Goal: Task Accomplishment & Management: Manage account settings

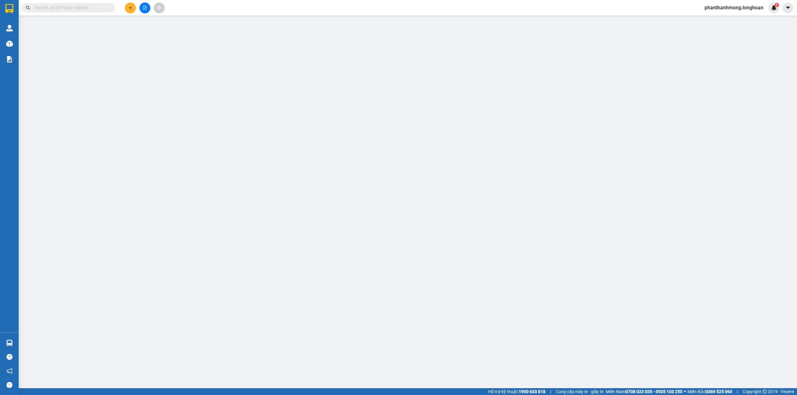
click at [95, 9] on input "text" at bounding box center [70, 7] width 73 height 7
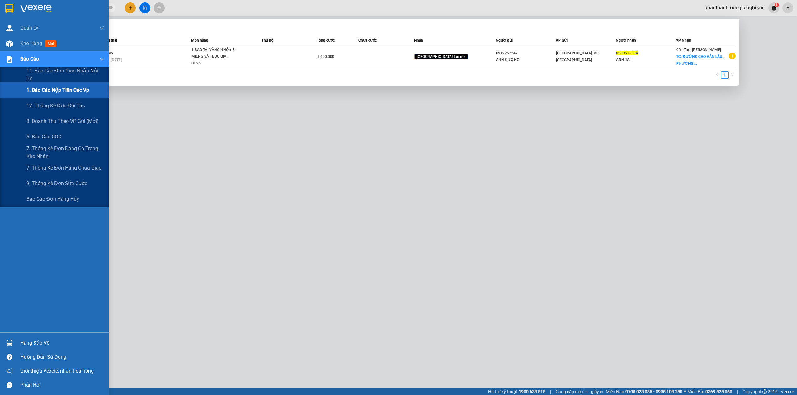
click at [50, 85] on div "1. Báo cáo nộp tiền các vp" at bounding box center [65, 91] width 78 height 16
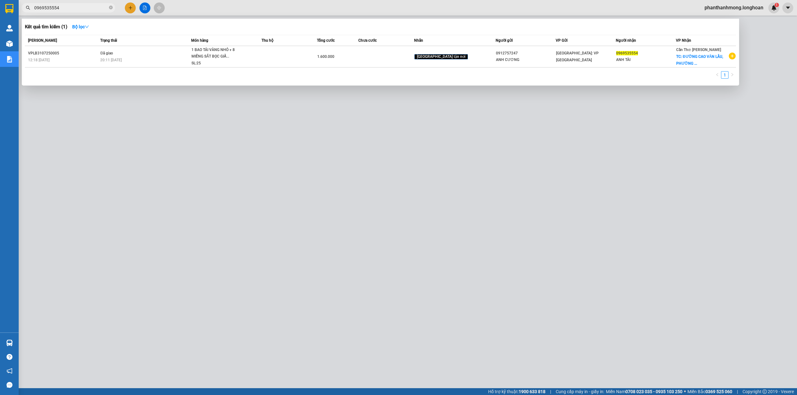
click at [152, 110] on div at bounding box center [398, 197] width 797 height 395
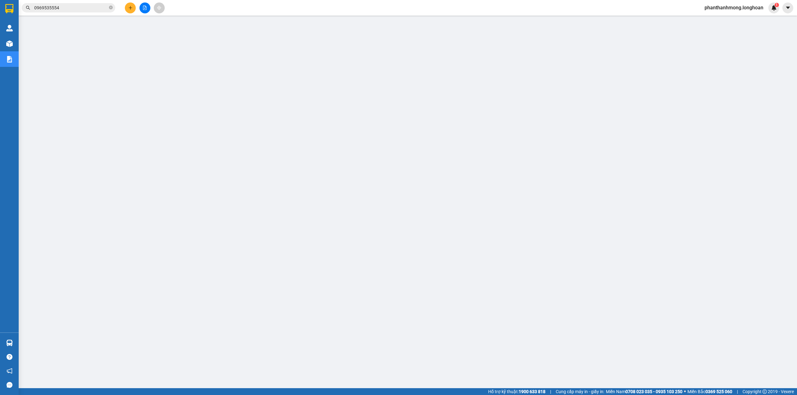
click at [66, 9] on input "0969535554" at bounding box center [70, 7] width 73 height 7
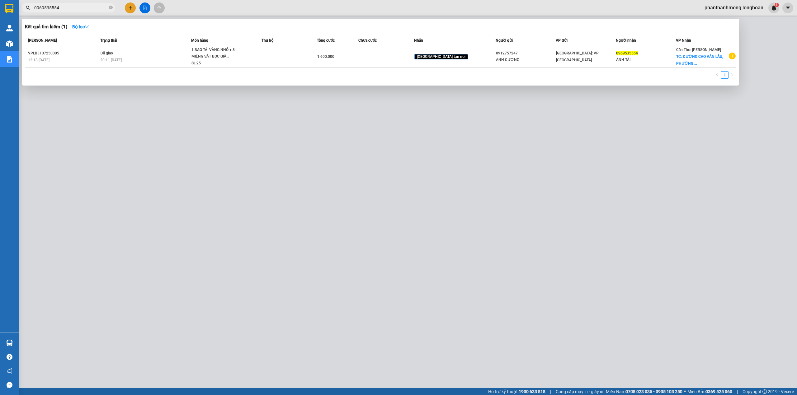
click at [66, 9] on input "0969535554" at bounding box center [70, 7] width 73 height 7
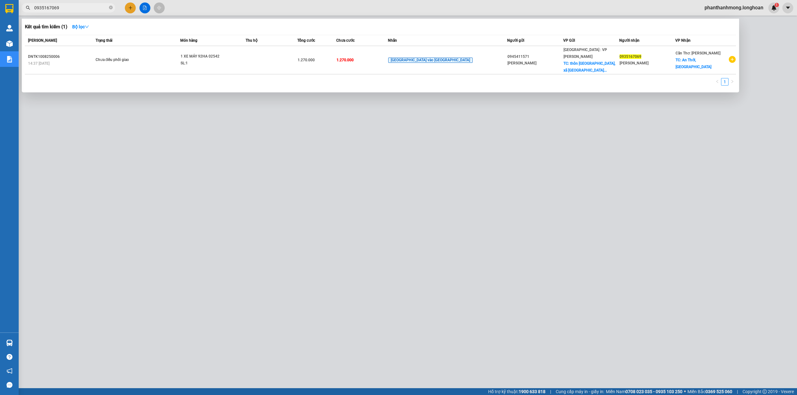
click at [130, 10] on div at bounding box center [398, 197] width 797 height 395
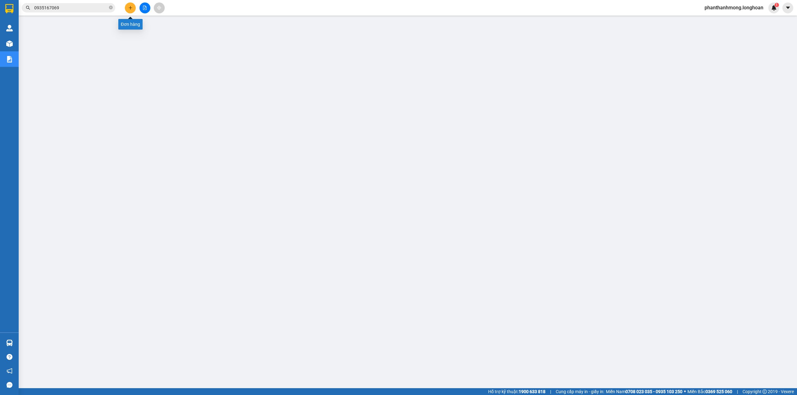
click at [130, 10] on button at bounding box center [130, 7] width 11 height 11
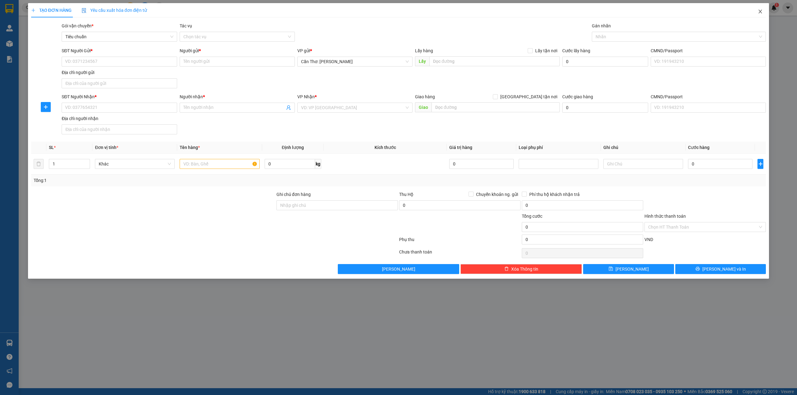
click at [756, 15] on span "Close" at bounding box center [760, 11] width 17 height 17
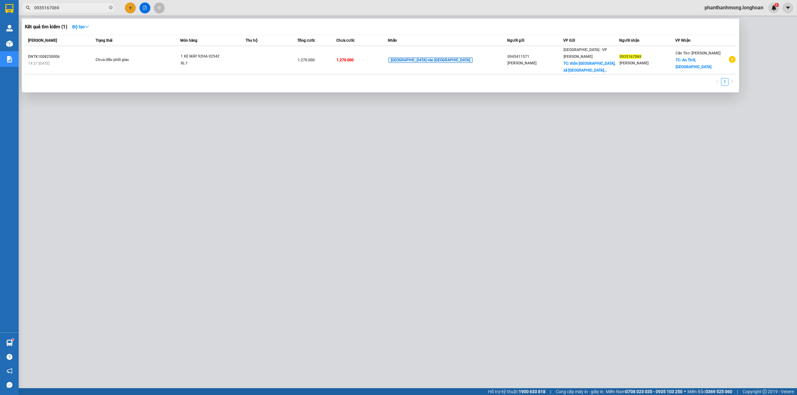
click at [75, 9] on input "0935167069" at bounding box center [70, 7] width 73 height 7
paste input "847705453"
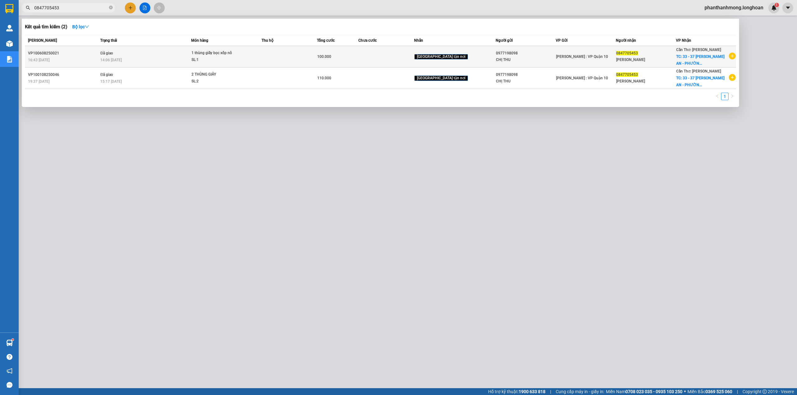
type input "0847705453"
click at [359, 62] on td "100.000" at bounding box center [338, 56] width 42 height 21
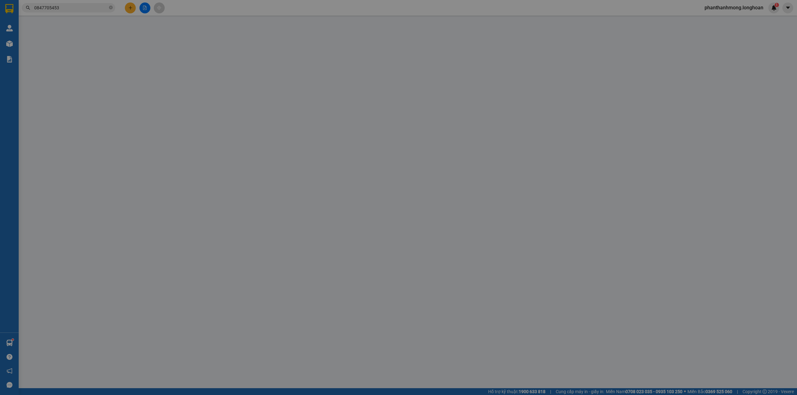
type input "0977198098"
type input "CHỊ THU"
type input "0847705453"
type input "PHƯỚC HƯNG"
checkbox input "true"
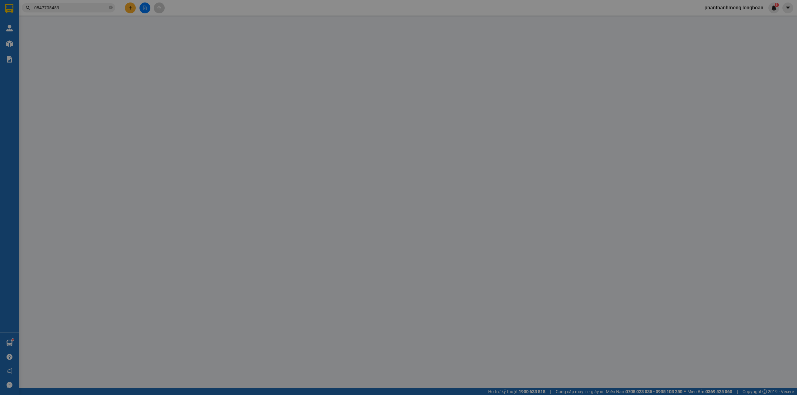
type input "33 - 37 CHU VĂN AN - PHƯỜNG MỸ LONG - TP LONG XUYÊN - AN GIANG"
type input "hàng k bao bể vỡ hư hỏng"
type input "100.000"
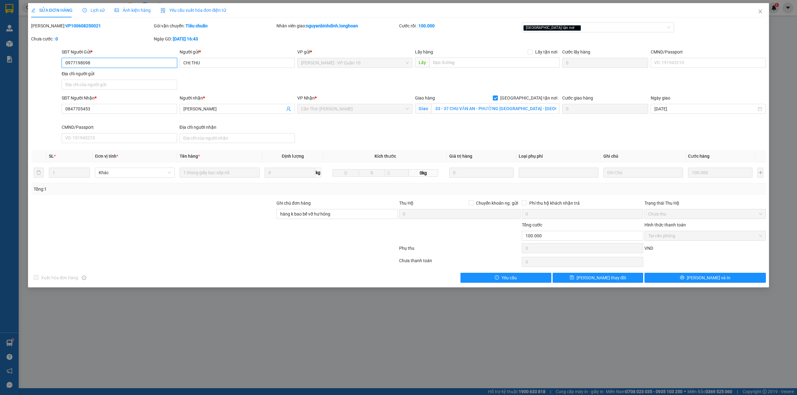
click at [153, 65] on input "0977198098" at bounding box center [119, 63] width 115 height 10
click at [759, 17] on span "Close" at bounding box center [760, 11] width 17 height 17
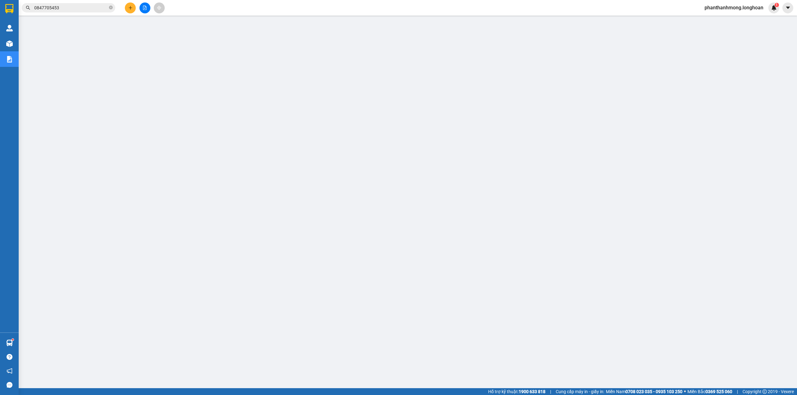
click at [11, 4] on img at bounding box center [9, 8] width 8 height 9
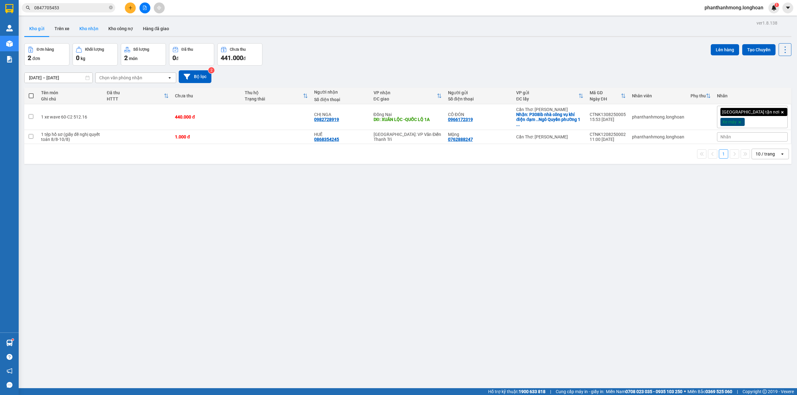
click at [99, 31] on button "Kho nhận" at bounding box center [88, 28] width 29 height 15
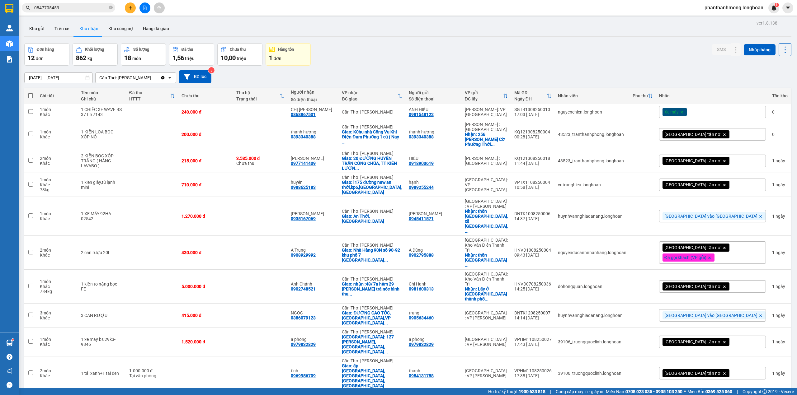
click at [765, 395] on div "10 / trang" at bounding box center [765, 401] width 19 height 6
click at [762, 319] on span "100 / trang" at bounding box center [761, 316] width 22 height 6
click at [43, 30] on button "Kho gửi" at bounding box center [36, 28] width 25 height 15
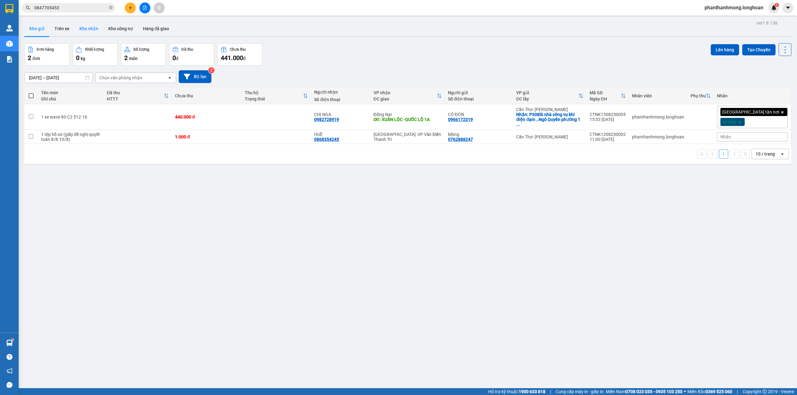
click at [82, 26] on button "Kho nhận" at bounding box center [88, 28] width 29 height 15
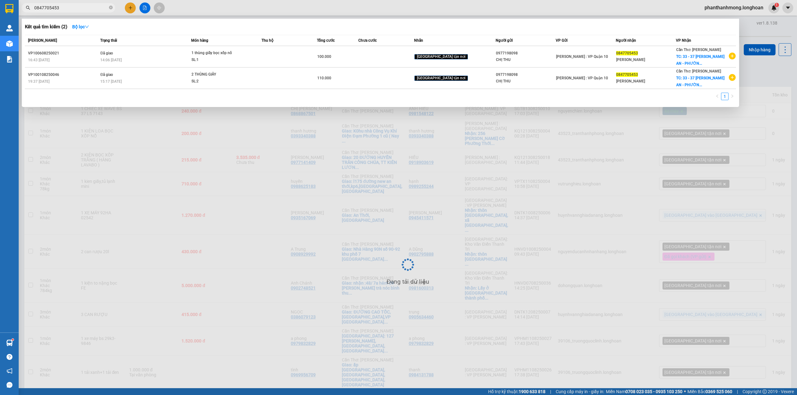
click at [81, 9] on input "0847705453" at bounding box center [70, 7] width 73 height 7
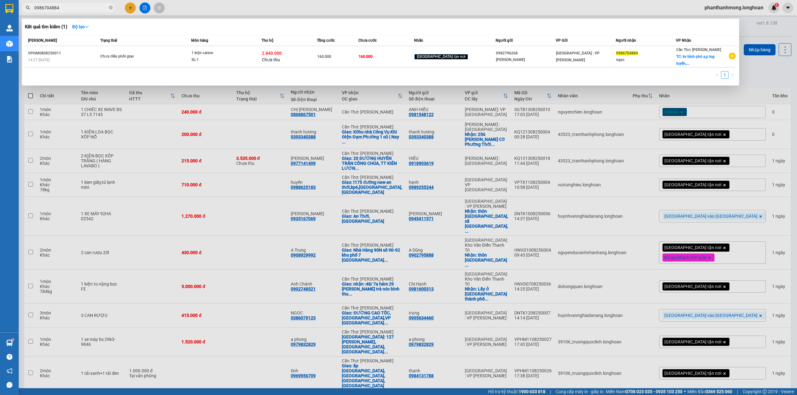
type input "0986704884"
click at [265, 120] on div at bounding box center [398, 197] width 797 height 395
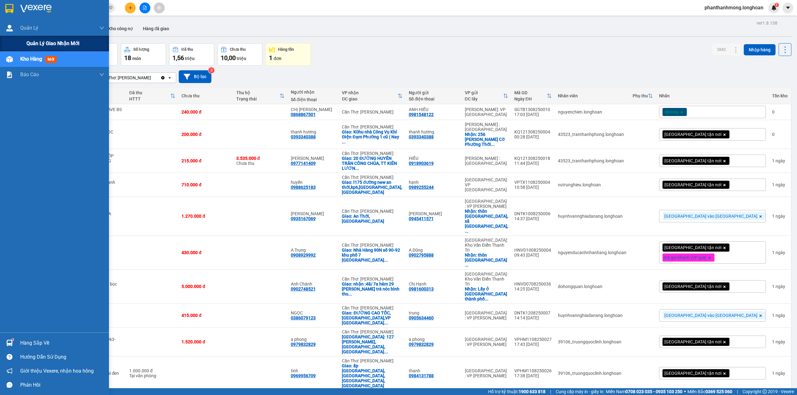
click at [38, 45] on span "Quản lý giao nhận mới" at bounding box center [52, 44] width 53 height 8
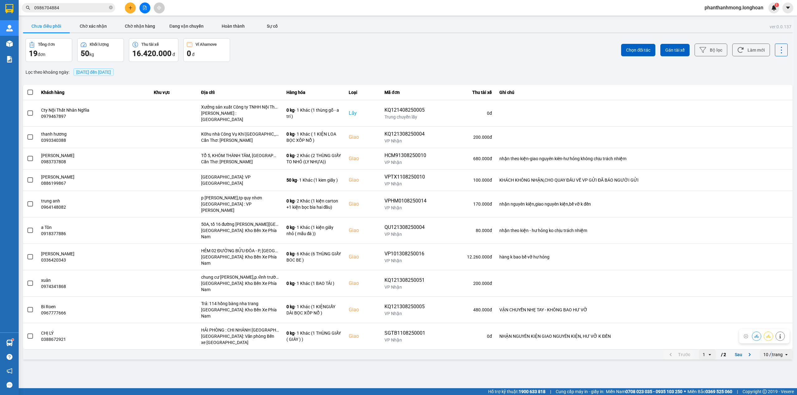
click at [772, 352] on div "10 / trang" at bounding box center [772, 355] width 19 height 6
click at [770, 316] on div "100 / trang" at bounding box center [776, 313] width 23 height 6
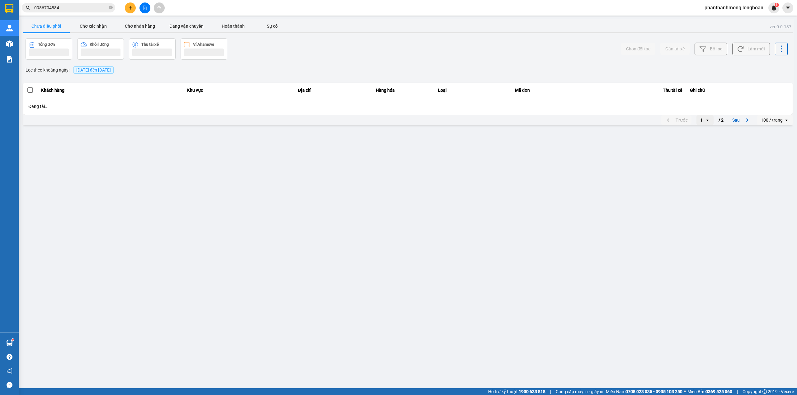
click at [712, 52] on button "Bộ lọc" at bounding box center [711, 49] width 33 height 13
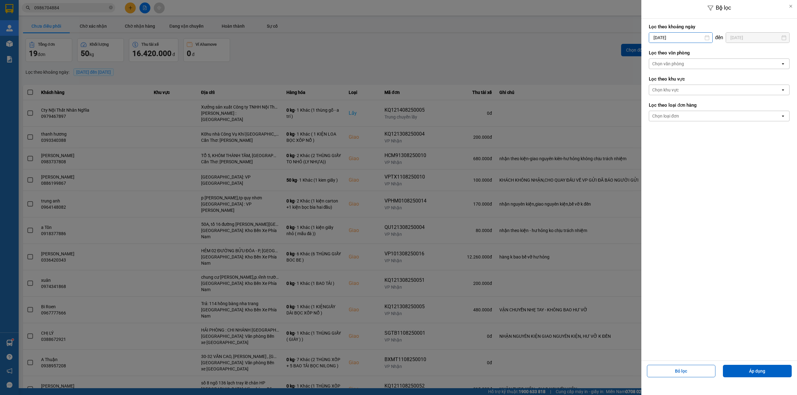
click at [684, 36] on input "[DATE]" at bounding box center [680, 38] width 63 height 10
click at [701, 80] on div "1" at bounding box center [702, 82] width 9 height 7
type input "01/08/2025"
click at [702, 67] on div "Chọn văn phòng" at bounding box center [714, 64] width 131 height 10
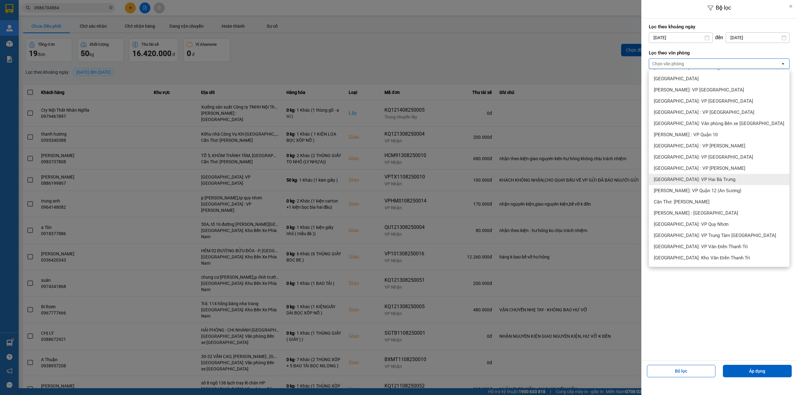
scroll to position [125, 0]
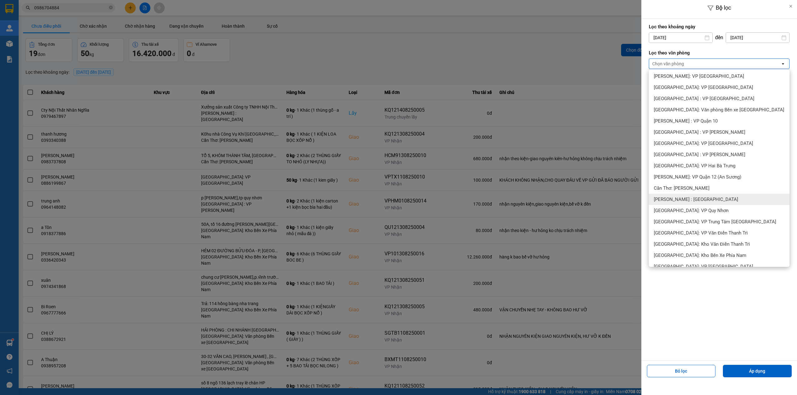
click at [700, 186] on span "Cần Thơ: [PERSON_NAME]" at bounding box center [682, 188] width 56 height 6
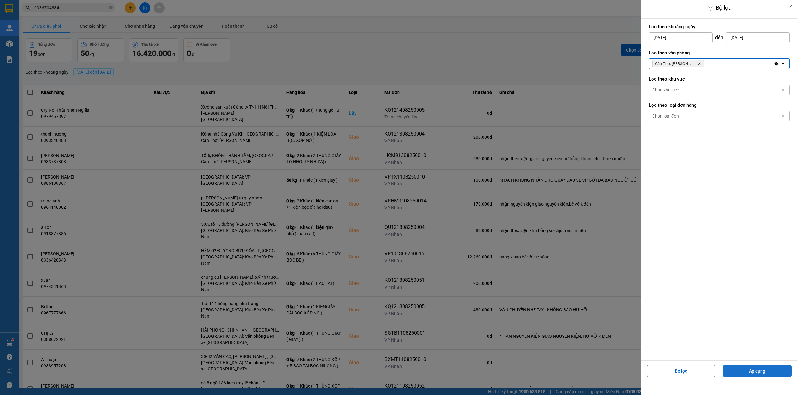
click at [749, 366] on button "Áp dụng" at bounding box center [757, 371] width 69 height 12
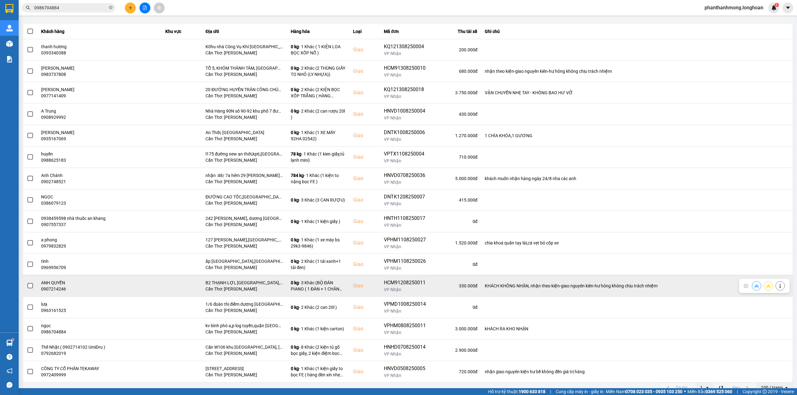
scroll to position [71, 0]
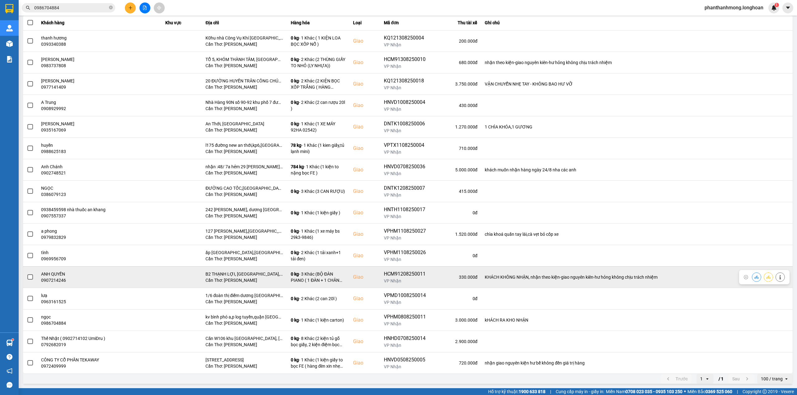
click at [413, 273] on div "HCM91208250011" at bounding box center [405, 274] width 42 height 7
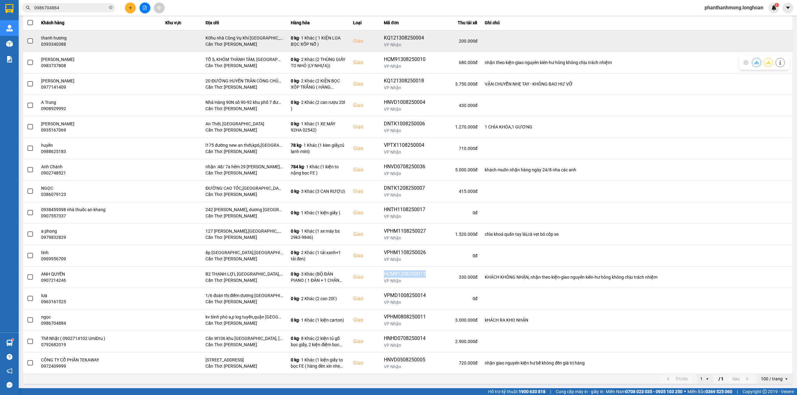
copy div "HCM91208250011"
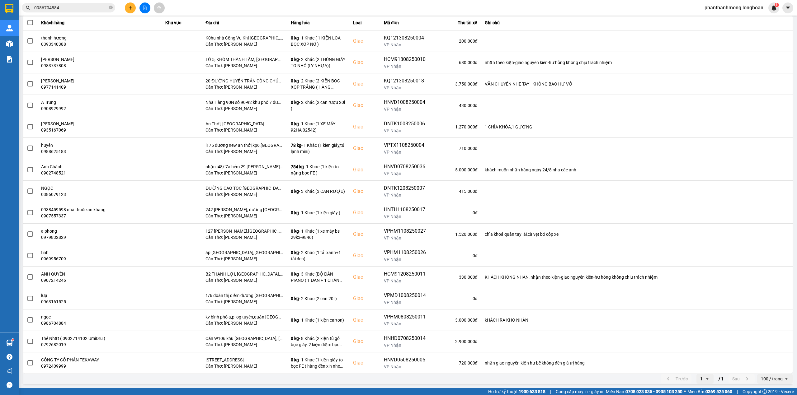
click at [85, 8] on input "0986704884" at bounding box center [70, 7] width 73 height 7
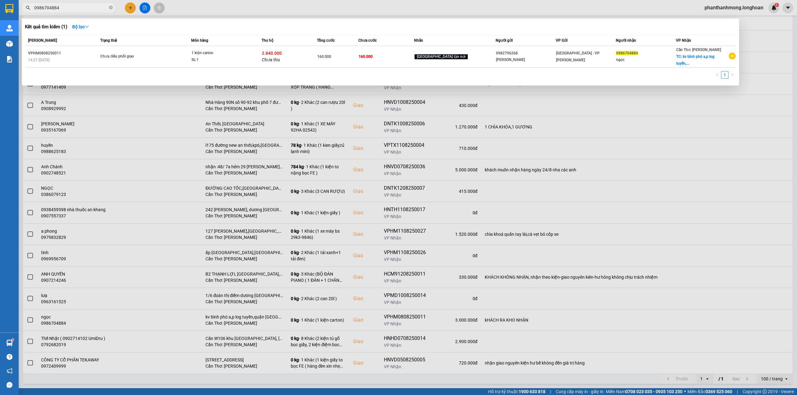
click at [85, 8] on input "0986704884" at bounding box center [70, 7] width 73 height 7
paste input "HCM91208250011"
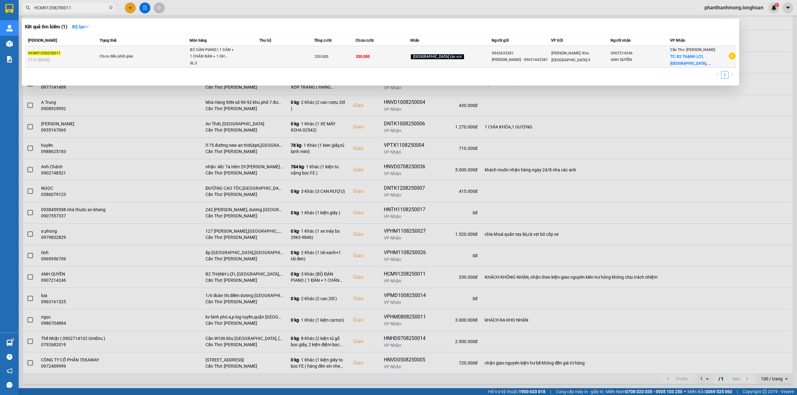
type input "HCM91208250011"
click at [152, 53] on span "Chưa điều phối giao" at bounding box center [145, 56] width 90 height 7
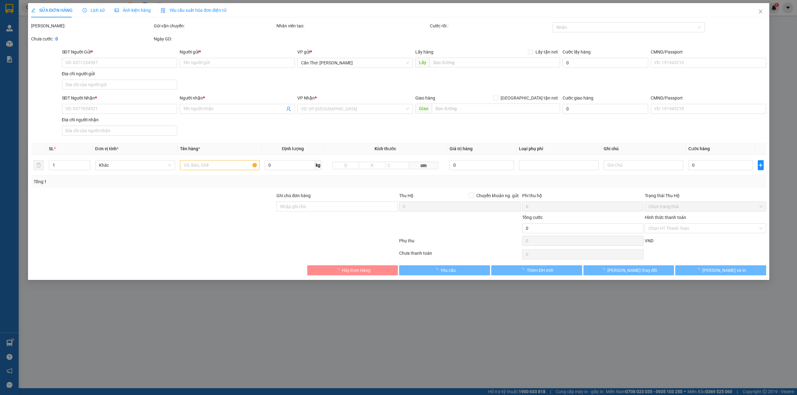
type input "0943633281"
type input "[PERSON_NAME] - 09631662381"
type input "0907214246"
type input "ANH QUYỀN"
checkbox input "true"
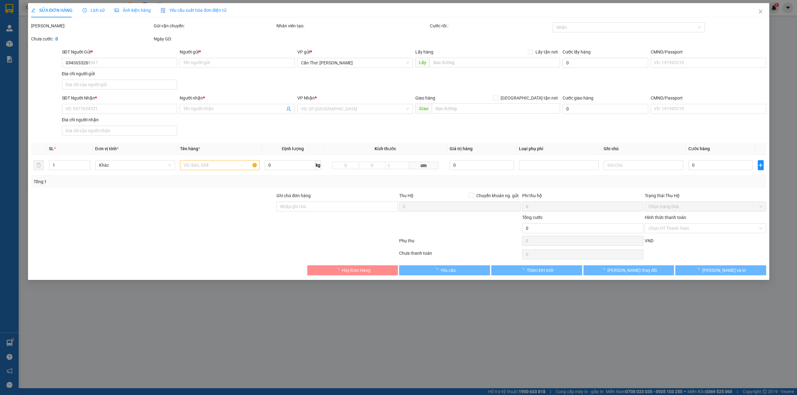
type input "B2 THẠNH LỢI, VĨNH THẠNH, TP CẦN THƠ"
type input "KHÁCH KHÔNG NHẬN, nhận theo kiện-giao nguyên kiên-hư hỏng không chịu trách nh…"
type input "330.000"
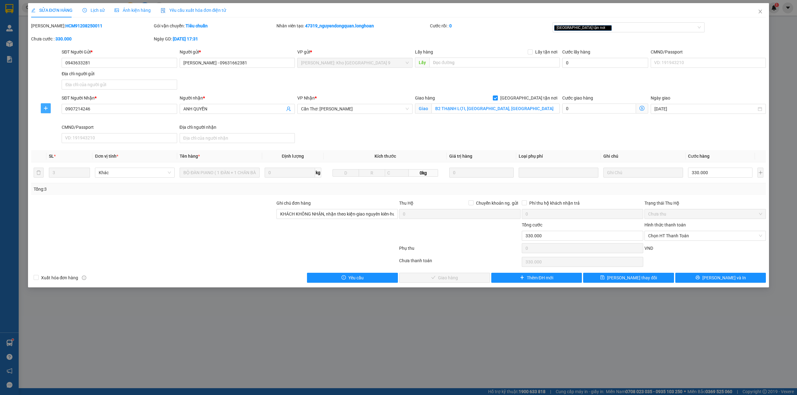
click at [49, 109] on span "plus" at bounding box center [45, 108] width 9 height 5
click at [49, 130] on span "Chuyển hoàn" at bounding box center [58, 131] width 26 height 7
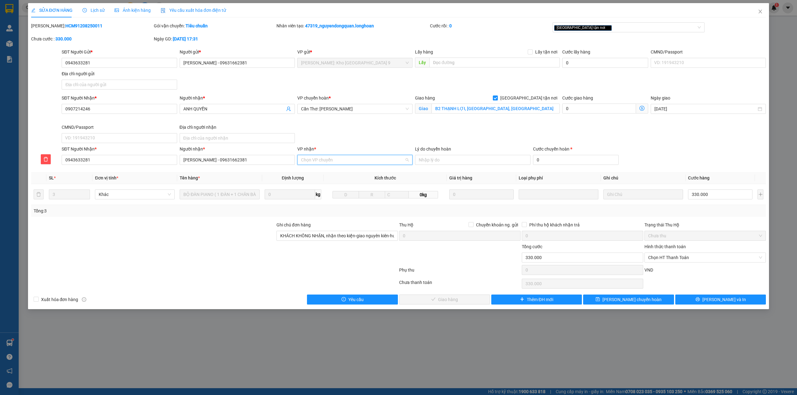
click at [337, 162] on input "VP nhận *" at bounding box center [352, 159] width 103 height 9
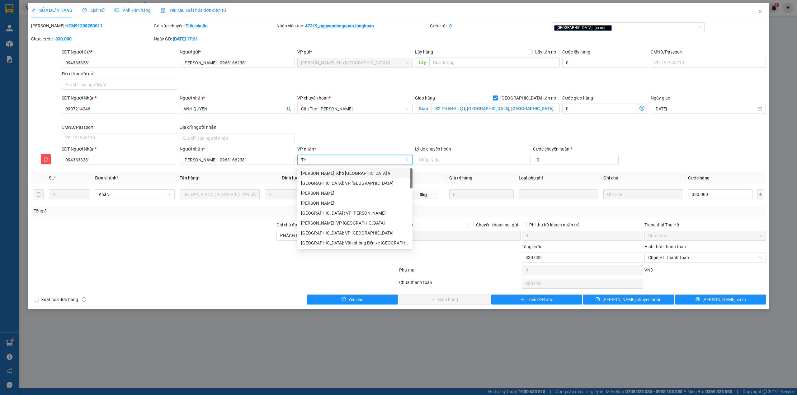
type input "THU"
click at [356, 175] on div "[PERSON_NAME]: Kho [GEOGRAPHIC_DATA] 9" at bounding box center [362, 173] width 122 height 7
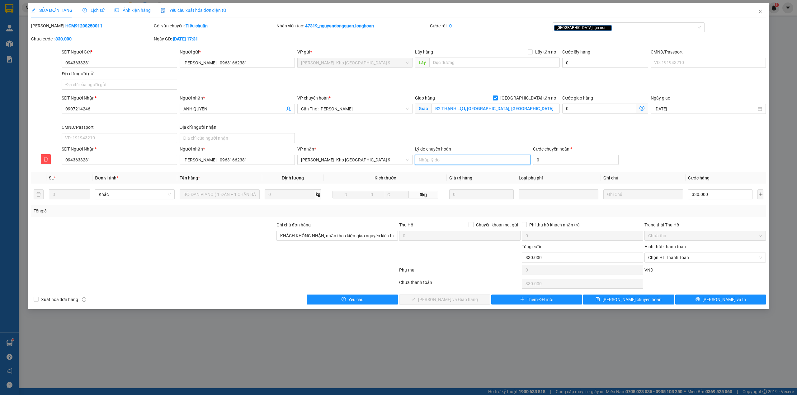
click at [451, 160] on input "Lý do chuyển hoàn" at bounding box center [472, 160] width 115 height 10
type input "KHÁCH KHÔNG NHẬN"
click at [564, 159] on input "0" at bounding box center [576, 160] width 86 height 10
type input "330.003"
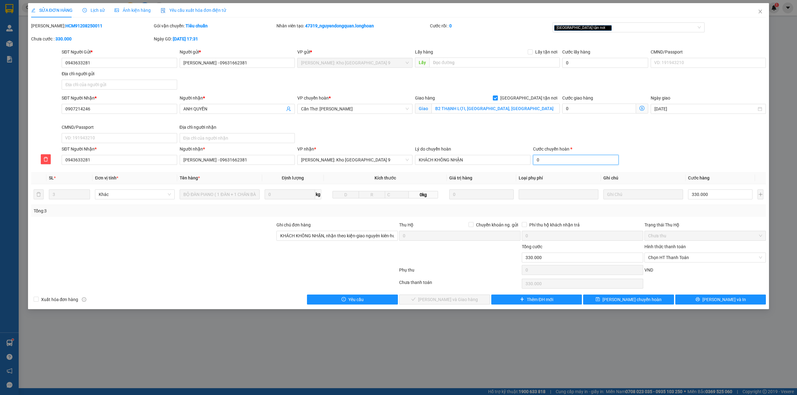
type input "3"
type input "330.033"
type input "33"
type input "330.330"
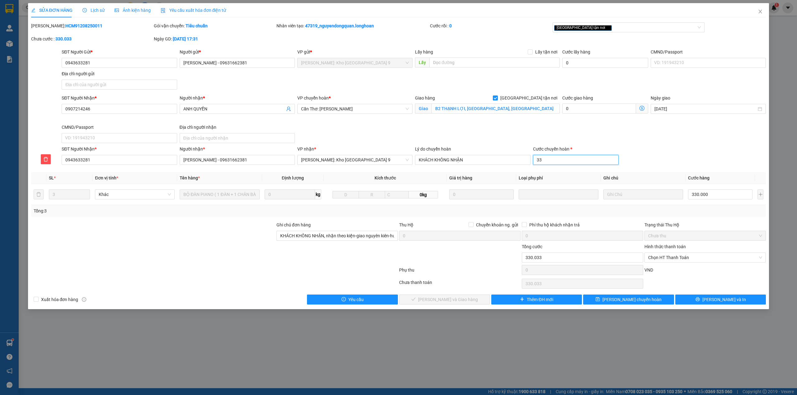
type input "330.330"
type input "330"
type input "333.300"
type input "33000"
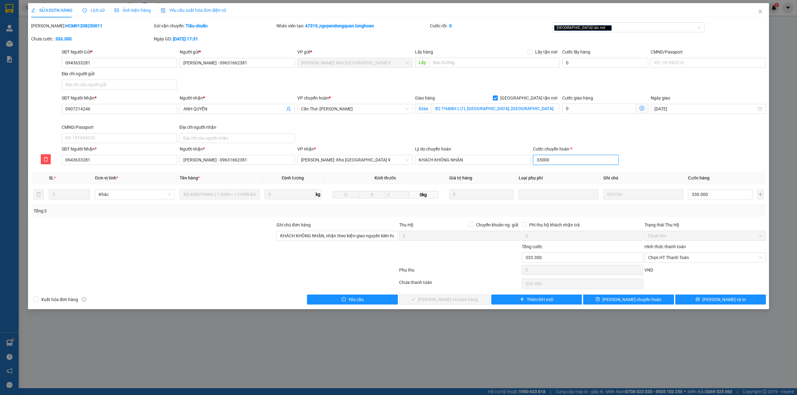
type input "363.000"
type input "330000"
type input "660.000"
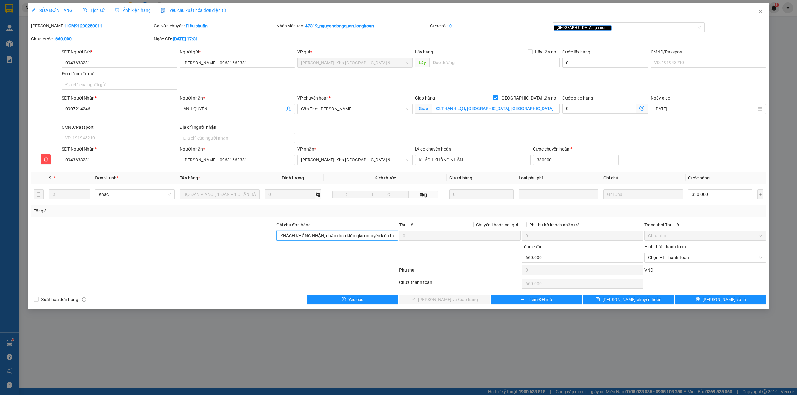
click at [347, 238] on input "KHÁCH KHÔNG NHẬN, nhận theo kiện-giao nguyên kiên-hư hỏng không chịu trách nh…" at bounding box center [336, 236] width 121 height 10
type input "330.000"
click at [348, 238] on input "KHÁCH KHÔNG NHẬN, nhận theo kiện-giao nguyên kiên-hư hỏng không chịu trách nh…" at bounding box center [336, 236] width 121 height 10
type input "HÀNG HOÀN"
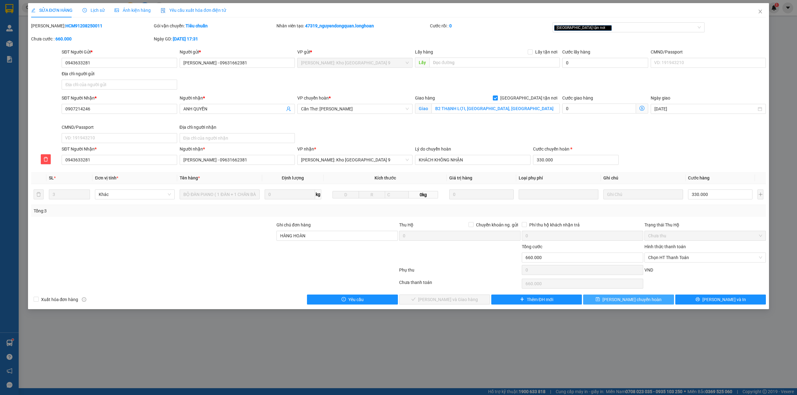
click at [648, 302] on span "Lưu chuyển hoàn" at bounding box center [631, 299] width 59 height 7
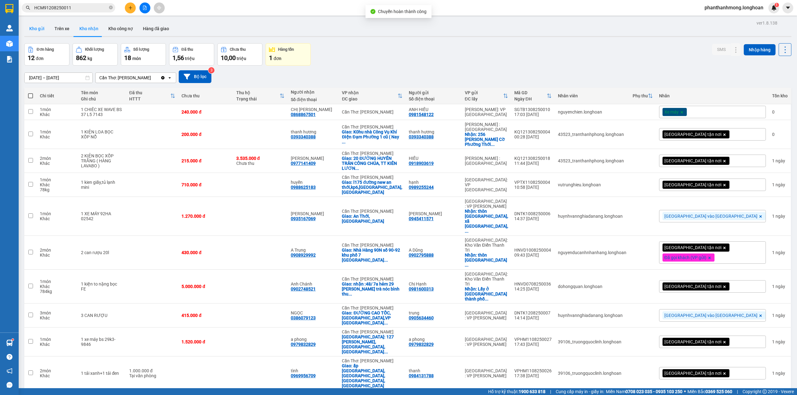
click at [37, 27] on button "Kho gửi" at bounding box center [36, 28] width 25 height 15
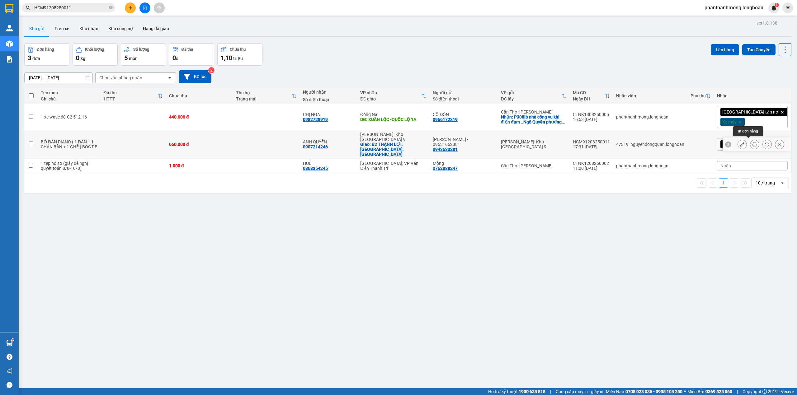
click at [753, 143] on icon at bounding box center [755, 144] width 4 height 4
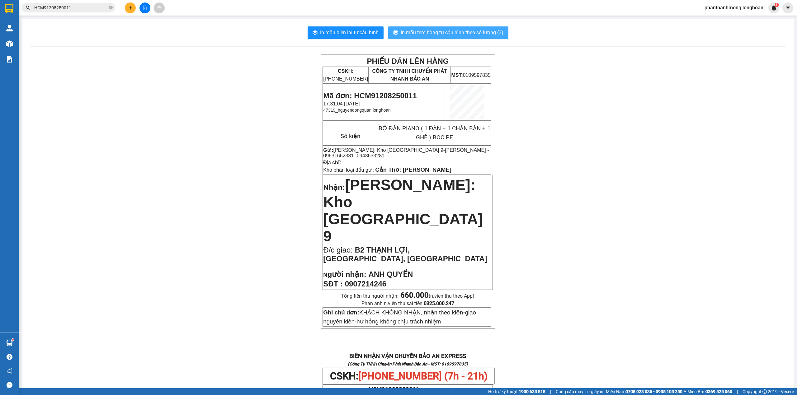
click at [442, 30] on span "In mẫu tem hàng tự cấu hình theo số lượng (3)" at bounding box center [452, 33] width 103 height 8
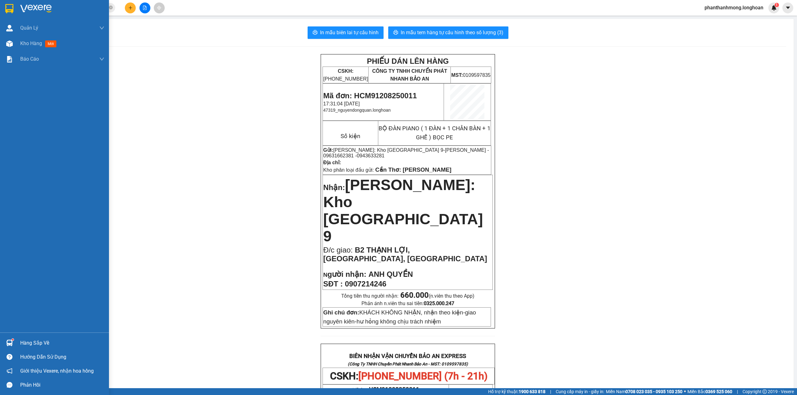
click at [9, 9] on img at bounding box center [9, 8] width 8 height 9
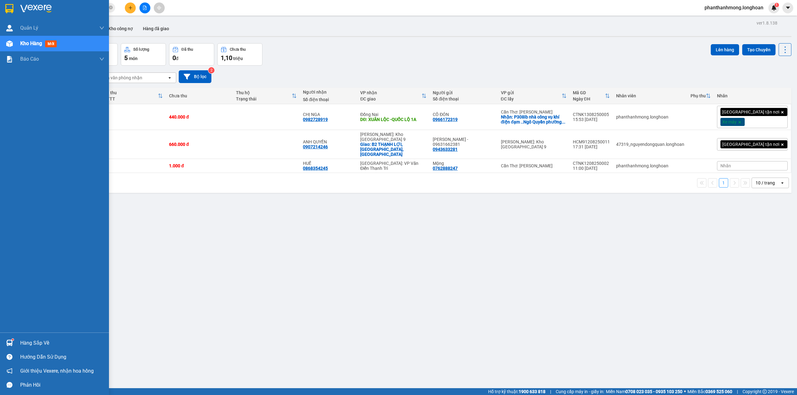
drag, startPoint x: 6, startPoint y: 5, endPoint x: 7, endPoint y: 0, distance: 5.1
click at [7, 5] on img at bounding box center [9, 8] width 8 height 9
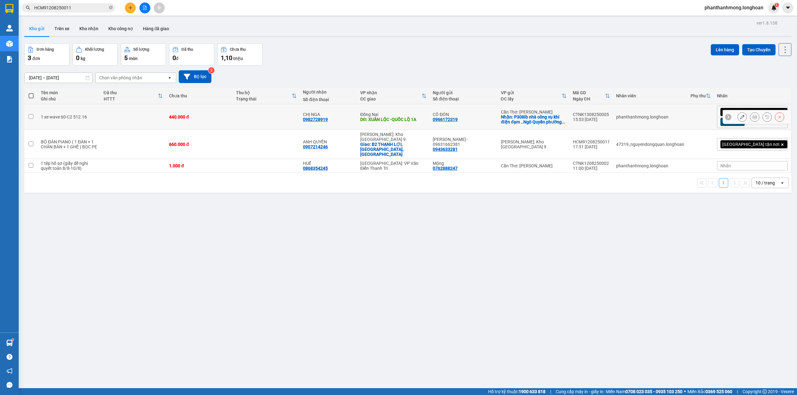
click at [753, 119] on icon at bounding box center [755, 117] width 4 height 4
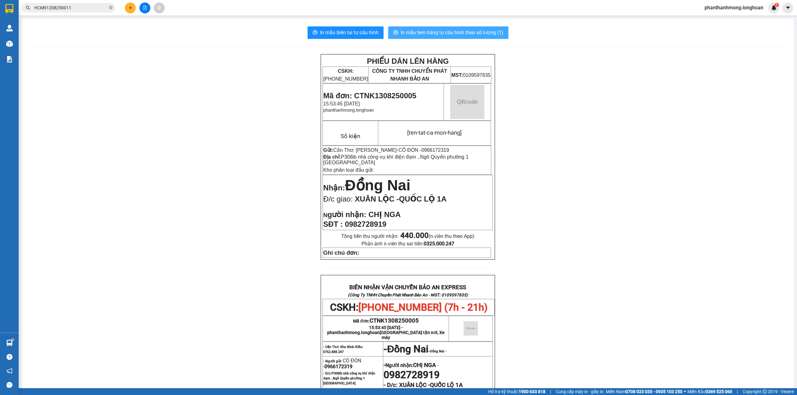
click at [468, 34] on span "In mẫu tem hàng tự cấu hình theo số lượng (1)" at bounding box center [452, 33] width 103 height 8
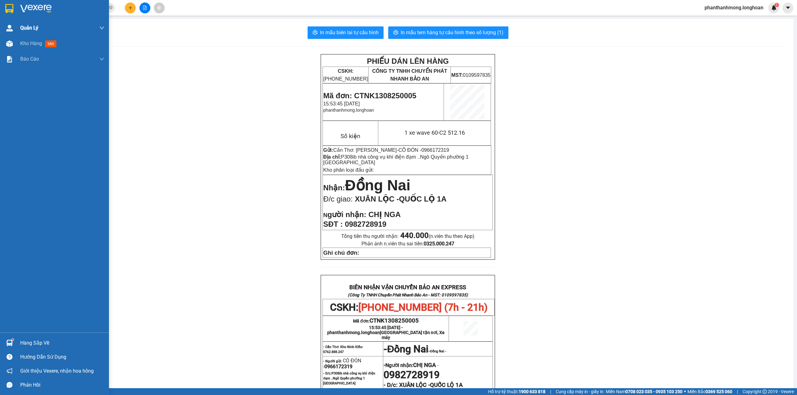
drag, startPoint x: 14, startPoint y: 7, endPoint x: 2, endPoint y: 24, distance: 20.9
click at [14, 7] on div at bounding box center [9, 8] width 11 height 11
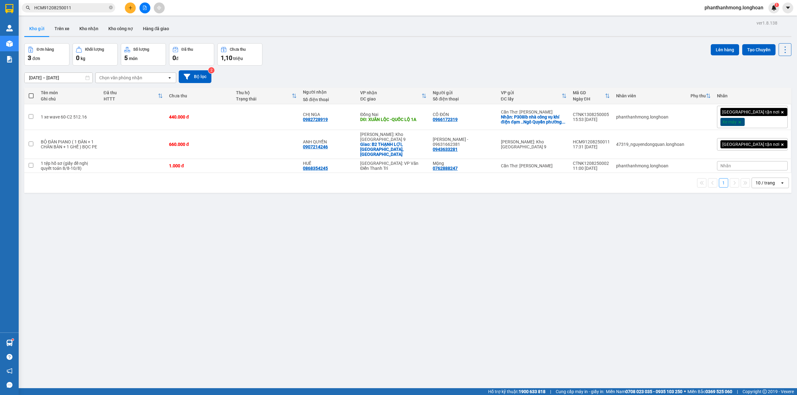
click at [32, 95] on span at bounding box center [31, 95] width 5 height 5
click at [31, 93] on input "checkbox" at bounding box center [31, 93] width 0 height 0
checkbox input "true"
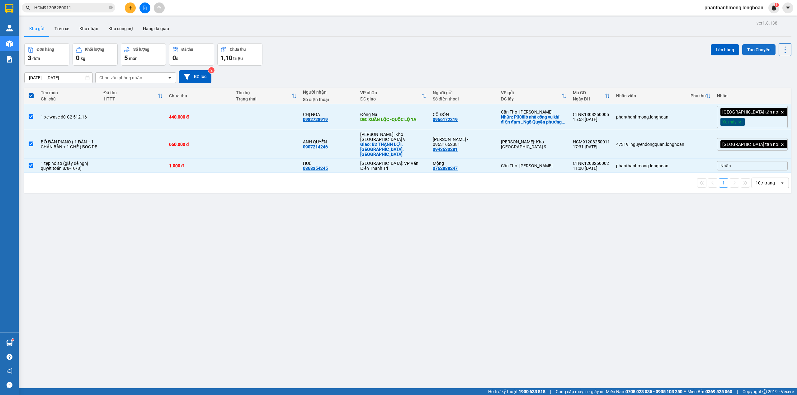
click at [747, 50] on button "Tạo Chuyến" at bounding box center [758, 49] width 33 height 11
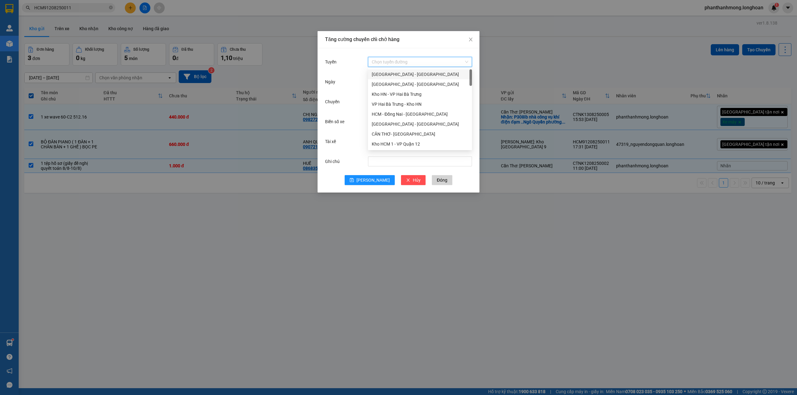
click at [415, 65] on input "Tuyến" at bounding box center [418, 61] width 92 height 9
click at [408, 133] on div "Kho Cần Thơ - Kho HCM" at bounding box center [420, 132] width 97 height 7
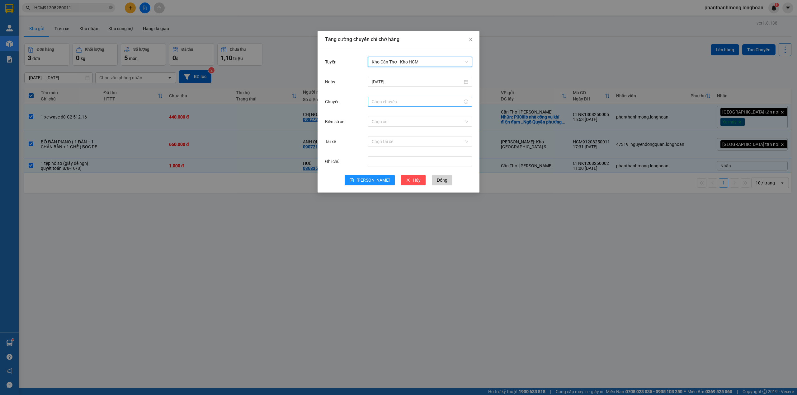
click at [402, 100] on input "Chuyến" at bounding box center [417, 101] width 91 height 7
click at [374, 112] on div "14" at bounding box center [376, 111] width 17 height 9
type input "14:00"
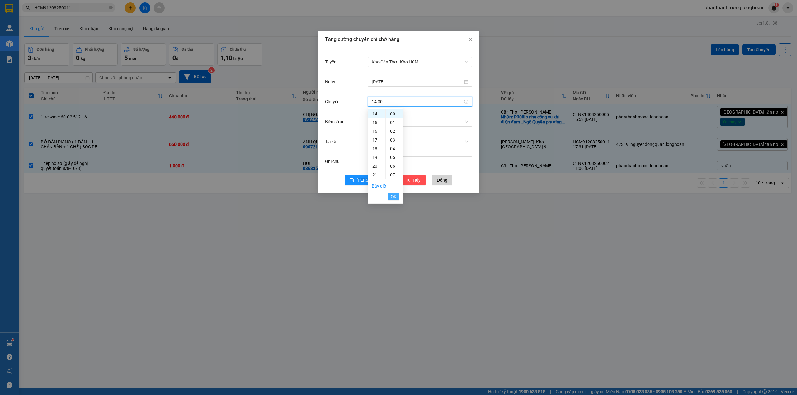
click at [388, 195] on button "OK" at bounding box center [393, 196] width 11 height 7
click at [366, 175] on button "[PERSON_NAME]" at bounding box center [370, 180] width 50 height 10
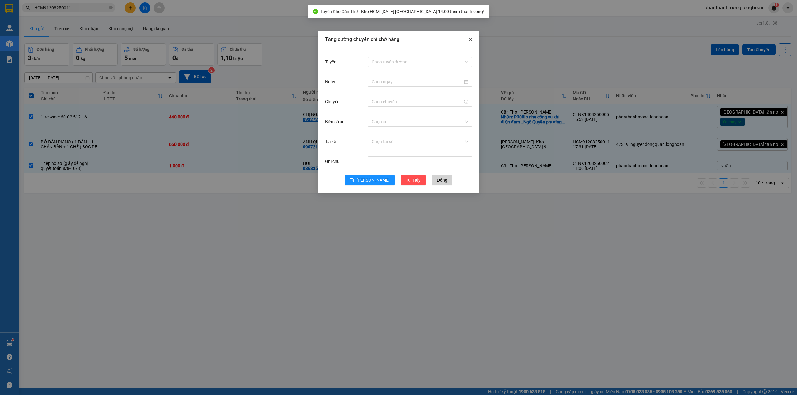
click at [470, 41] on icon "close" at bounding box center [470, 39] width 5 height 5
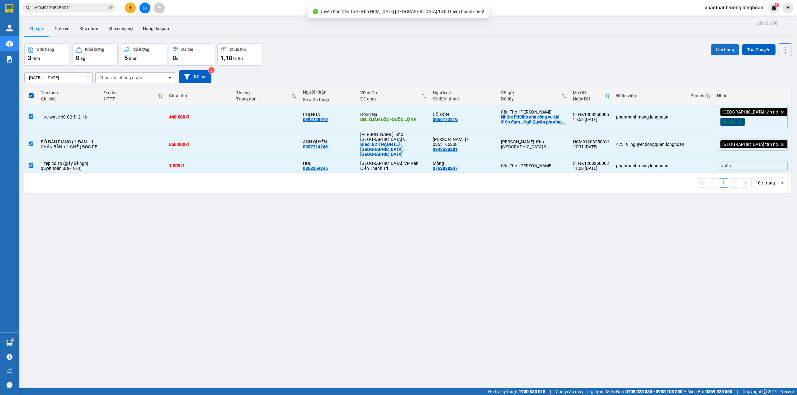
click at [711, 48] on button "Lên hàng" at bounding box center [725, 49] width 28 height 11
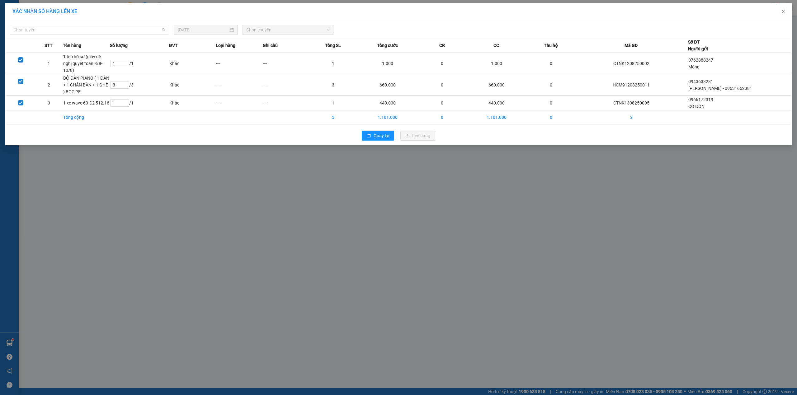
drag, startPoint x: 133, startPoint y: 33, endPoint x: 134, endPoint y: 41, distance: 8.5
click at [132, 34] on span "Chọn tuyến" at bounding box center [89, 29] width 152 height 9
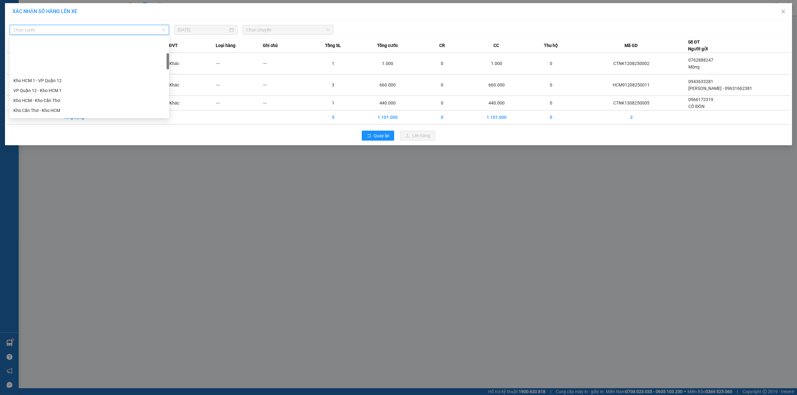
scroll to position [83, 0]
click at [75, 69] on div "Kho Cần Thơ - Kho HCM" at bounding box center [89, 69] width 152 height 7
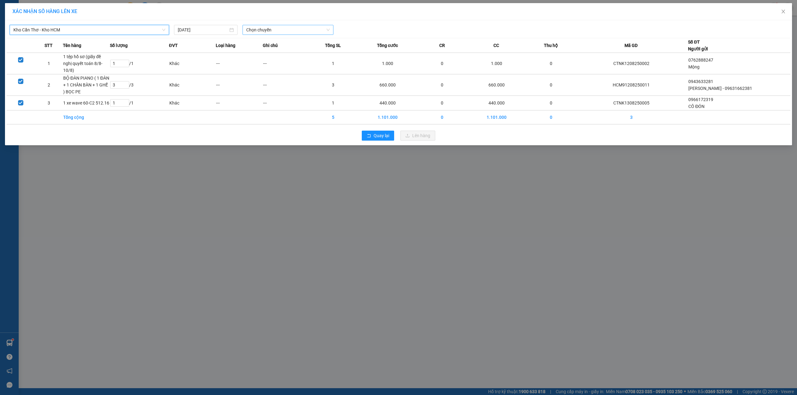
click at [255, 33] on span "Chọn chuyến" at bounding box center [287, 29] width 83 height 9
click at [263, 55] on div "14:00 (TC)" at bounding box center [270, 52] width 49 height 7
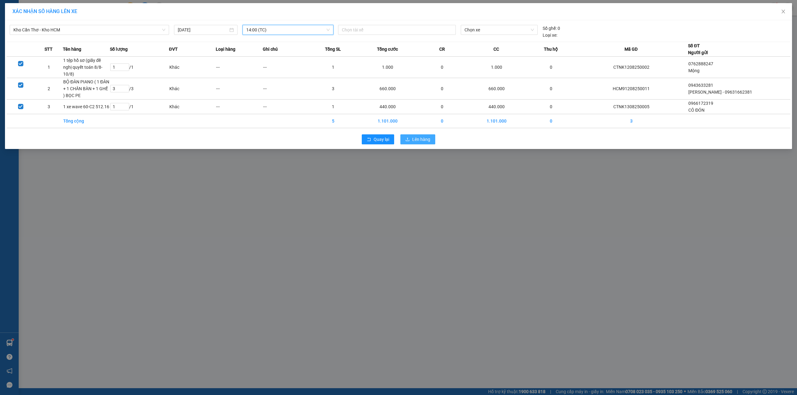
click at [417, 136] on span "Lên hàng" at bounding box center [421, 139] width 18 height 7
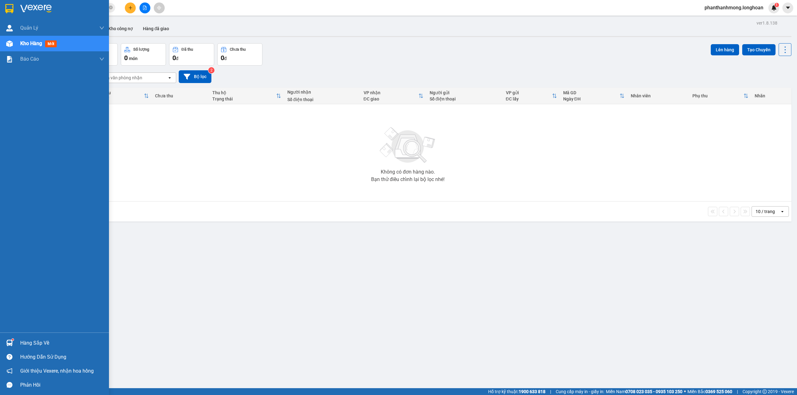
click at [14, 8] on div at bounding box center [9, 8] width 11 height 11
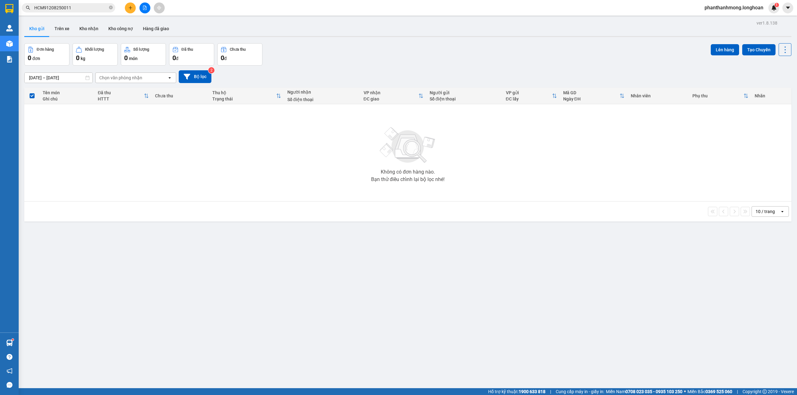
click at [6, 8] on img at bounding box center [9, 8] width 8 height 9
click at [87, 29] on button "Kho nhận" at bounding box center [88, 28] width 29 height 15
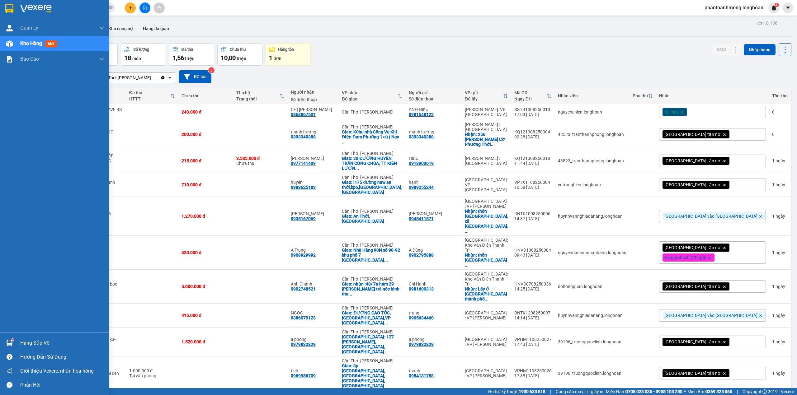
click at [2, 9] on div at bounding box center [54, 10] width 109 height 20
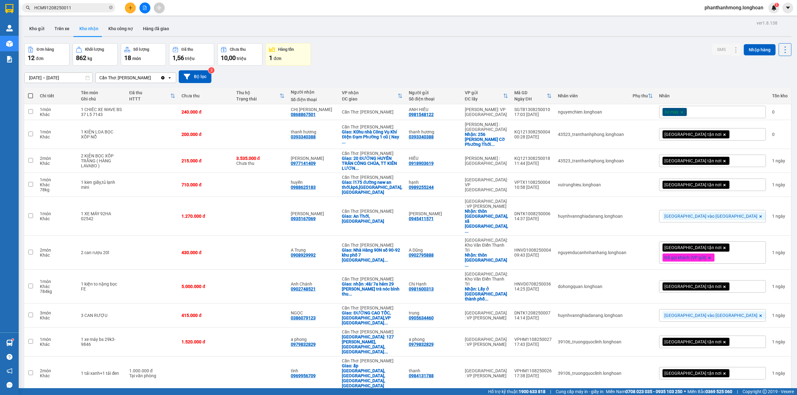
click at [85, 6] on input "HCM91208250011" at bounding box center [70, 7] width 73 height 7
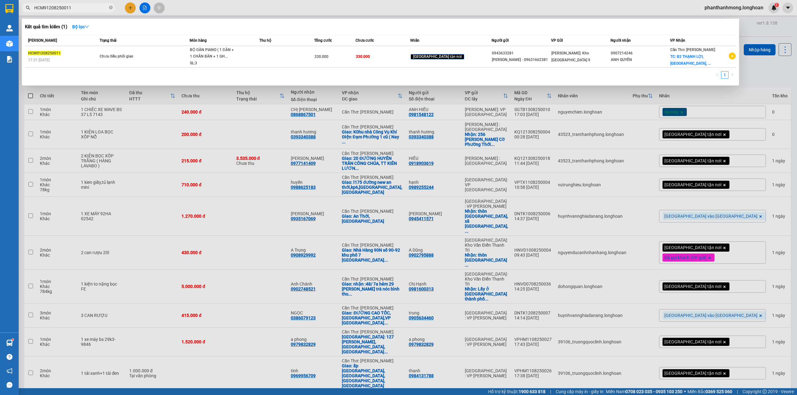
click at [113, 4] on span "HCM91208250011" at bounding box center [68, 7] width 93 height 9
click at [112, 8] on icon "close-circle" at bounding box center [111, 8] width 4 height 4
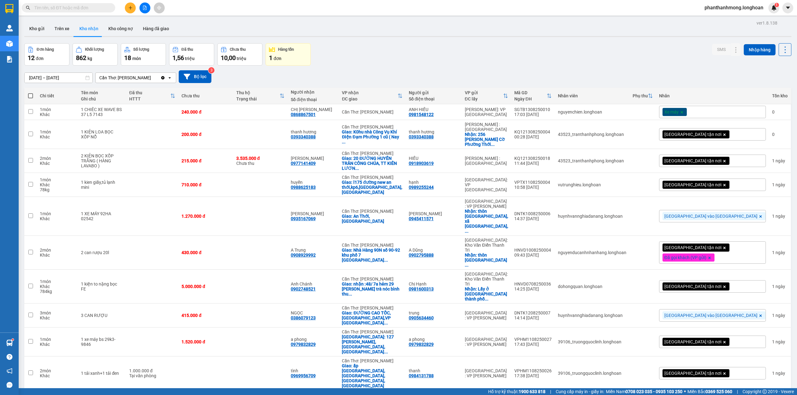
click at [8, 4] on img at bounding box center [9, 8] width 8 height 9
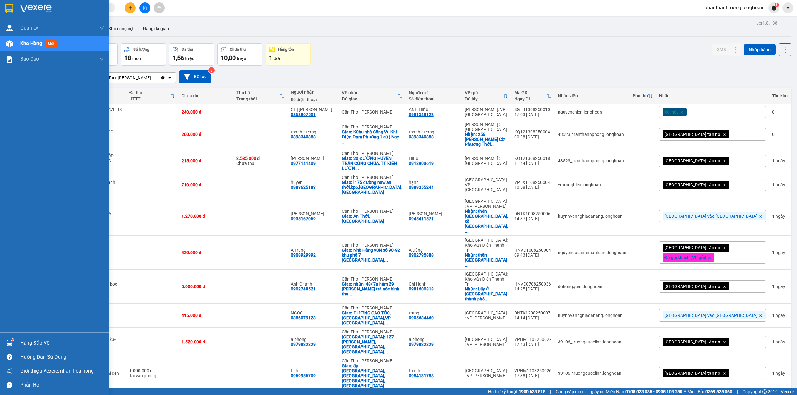
click at [8, 5] on img at bounding box center [9, 8] width 8 height 9
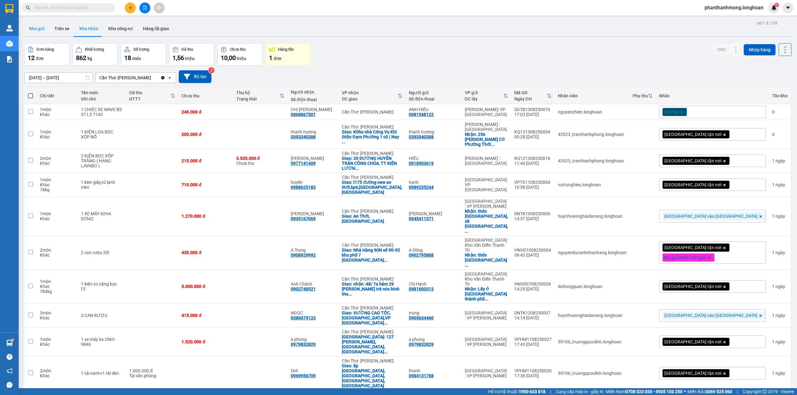
click at [47, 31] on button "Kho gửi" at bounding box center [36, 28] width 25 height 15
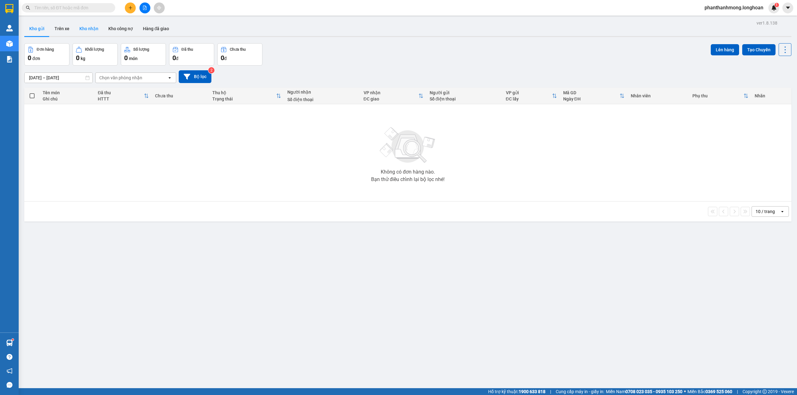
click at [93, 34] on button "Kho nhận" at bounding box center [88, 28] width 29 height 15
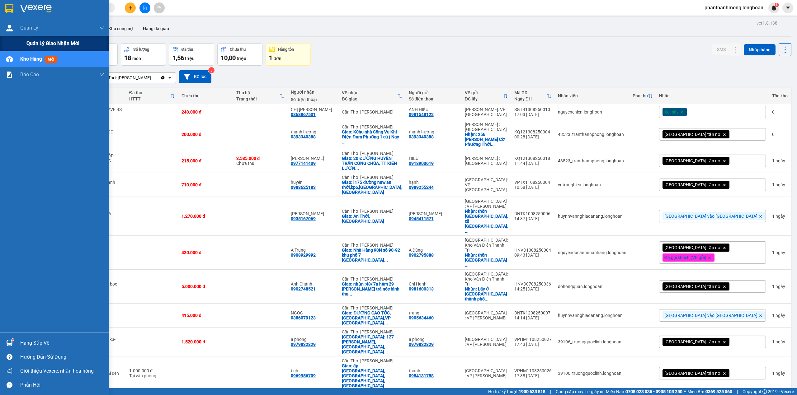
click at [55, 42] on span "Quản lý giao nhận mới" at bounding box center [52, 44] width 53 height 8
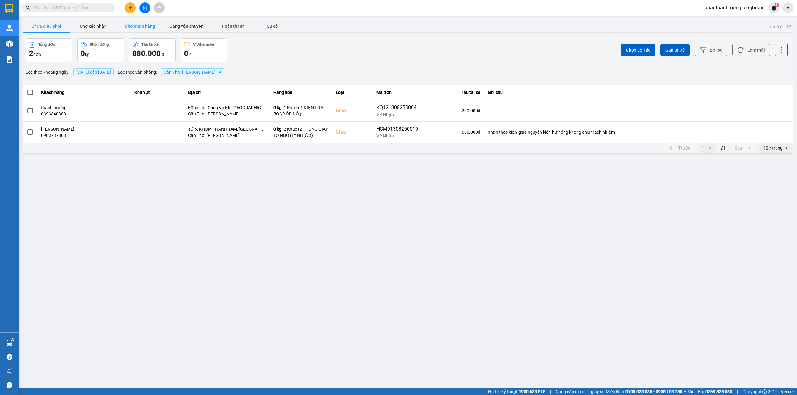
click at [146, 24] on button "Chờ nhận hàng" at bounding box center [139, 26] width 47 height 12
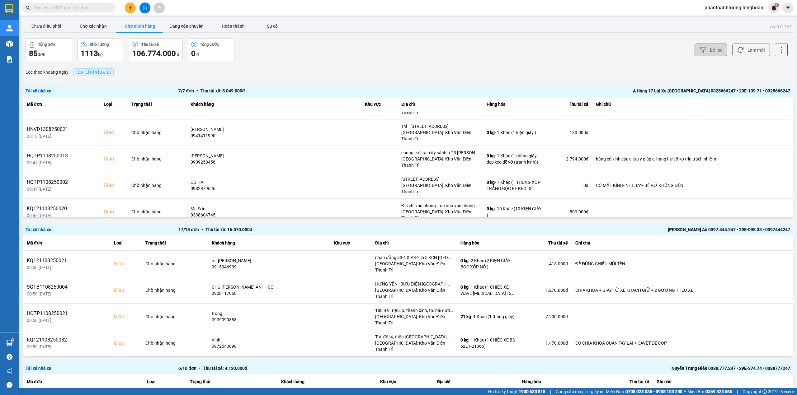
click at [720, 52] on button "Bộ lọc" at bounding box center [711, 50] width 33 height 13
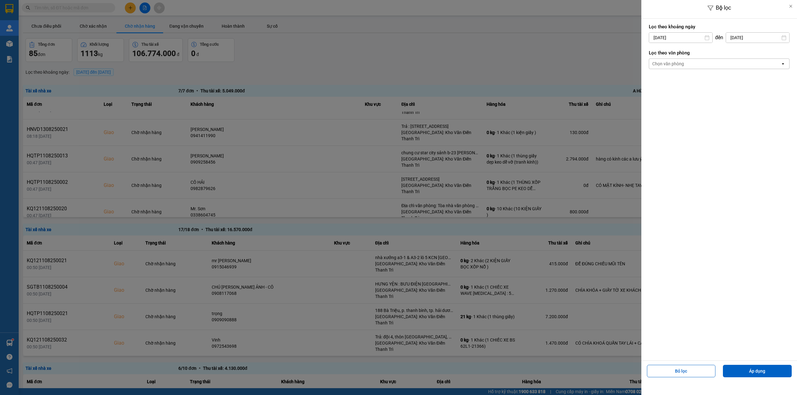
click at [697, 40] on input "[DATE]" at bounding box center [680, 38] width 63 height 10
click at [700, 83] on div "1" at bounding box center [702, 82] width 9 height 7
type input "01/08/2025"
click at [709, 65] on div "Chọn văn phòng" at bounding box center [714, 64] width 131 height 10
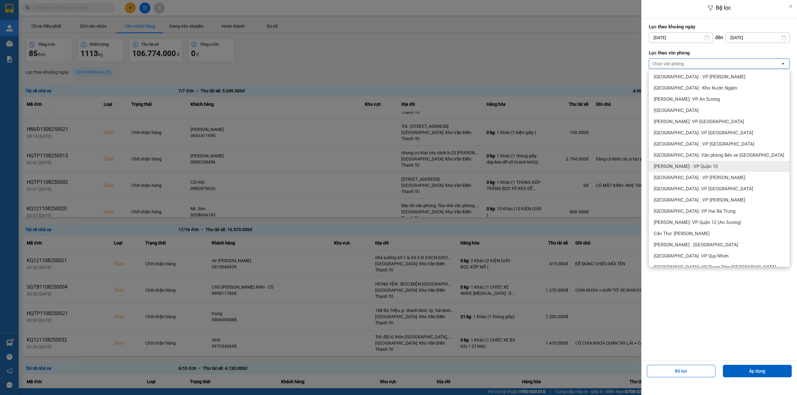
scroll to position [83, 0]
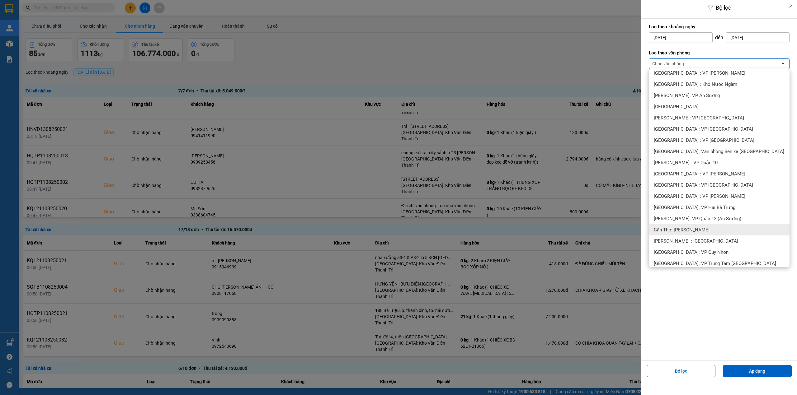
click at [686, 228] on span "Cần Thơ: [PERSON_NAME]" at bounding box center [682, 230] width 56 height 6
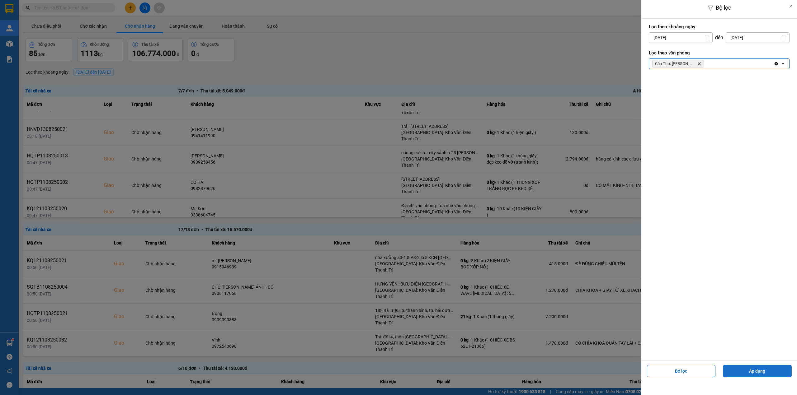
click at [742, 366] on button "Áp dụng" at bounding box center [757, 371] width 69 height 12
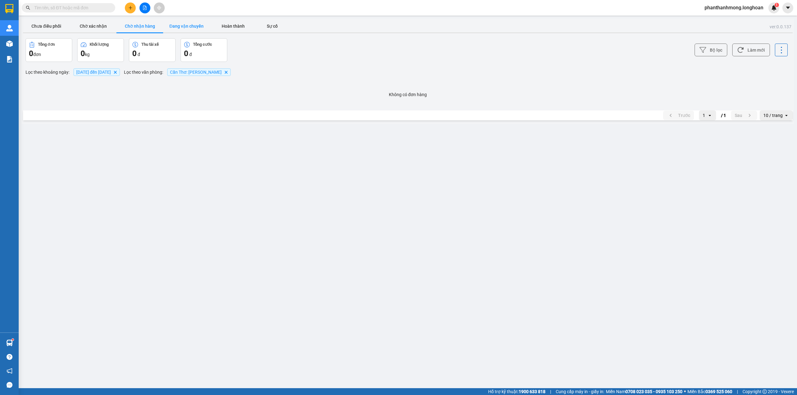
click at [183, 30] on button "Đang vận chuyển" at bounding box center [186, 26] width 47 height 12
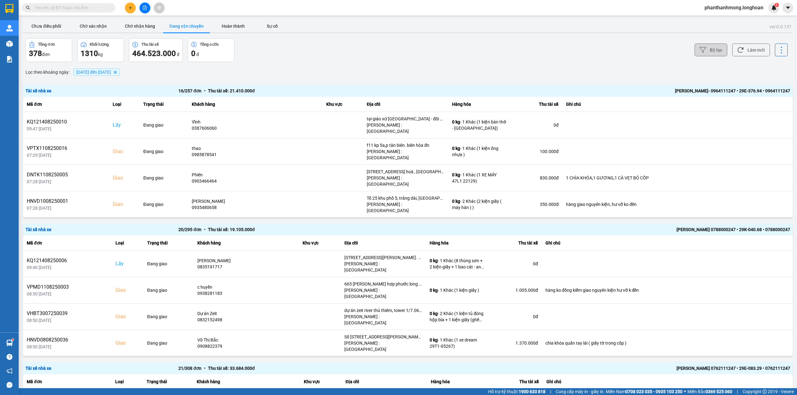
click at [709, 49] on button "Bộ lọc" at bounding box center [711, 50] width 33 height 13
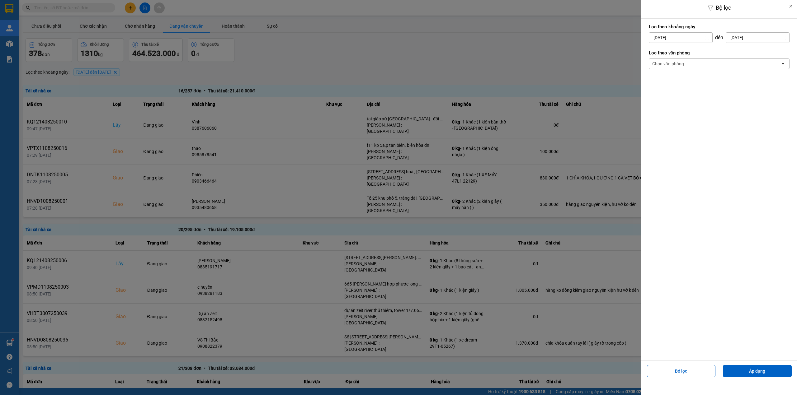
click at [704, 64] on div "Chọn văn phòng" at bounding box center [714, 64] width 131 height 10
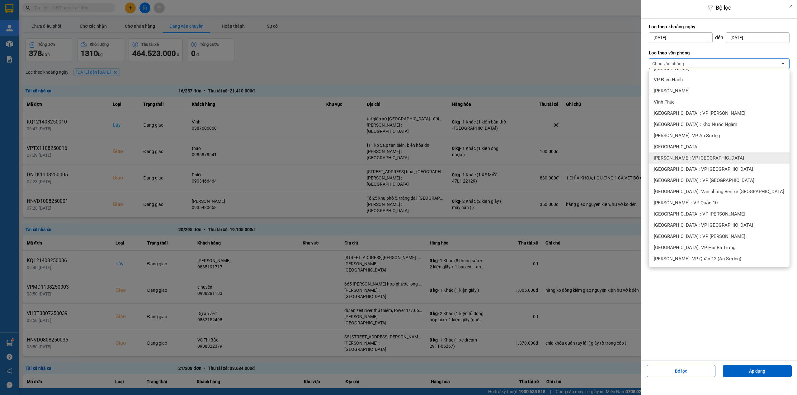
scroll to position [83, 0]
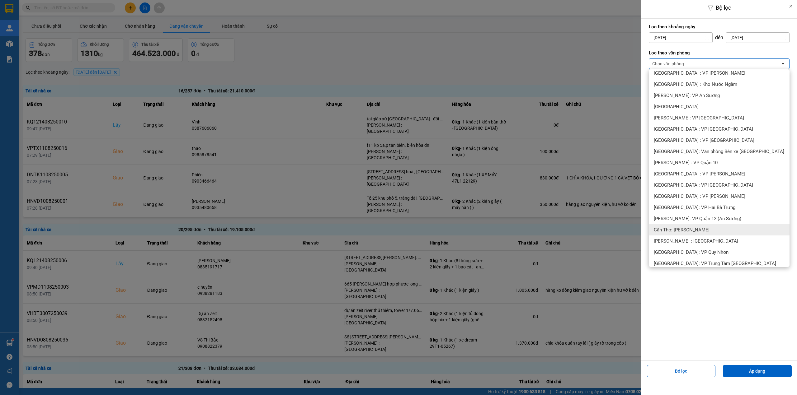
drag, startPoint x: 702, startPoint y: 228, endPoint x: 726, endPoint y: 281, distance: 58.8
click at [702, 228] on span "Cần Thơ: [PERSON_NAME]" at bounding box center [682, 230] width 56 height 6
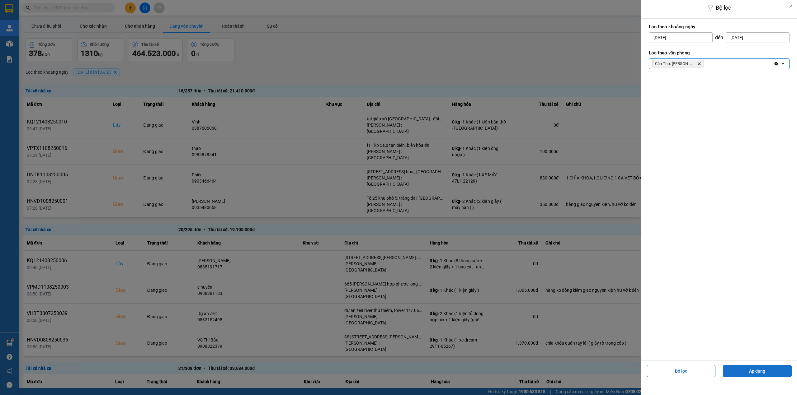
click at [745, 369] on button "Áp dụng" at bounding box center [757, 371] width 69 height 12
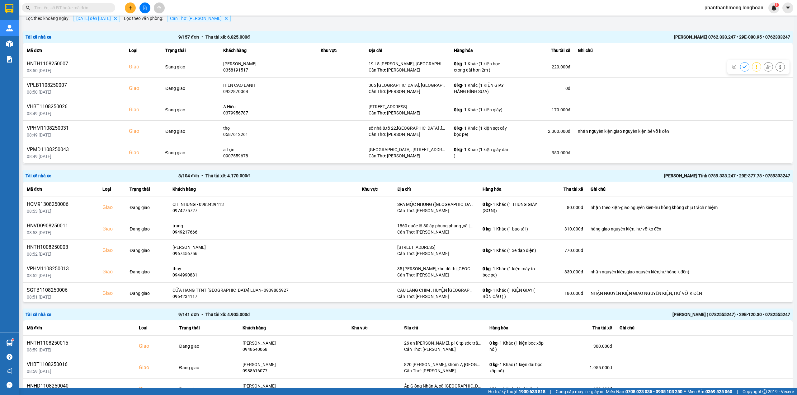
scroll to position [0, 0]
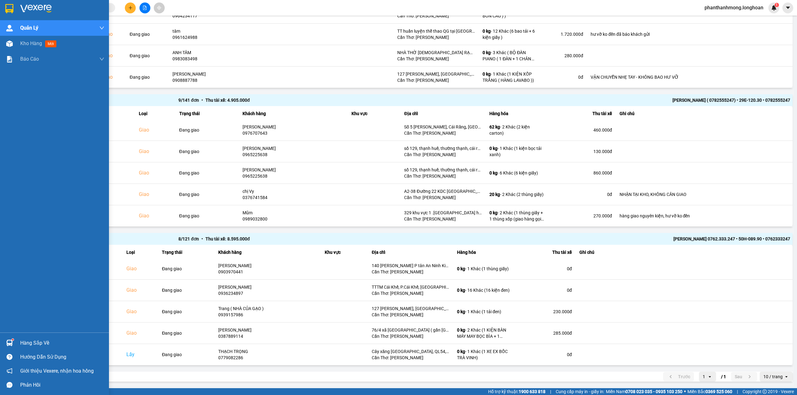
click at [6, 9] on img at bounding box center [9, 8] width 8 height 9
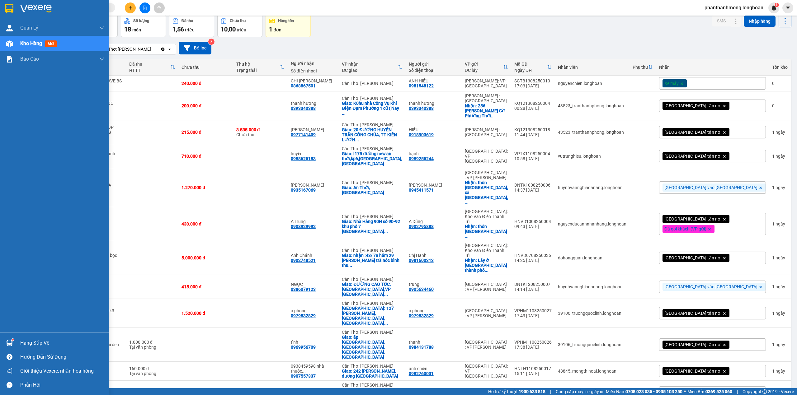
click at [16, 17] on div at bounding box center [54, 10] width 109 height 20
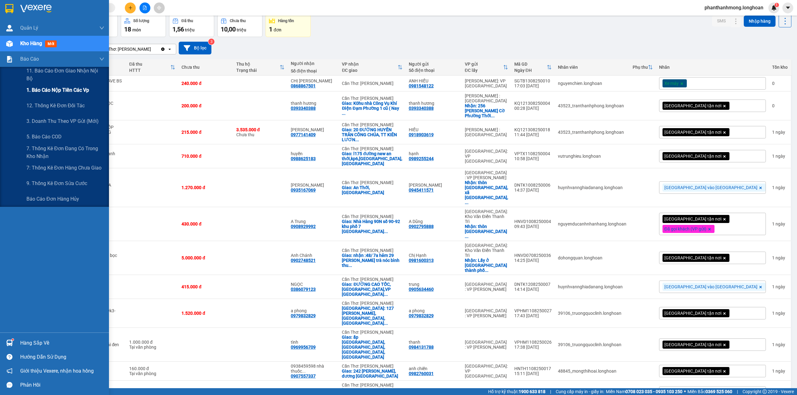
click at [64, 92] on span "1. Báo cáo nộp tiền các vp" at bounding box center [57, 90] width 63 height 8
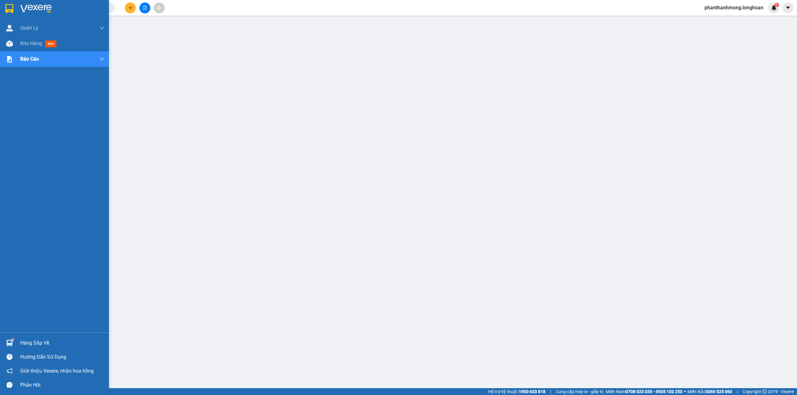
click at [13, 7] on img at bounding box center [9, 8] width 8 height 9
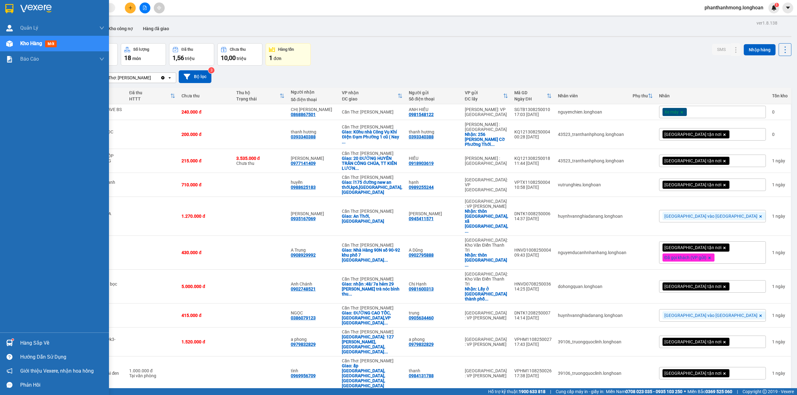
click at [4, 7] on div at bounding box center [9, 8] width 11 height 11
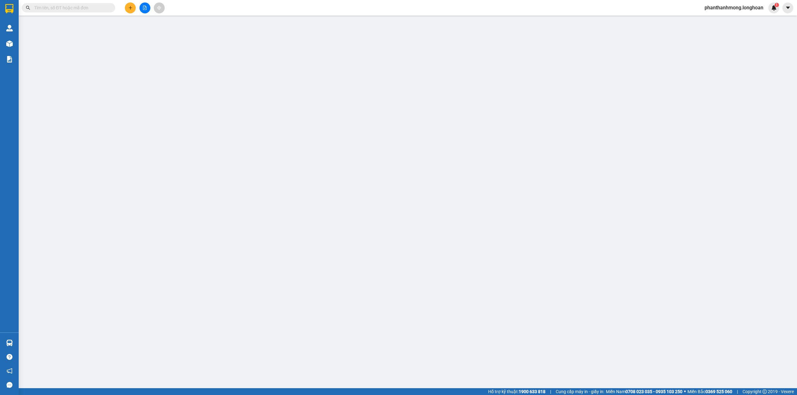
click at [132, 9] on icon "plus" at bounding box center [130, 8] width 4 height 4
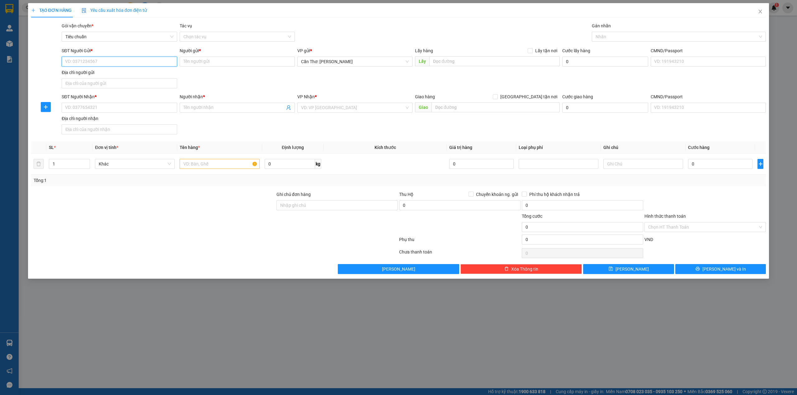
click at [127, 65] on input "SĐT Người Gửi *" at bounding box center [119, 62] width 115 height 10
paste input "0779082286"
type input "0779082286"
click at [202, 63] on input "Người gửi *" at bounding box center [237, 62] width 115 height 10
type input "t"
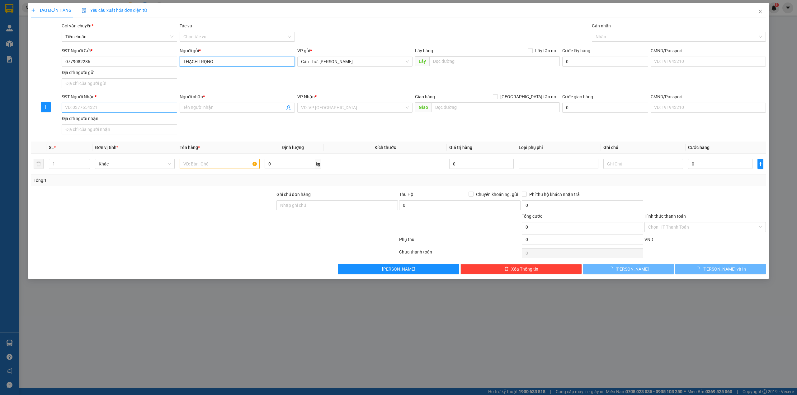
type input "THẠCH TRỌNG"
click at [145, 108] on input "SĐT Người Nhận *" at bounding box center [119, 108] width 115 height 10
click at [153, 111] on input "SĐT Người Nhận *" at bounding box center [119, 108] width 115 height 10
paste input "0345752309"
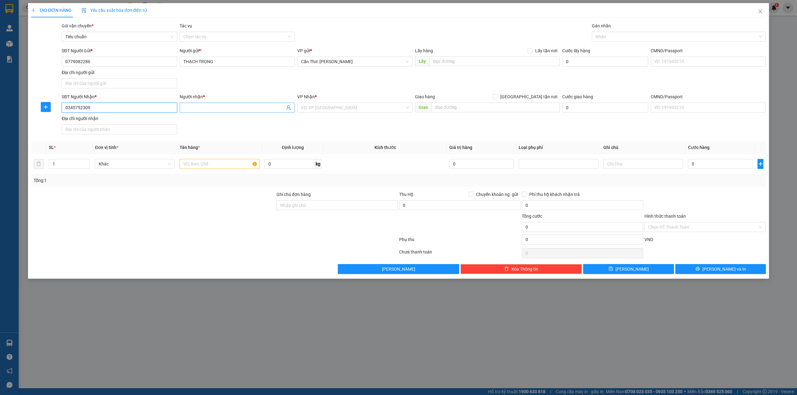
type input "0345752309"
drag, startPoint x: 220, startPoint y: 112, endPoint x: 221, endPoint y: 107, distance: 5.2
click at [220, 111] on span at bounding box center [237, 108] width 115 height 10
click at [221, 106] on input "Người nhận *" at bounding box center [234, 107] width 102 height 7
type input "THẠCH SÔ ĐA"
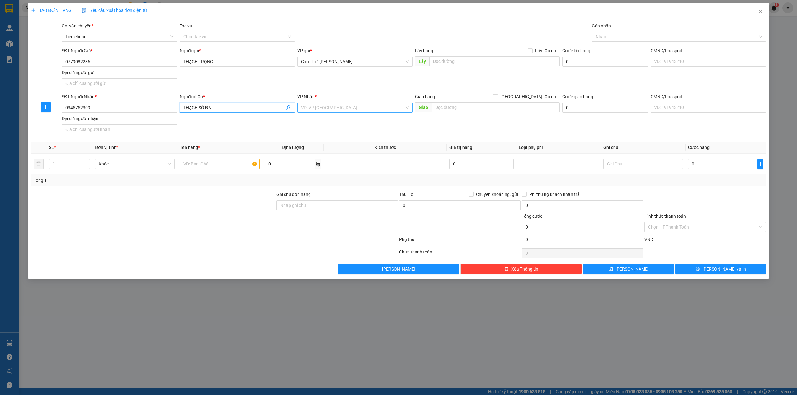
click at [353, 109] on input "search" at bounding box center [352, 107] width 103 height 9
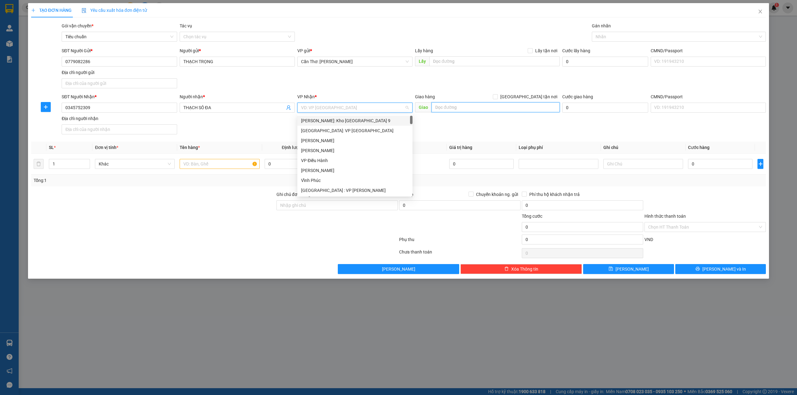
click at [457, 111] on input "text" at bounding box center [496, 107] width 128 height 10
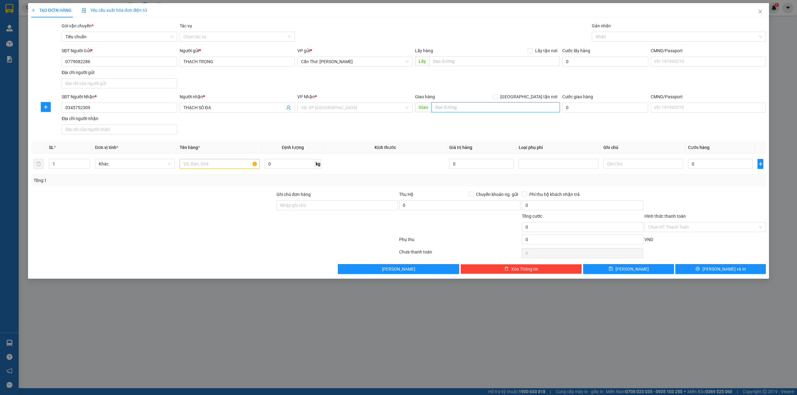
paste input "51 Ngõ 26 Thôn Trung Hậu Đoài , Tiền Phong, Mê Linh , Hà Nội."
type input "51 Ngõ 26 Thôn Trung Hậu Đoài , Tiền Phong, Mê Linh , Hà Nội."
click at [525, 98] on div "Giao hàng Giao tận nơi" at bounding box center [487, 96] width 145 height 7
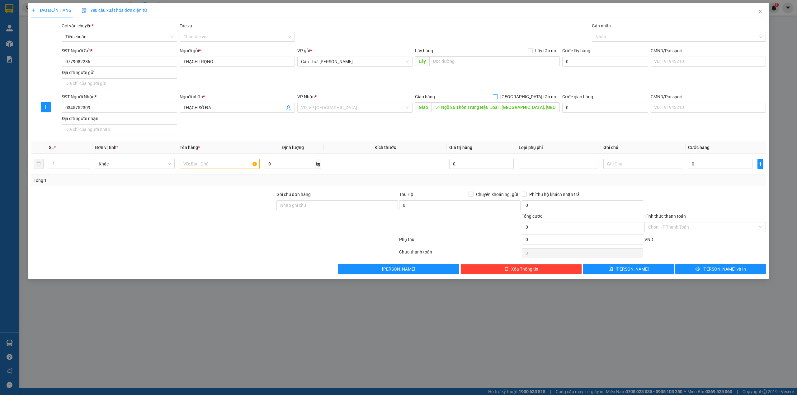
click at [497, 97] on input "[GEOGRAPHIC_DATA] tận nơi" at bounding box center [495, 96] width 4 height 4
checkbox input "true"
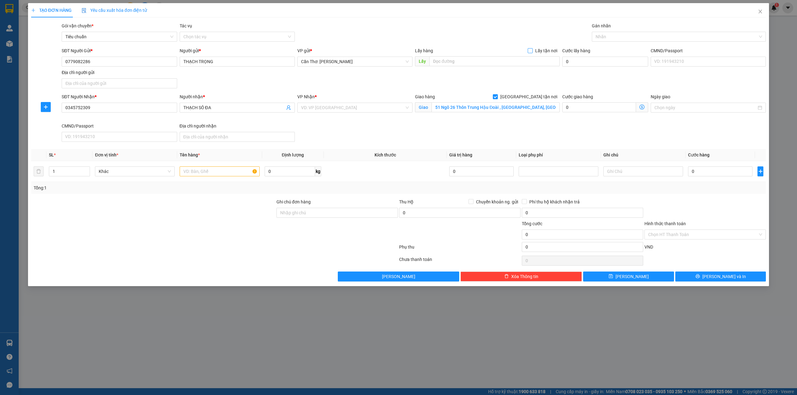
drag, startPoint x: 533, startPoint y: 47, endPoint x: 533, endPoint y: 50, distance: 3.4
click at [533, 48] on div "Transit Pickup Surcharge Ids Transit Deliver Surcharge Ids Transit Deliver Surc…" at bounding box center [398, 151] width 735 height 259
click at [532, 50] on input "Lấy tận nơi" at bounding box center [530, 50] width 4 height 4
checkbox input "true"
drag, startPoint x: 501, startPoint y: 60, endPoint x: 557, endPoint y: 49, distance: 56.8
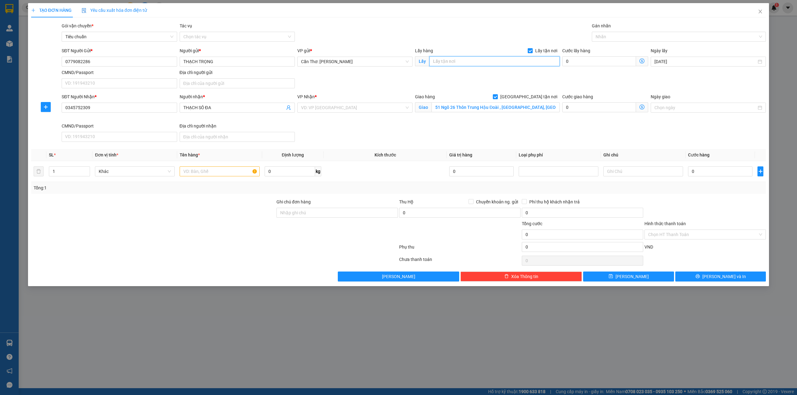
click at [501, 60] on input "text" at bounding box center [494, 61] width 130 height 10
paste input "Cây xăng [GEOGRAPHIC_DATA], QL54, [GEOGRAPHIC_DATA], [GEOGRAPHIC_DATA], [GEOGRA…"
click at [608, 39] on div at bounding box center [675, 36] width 165 height 7
type input "Cây xăng [GEOGRAPHIC_DATA], QL54, [GEOGRAPHIC_DATA], [GEOGRAPHIC_DATA], [GEOGRA…"
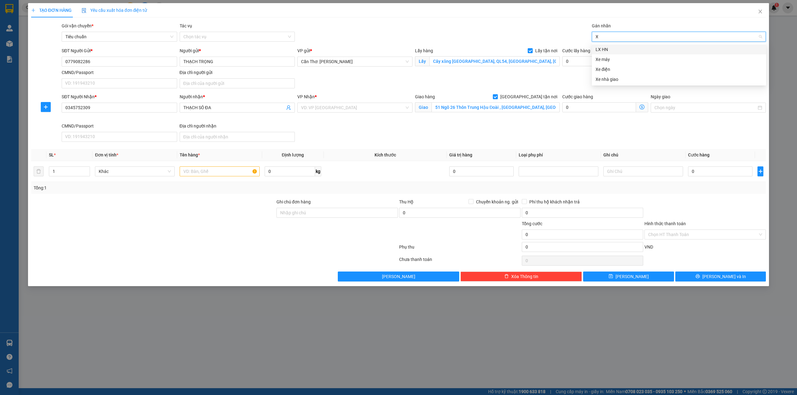
type input "XE"
click at [607, 48] on div "Xe máy" at bounding box center [679, 49] width 167 height 7
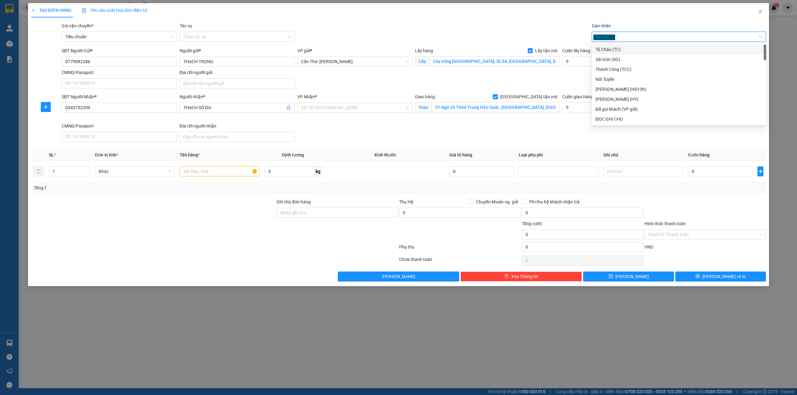
click at [638, 38] on div "Xe máy" at bounding box center [675, 36] width 165 height 7
type input "GT"
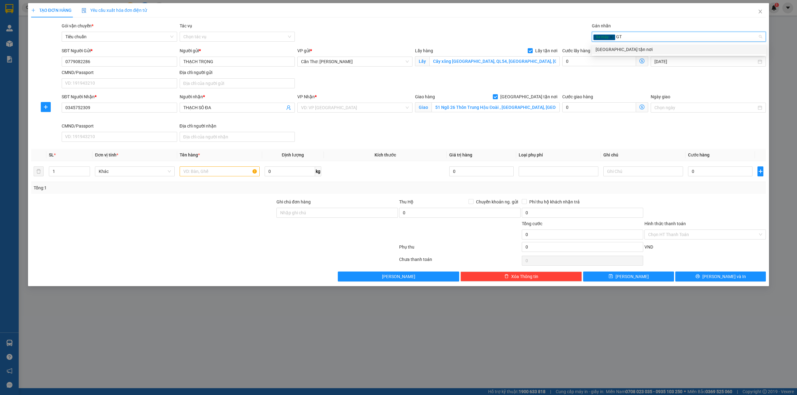
click at [627, 48] on div "[GEOGRAPHIC_DATA] tận nơi" at bounding box center [679, 49] width 167 height 7
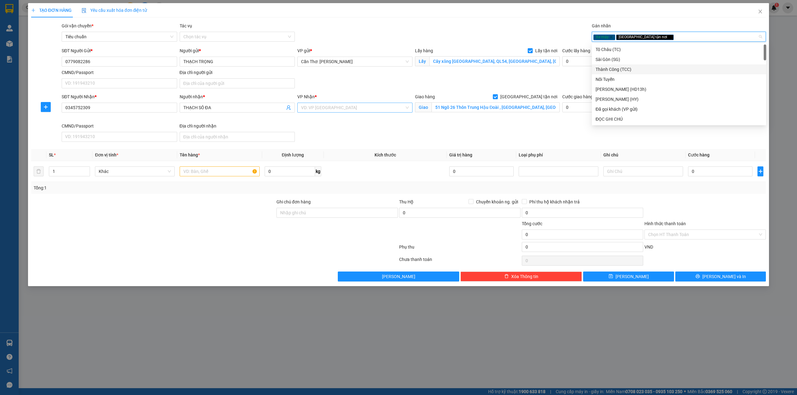
click at [356, 104] on input "search" at bounding box center [352, 107] width 103 height 9
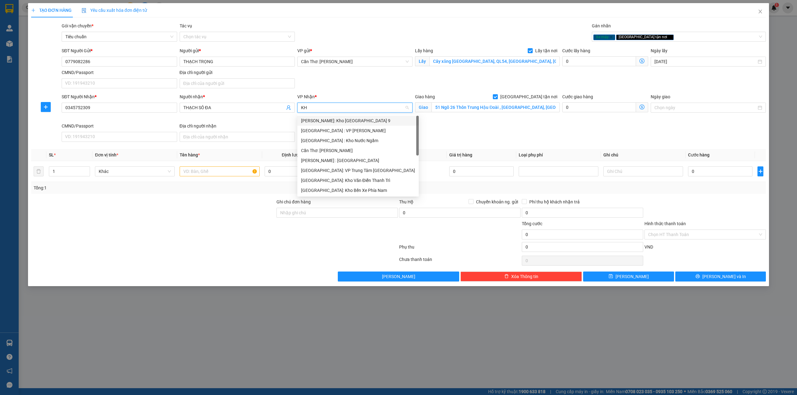
type input "KHO"
click at [341, 164] on div "[GEOGRAPHIC_DATA]: Kho Văn Điển Thanh Trì" at bounding box center [354, 161] width 115 height 10
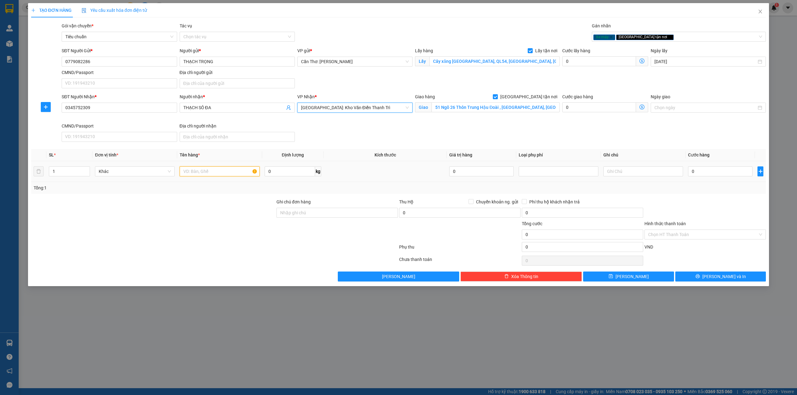
click at [209, 168] on input "text" at bounding box center [220, 172] width 80 height 10
type input "1 XE EX BỐC TRÀ VINH"
click at [718, 176] on input "0" at bounding box center [720, 172] width 64 height 10
type input "1"
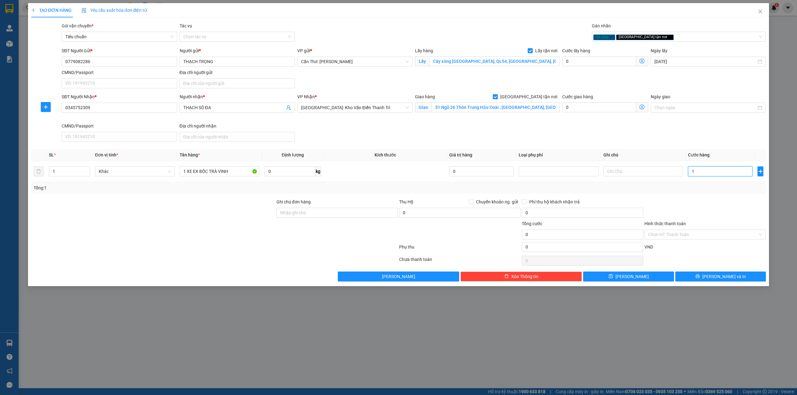
type input "1"
type input "17"
type input "173"
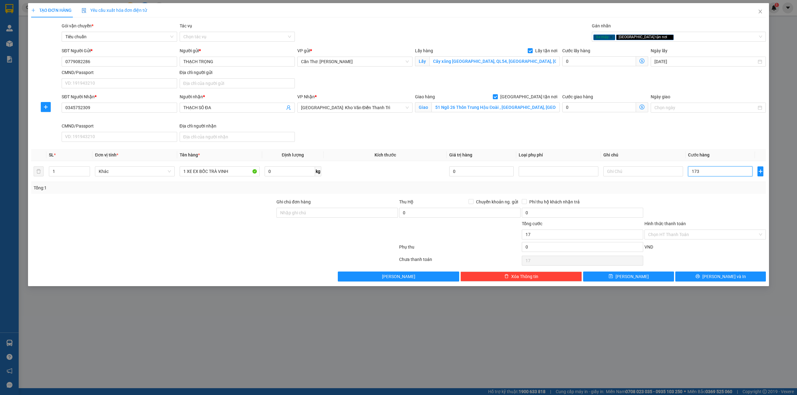
type input "173"
type input "1.730"
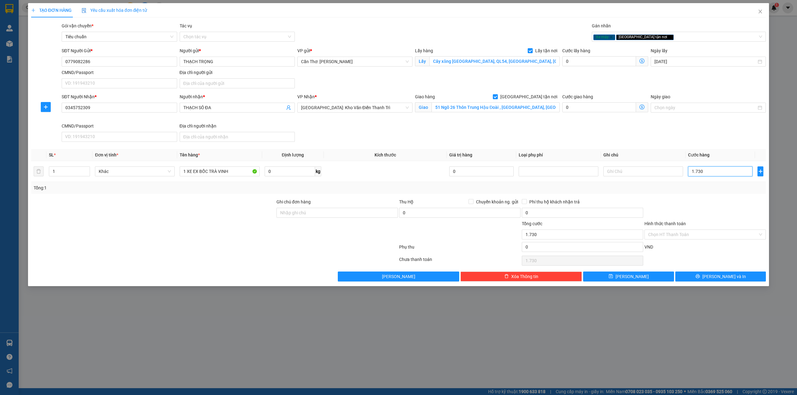
type input "17.300"
type input "173.000"
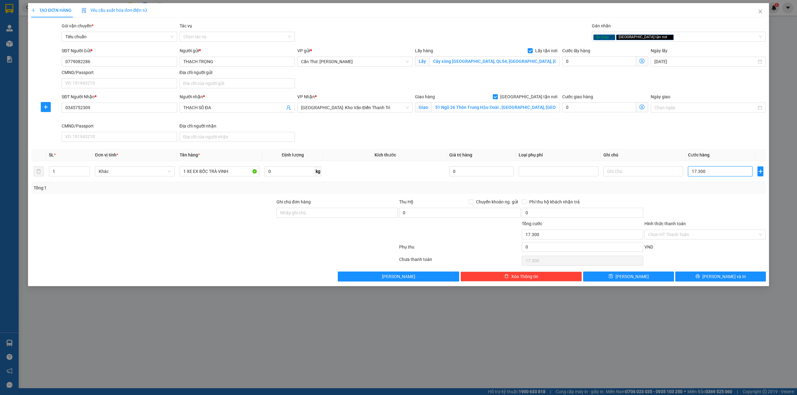
type input "173.000"
type input "1.730.000"
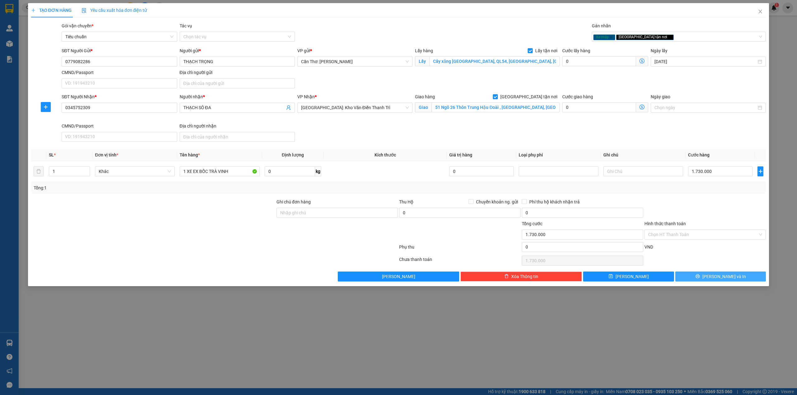
click at [696, 274] on button "[PERSON_NAME] và In" at bounding box center [720, 277] width 91 height 10
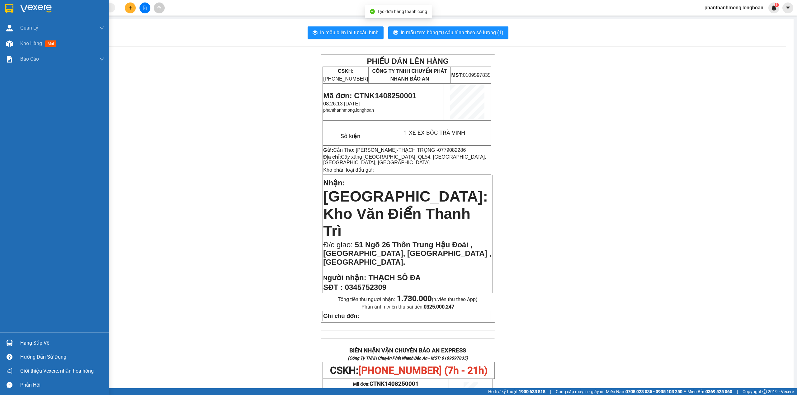
click at [12, 12] on img at bounding box center [9, 8] width 8 height 9
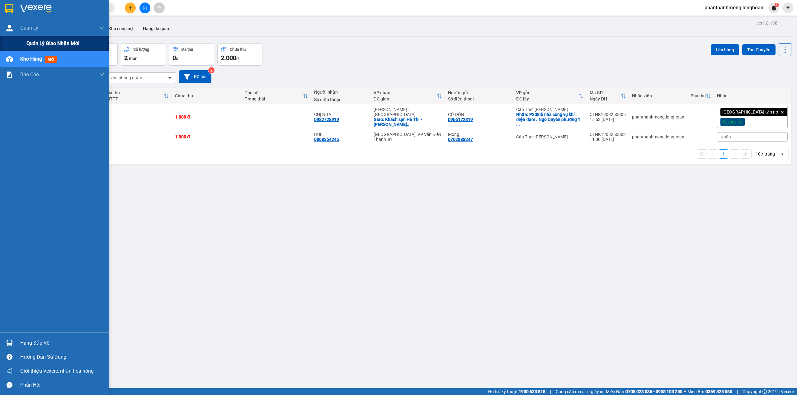
click at [37, 45] on span "Quản lý giao nhận mới" at bounding box center [52, 44] width 53 height 8
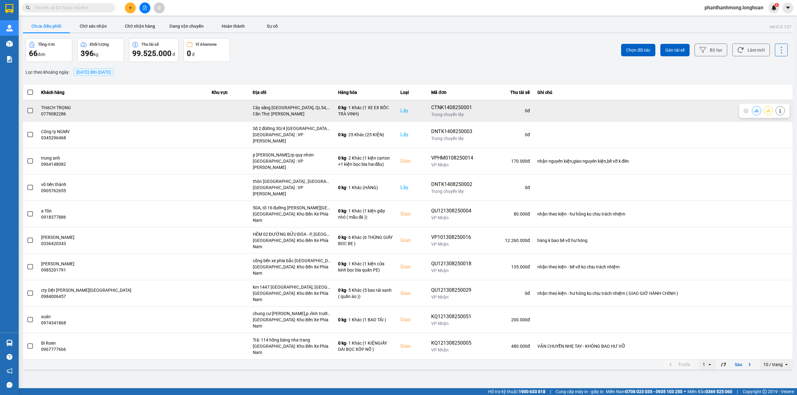
click at [27, 112] on label at bounding box center [30, 110] width 7 height 7
click at [27, 107] on input "checkbox" at bounding box center [27, 107] width 0 height 0
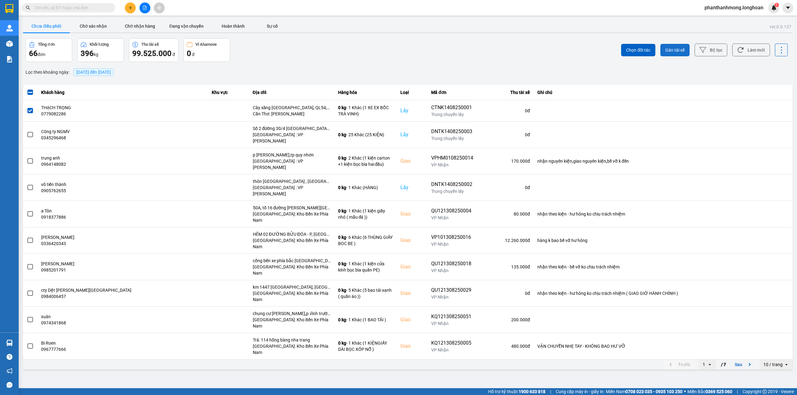
click at [674, 47] on span "Gán tài xế" at bounding box center [674, 50] width 19 height 6
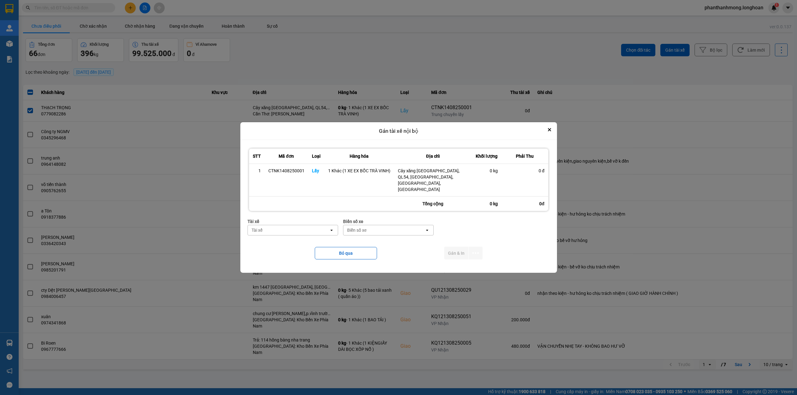
click at [313, 226] on div "Tài xế" at bounding box center [288, 230] width 81 height 10
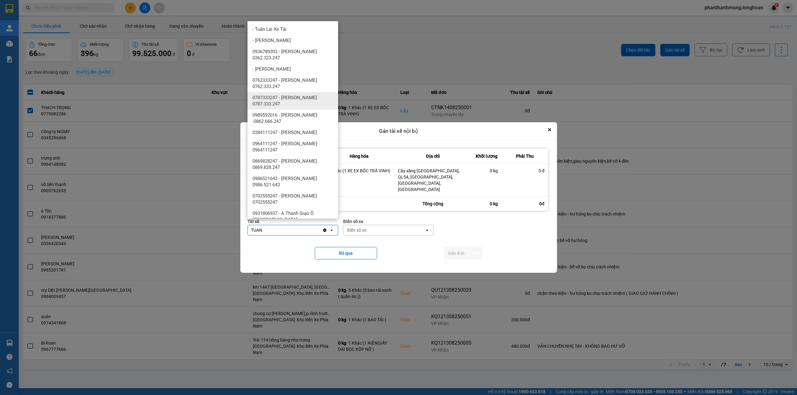
type input "TUAN"
click at [304, 87] on span "0762333247 - Đặng Văn Tuấn 0762.333.247" at bounding box center [294, 83] width 83 height 12
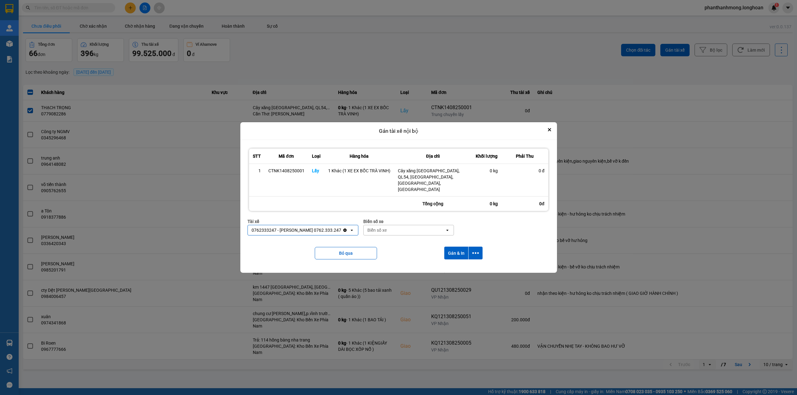
click at [409, 226] on div "Biển số xe" at bounding box center [404, 230] width 81 height 10
type input "90"
click at [405, 239] on div "50H-089.90" at bounding box center [404, 237] width 91 height 11
click at [472, 250] on icon "dialog" at bounding box center [475, 253] width 7 height 7
click at [455, 265] on span "Chỉ gán tài" at bounding box center [450, 264] width 21 height 6
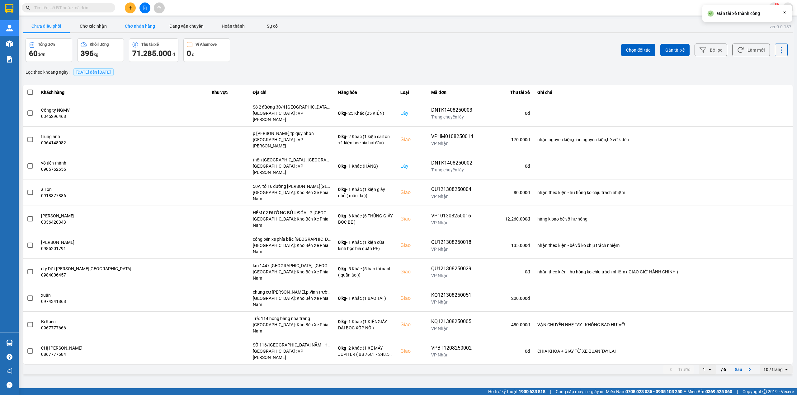
click at [144, 30] on button "Chờ nhận hàng" at bounding box center [139, 26] width 47 height 12
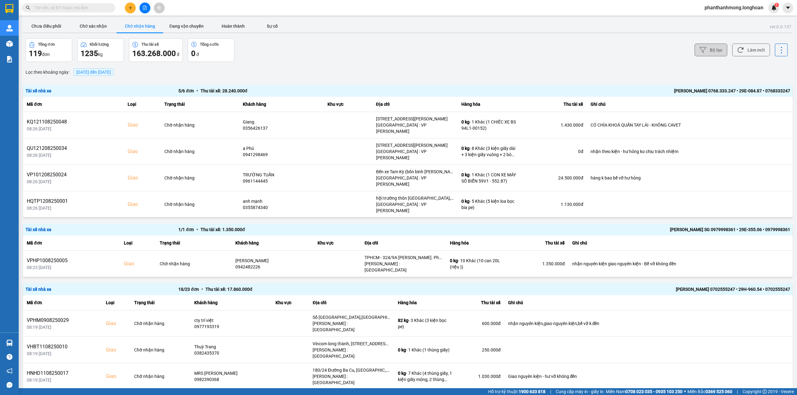
click at [713, 51] on button "Bộ lọc" at bounding box center [711, 50] width 33 height 13
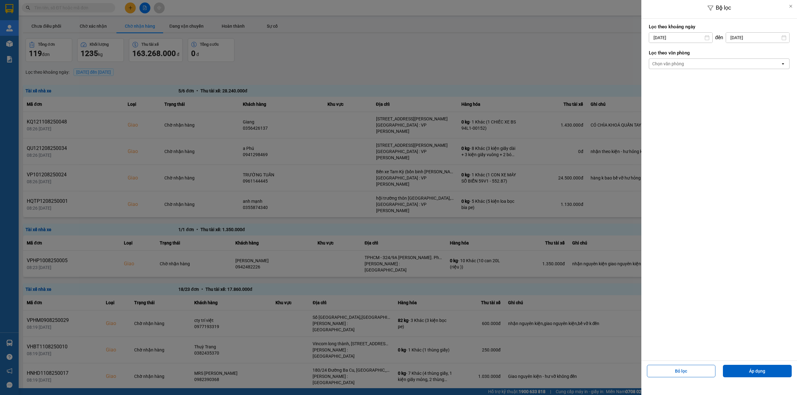
click at [684, 43] on div "[DATE]" at bounding box center [681, 37] width 64 height 11
click at [704, 84] on div "1" at bounding box center [702, 82] width 9 height 7
type input "[DATE]"
click at [689, 64] on div "Chọn văn phòng" at bounding box center [714, 64] width 131 height 10
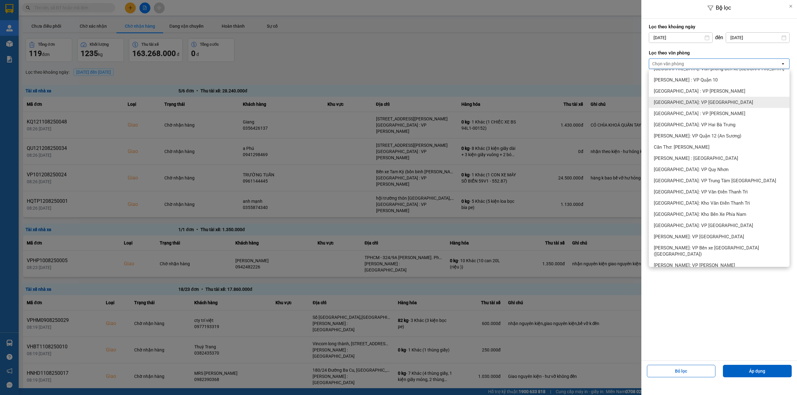
scroll to position [166, 0]
click at [694, 147] on span "Cần Thơ: [PERSON_NAME]" at bounding box center [682, 147] width 56 height 6
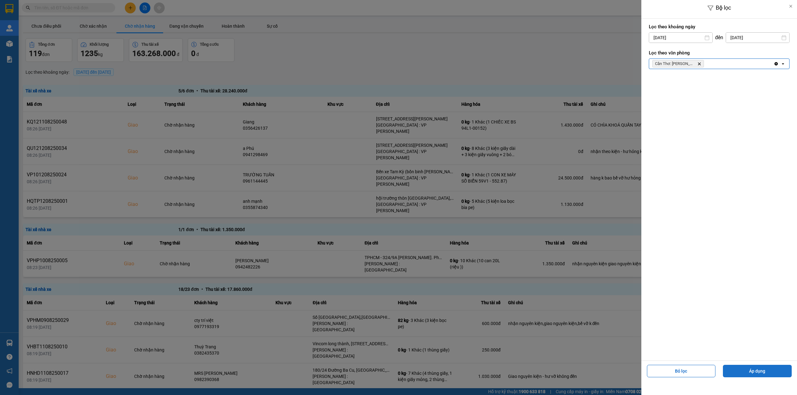
click at [735, 373] on button "Áp dụng" at bounding box center [757, 371] width 69 height 12
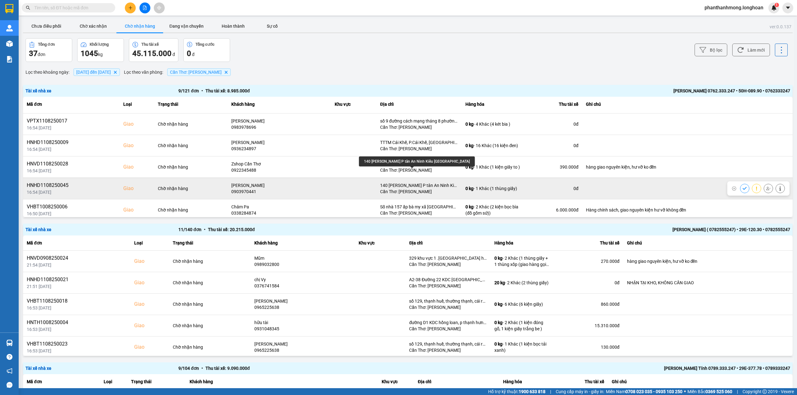
scroll to position [89, 0]
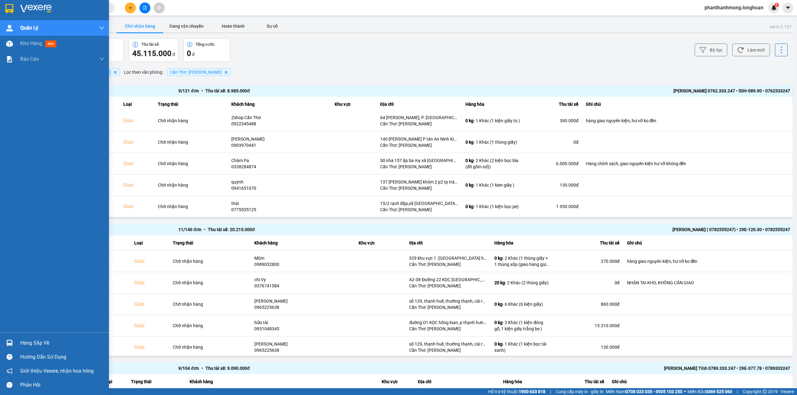
click at [12, 6] on img at bounding box center [9, 8] width 8 height 9
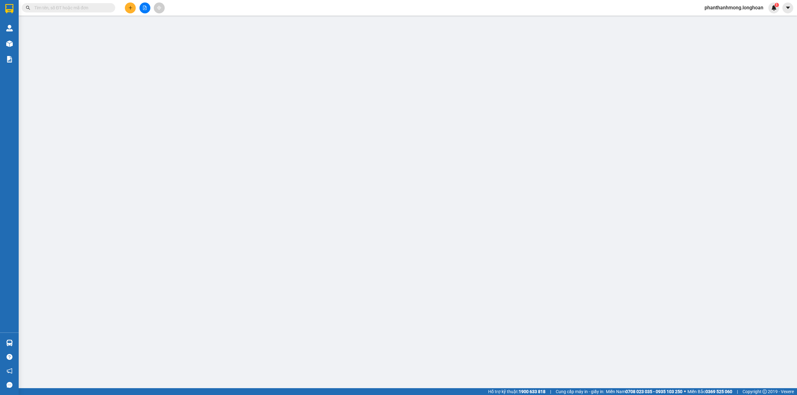
click at [93, 10] on input "text" at bounding box center [70, 7] width 73 height 7
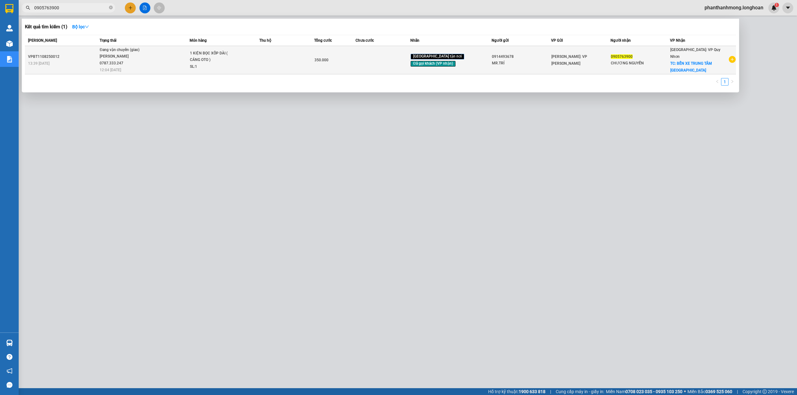
type input "0905763900"
click at [314, 67] on td at bounding box center [286, 60] width 55 height 28
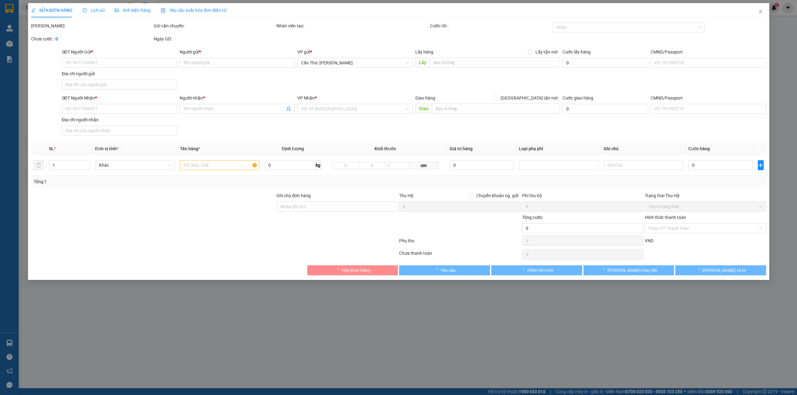
type input "0914493678"
type input "MR.TRÍ"
type input "0905763900"
type input "CHƯƠNG NGUYỄN"
checkbox input "true"
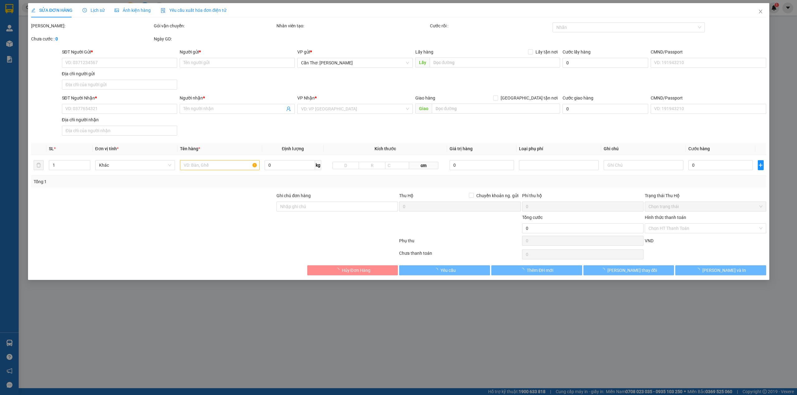
type input "BẾN XE TRUNG TÂM QUY NHƠN"
type input "350.000"
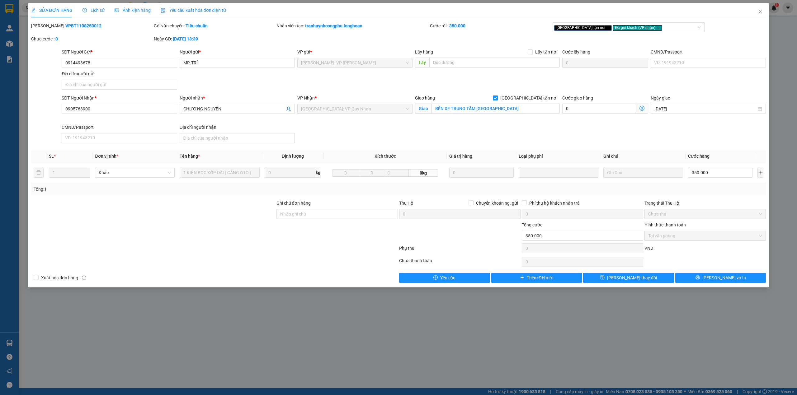
click at [99, 10] on span "Lịch sử" at bounding box center [94, 10] width 22 height 5
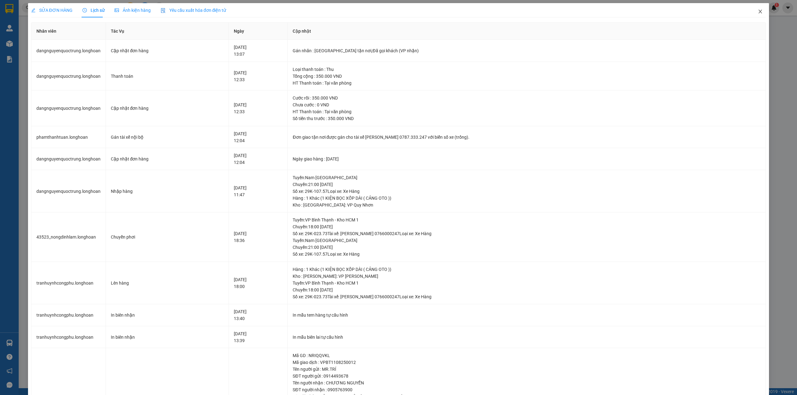
click at [758, 10] on icon "close" at bounding box center [760, 11] width 5 height 5
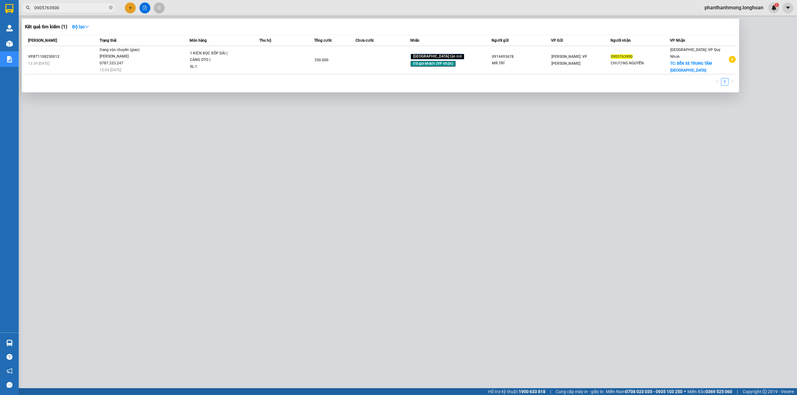
click at [90, 8] on input "0905763900" at bounding box center [70, 7] width 73 height 7
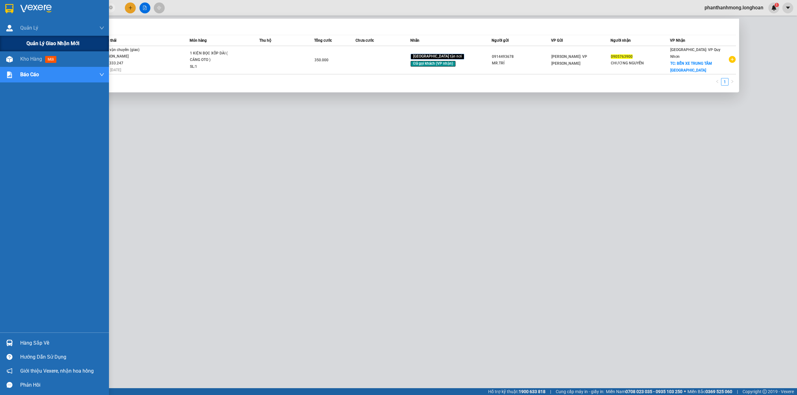
click at [46, 44] on span "Quản lý giao nhận mới" at bounding box center [52, 44] width 53 height 8
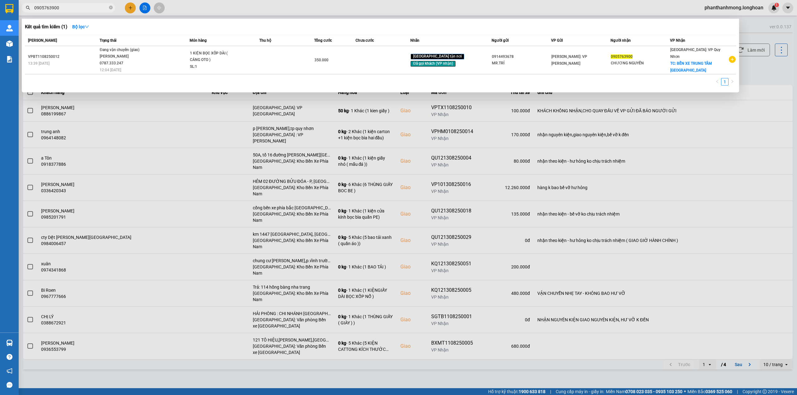
click at [208, 129] on div at bounding box center [398, 197] width 797 height 395
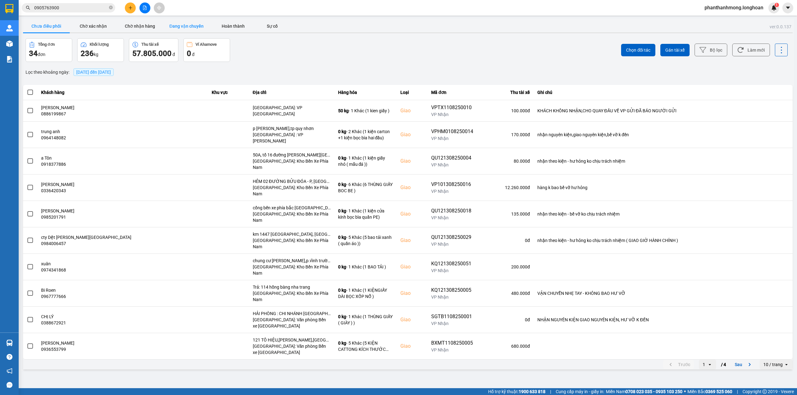
click at [184, 25] on button "Đang vận chuyển" at bounding box center [186, 26] width 47 height 12
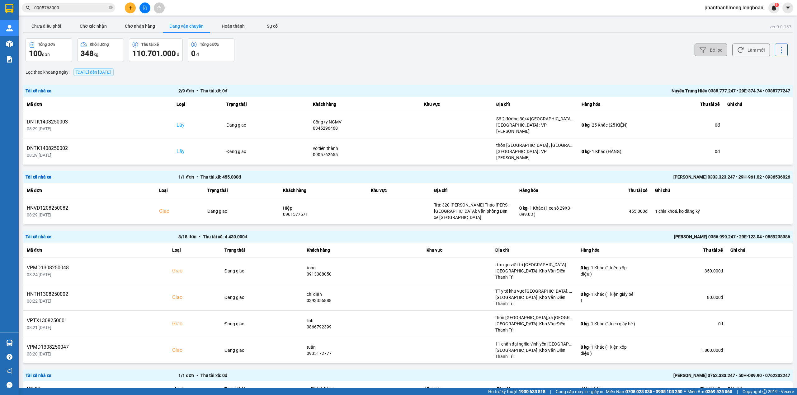
click at [708, 54] on button "Bộ lọc" at bounding box center [711, 50] width 33 height 13
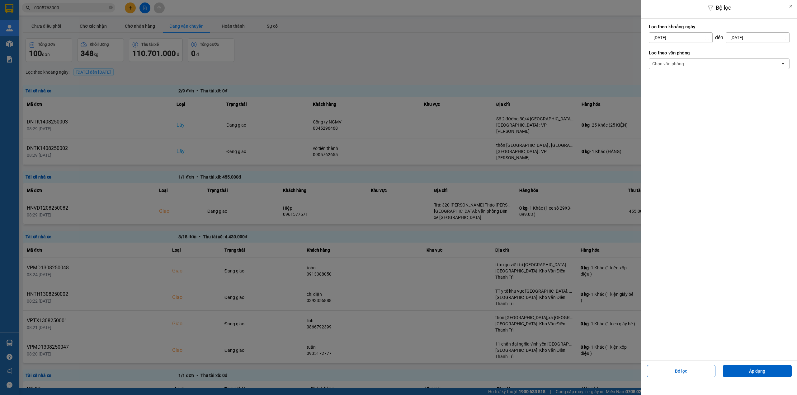
click at [698, 42] on div "[DATE]" at bounding box center [681, 37] width 64 height 11
click at [700, 90] on div "1 2 3 4 5 6 7 8 9 10 11 12 13 14 15 16 17 18 19 20 21 22 23 24 25 26 27 28 29 3…" at bounding box center [689, 111] width 87 height 68
click at [702, 78] on div "1" at bounding box center [702, 83] width 12 height 12
type input "[DATE]"
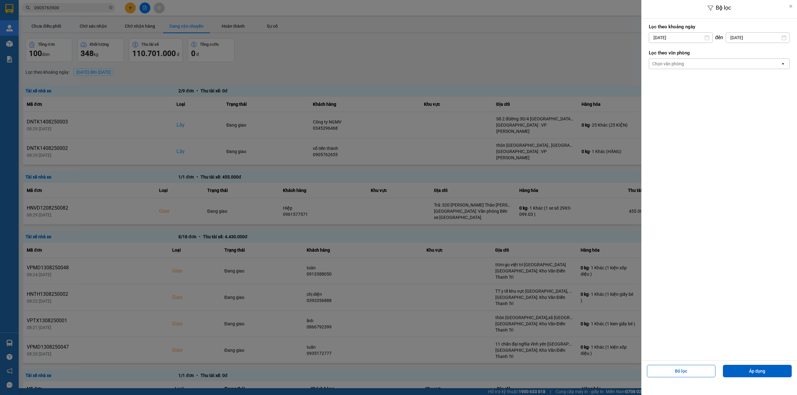
click at [706, 65] on div "Chọn văn phòng" at bounding box center [714, 64] width 131 height 10
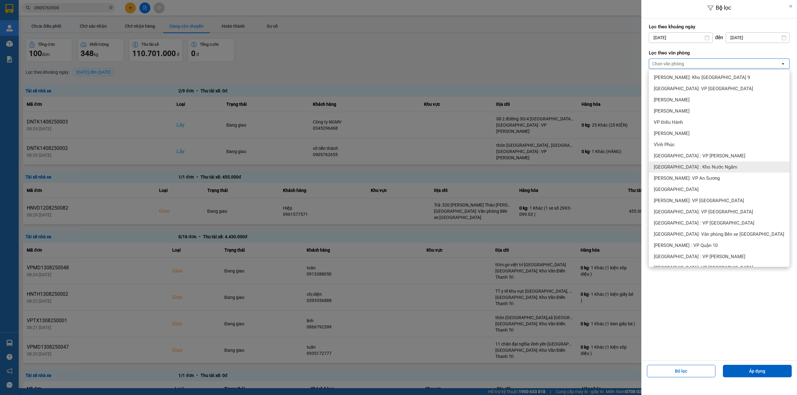
scroll to position [207, 0]
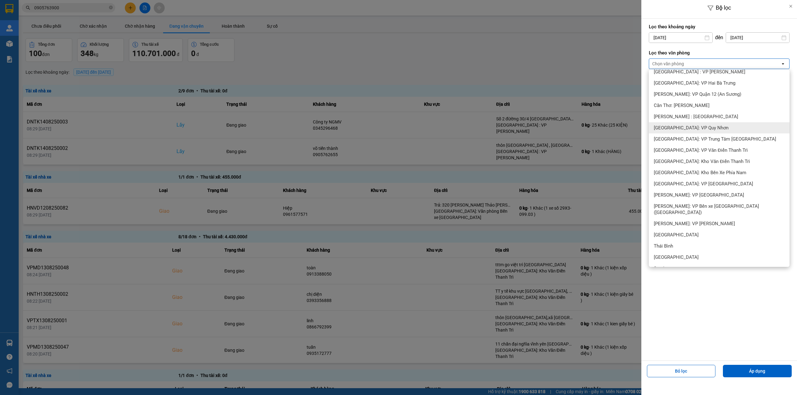
click at [700, 130] on span "[GEOGRAPHIC_DATA]: VP Quy Nhơn" at bounding box center [691, 128] width 75 height 6
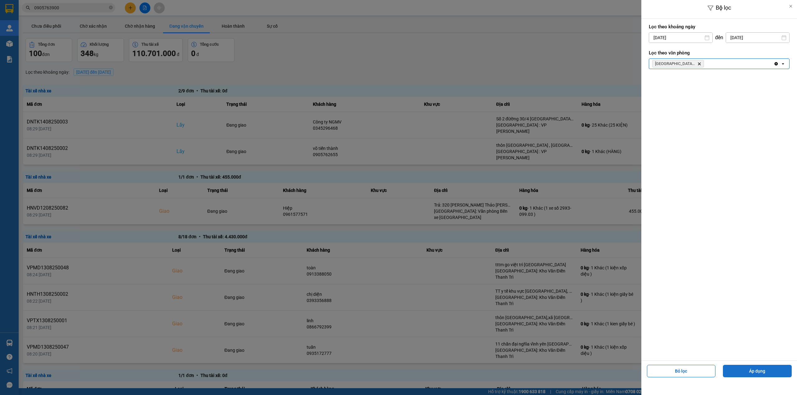
click at [754, 372] on button "Áp dụng" at bounding box center [757, 371] width 69 height 12
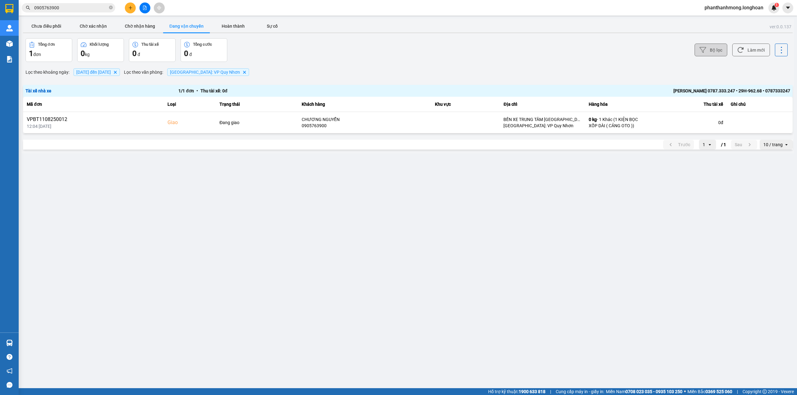
click at [712, 55] on button "Bộ lọc" at bounding box center [711, 50] width 33 height 13
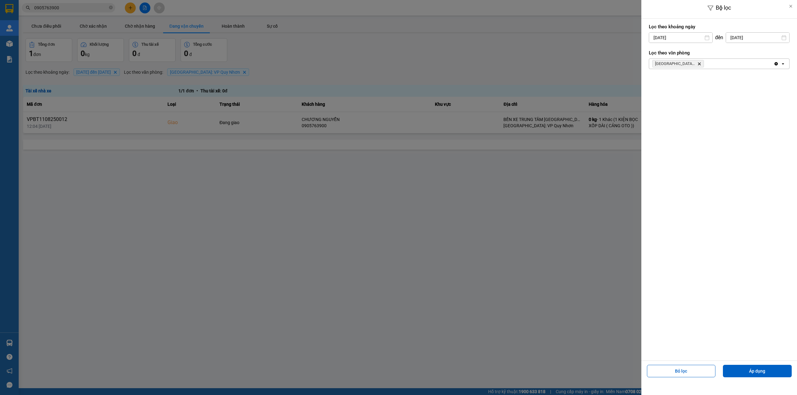
click at [565, 198] on div at bounding box center [398, 197] width 797 height 395
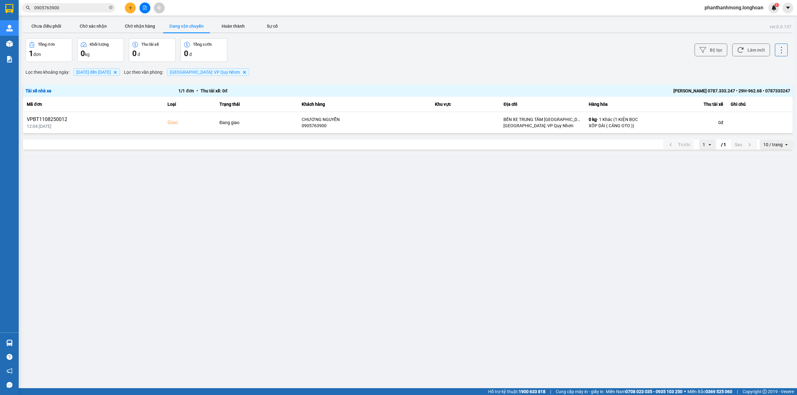
click at [87, 7] on input "0905763900" at bounding box center [70, 7] width 73 height 7
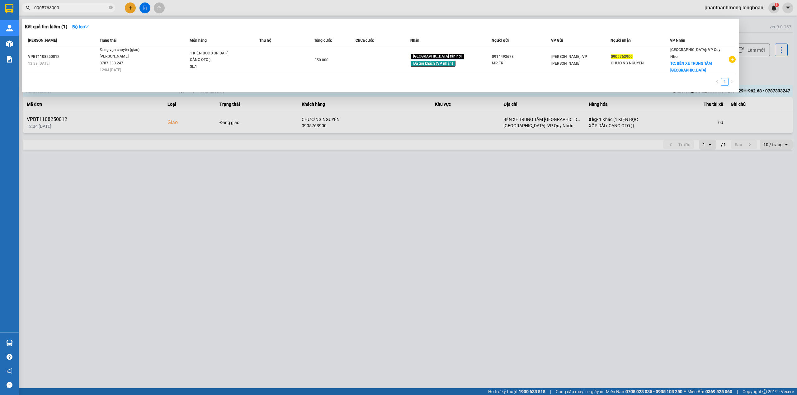
click at [87, 7] on input "0905763900" at bounding box center [70, 7] width 73 height 7
paste input "363086841"
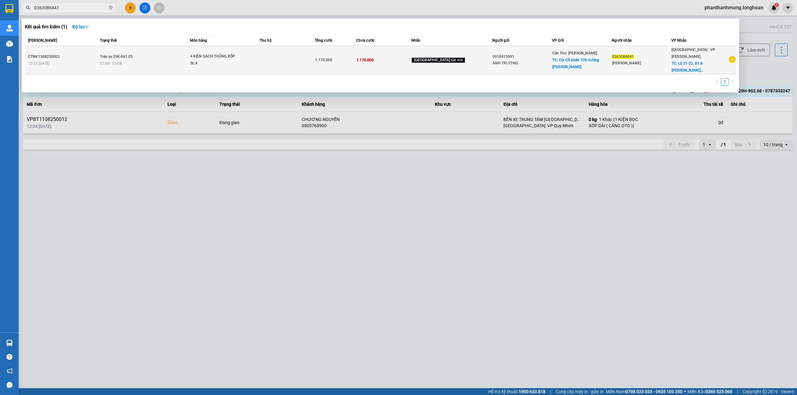
type input "0363086841"
click at [140, 54] on td "Trên xe 29K-041.05 21:00 - 13/08" at bounding box center [144, 60] width 92 height 28
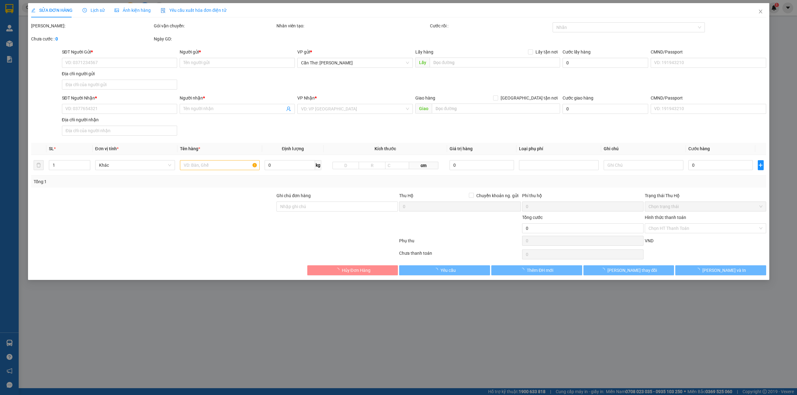
type input "0918415991"
type input "ANH TRƯỜNG"
checkbox input "true"
type input "Cty Cổ phần 720 đường Lê Hồng Phong Bình Thủy Cần Thơ"
type input "0363086841"
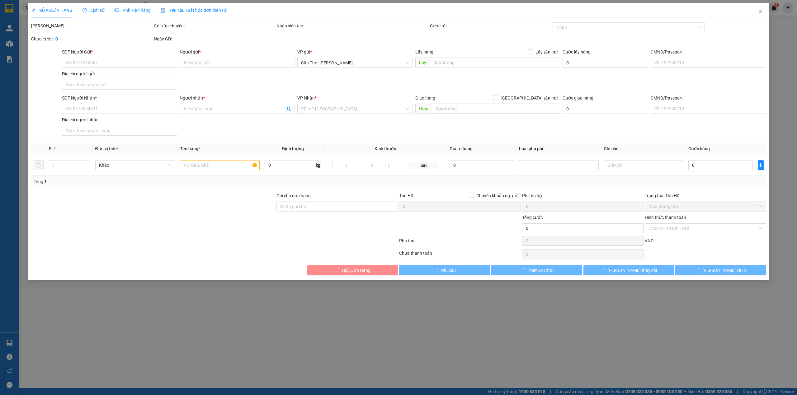
type input "Phạm Văn Vượng"
checkbox input "true"
type input "Lô 21-22, B1.6 Phạm Văn Ngôn - P.Hoà Khánh Bắc - Q.Liên Chiểu - TP.Đà Nẵng"
type input "nhận nguyên kiện, giao nguyên kiện, bể vỡ không đền"
type input "1.170.000"
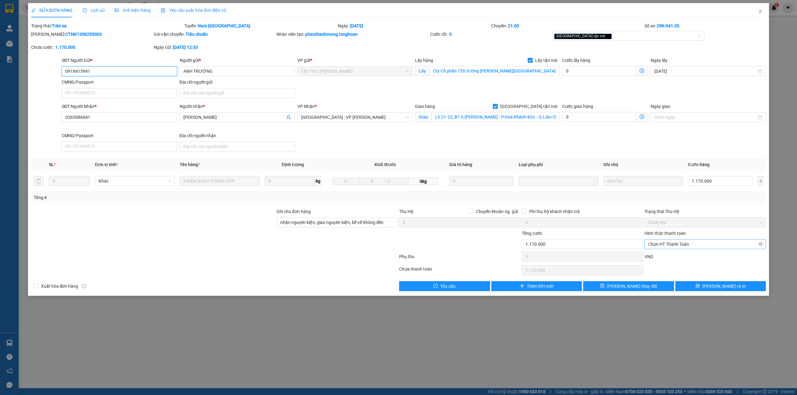
click at [662, 248] on span "Chọn HT Thanh Toán" at bounding box center [705, 244] width 114 height 9
click at [670, 259] on div "Tại văn phòng" at bounding box center [705, 258] width 114 height 7
type input "0"
click at [650, 288] on button "[PERSON_NAME] thay đổi" at bounding box center [628, 286] width 91 height 10
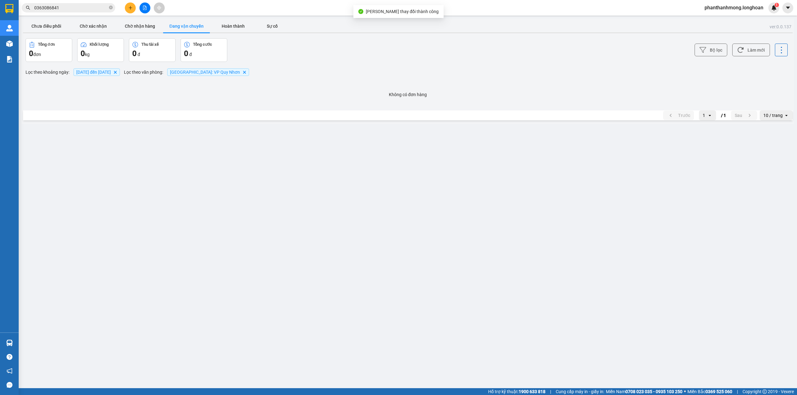
click at [81, 6] on input "0363086841" at bounding box center [70, 7] width 73 height 7
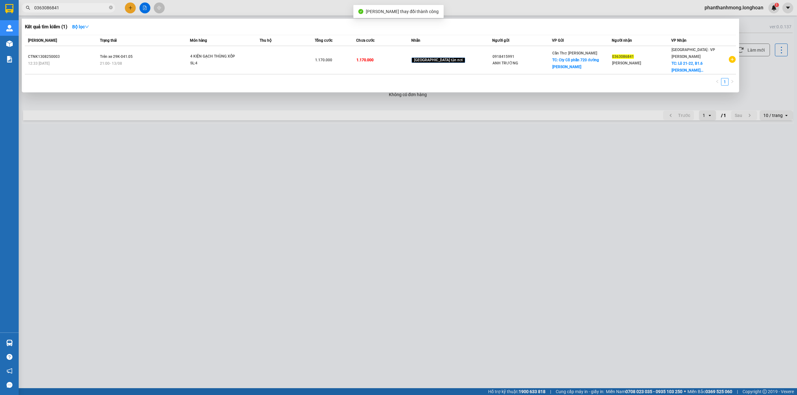
click at [131, 45] on th "Trạng thái" at bounding box center [144, 40] width 92 height 11
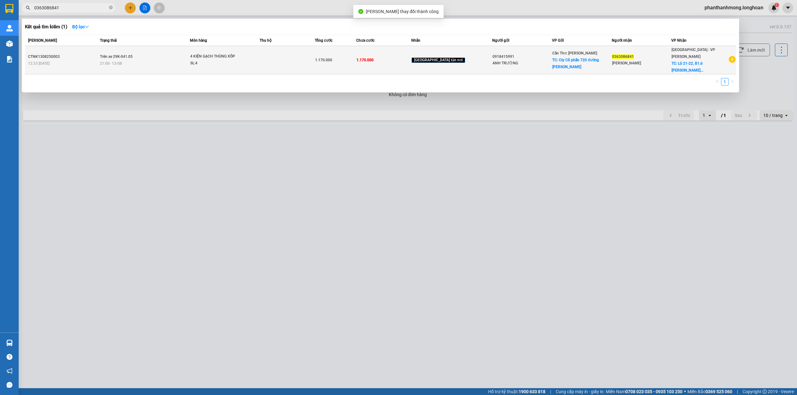
click at [139, 55] on td "Trên xe 29K-041.05 21:00 - 13/08" at bounding box center [144, 60] width 92 height 28
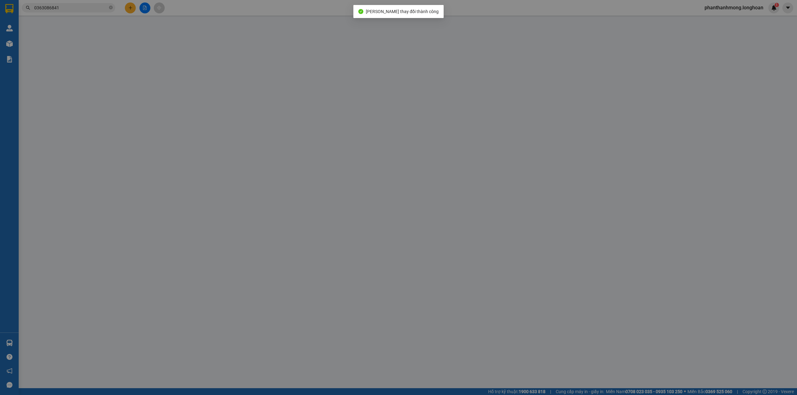
type input "0918415991"
type input "ANH TRƯỜNG"
checkbox input "true"
type input "Cty Cổ phần 720 đường Lê Hồng Phong Bình Thủy Cần Thơ"
type input "0363086841"
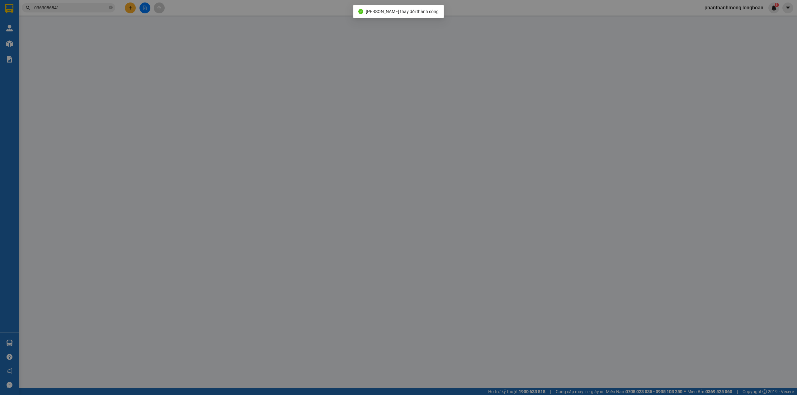
type input "Phạm Văn Vượng"
checkbox input "true"
type input "Lô 21-22, B1.6 Phạm Văn Ngôn - P.Hoà Khánh Bắc - Q.Liên Chiểu - TP.Đà Nẵng"
type input "nhận nguyên kiện, giao nguyên kiện, bể vỡ không đền"
type input "1.170.000"
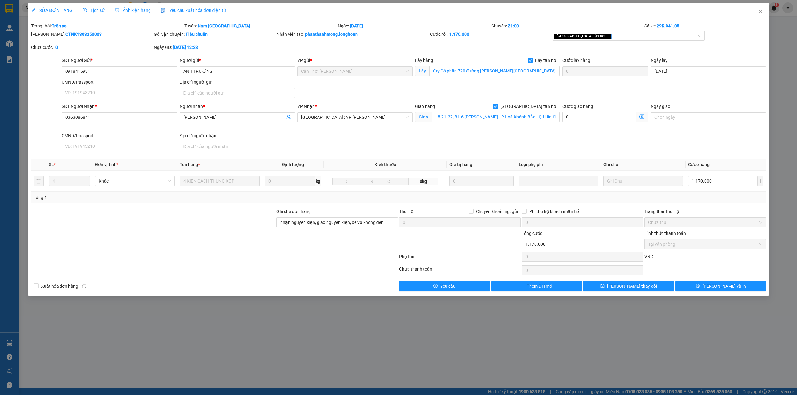
click at [97, 7] on div "Lịch sử" at bounding box center [94, 10] width 22 height 7
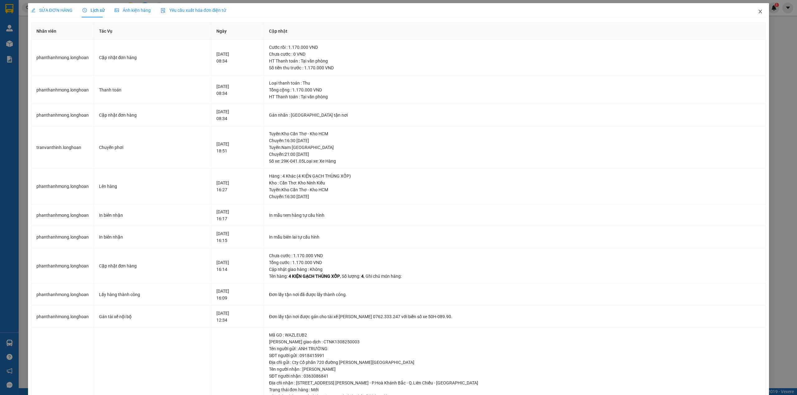
click at [752, 10] on span "Close" at bounding box center [760, 11] width 17 height 17
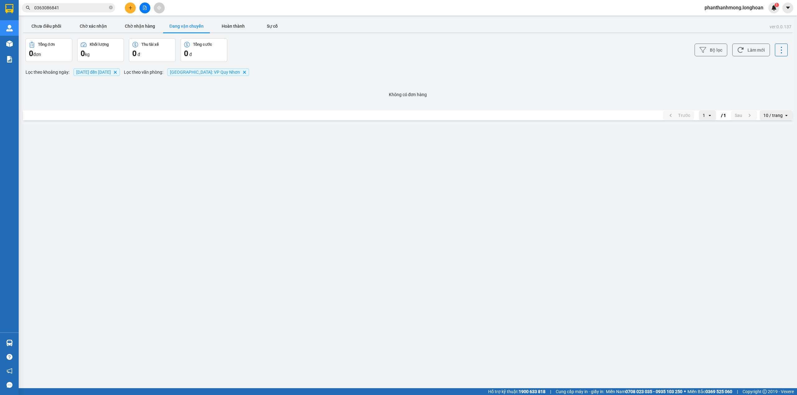
click at [64, 9] on input "0363086841" at bounding box center [70, 7] width 73 height 7
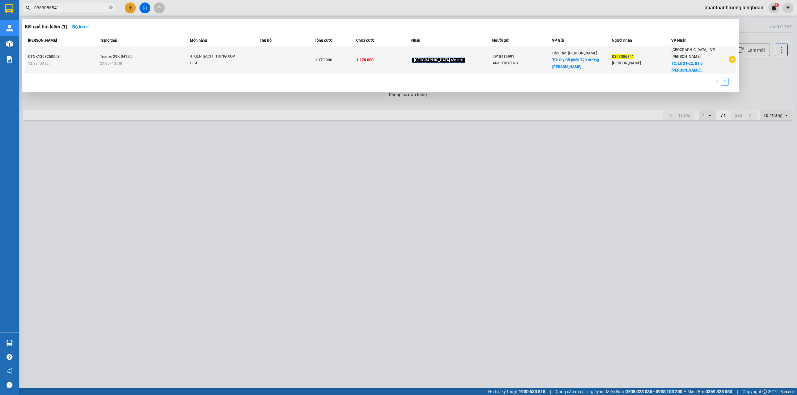
click at [146, 51] on td "Trên xe 29K-041.05 21:00 - 13/08" at bounding box center [144, 60] width 92 height 28
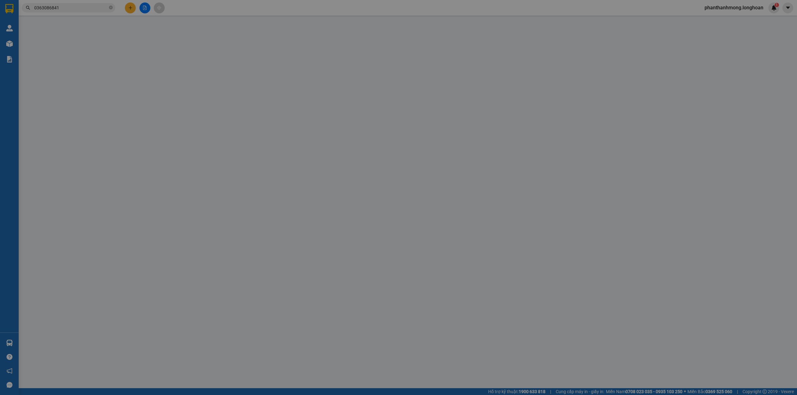
type input "0918415991"
type input "ANH TRƯỜNG"
checkbox input "true"
type input "Cty Cổ phần 720 đường Lê Hồng Phong Bình Thủy Cần Thơ"
type input "0363086841"
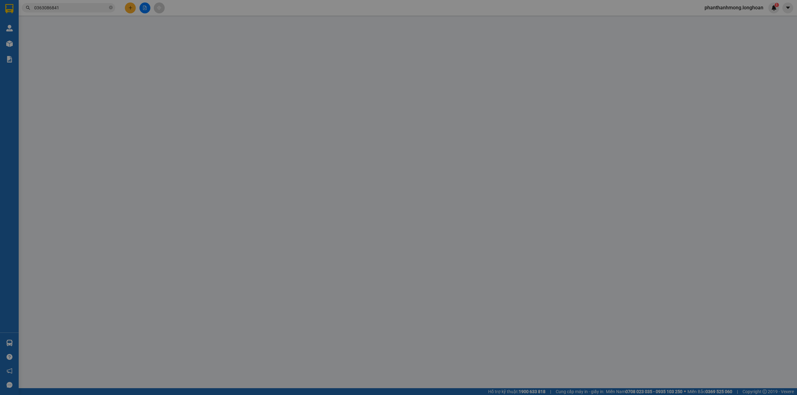
type input "Phạm Văn Vượng"
checkbox input "true"
type input "Lô 21-22, B1.6 Phạm Văn Ngôn - P.Hoà Khánh Bắc - Q.Liên Chiểu - TP.Đà Nẵng"
type input "nhận nguyên kiện, giao nguyên kiện, bể vỡ không đền"
type input "1.170.000"
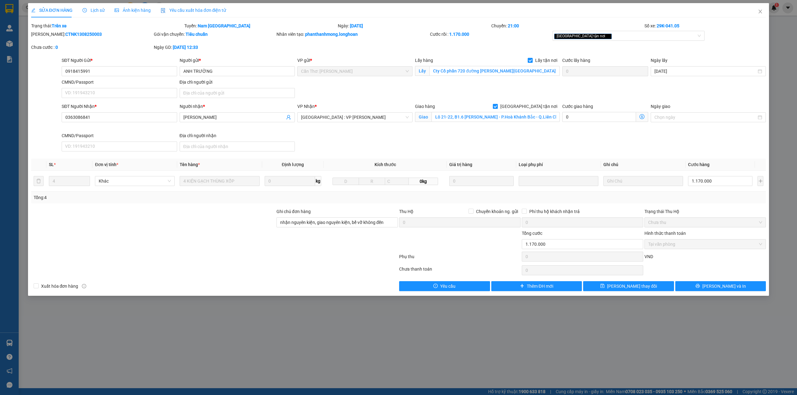
click at [65, 36] on b "CTNK1308250003" at bounding box center [83, 34] width 36 height 5
copy b "CTNK1308250003"
click at [754, 13] on span "Close" at bounding box center [760, 11] width 17 height 17
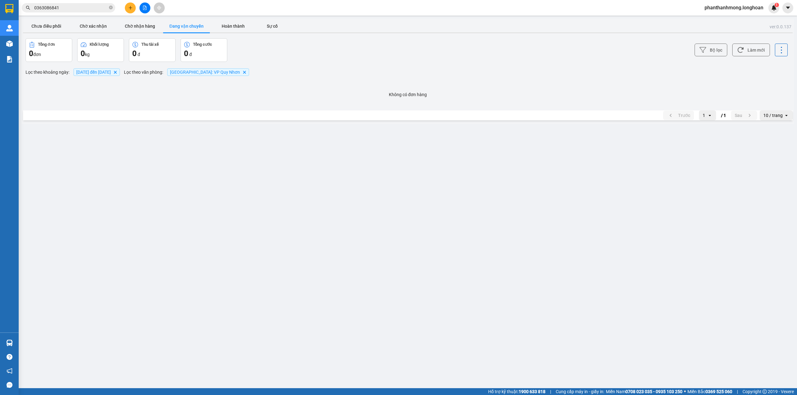
click at [757, 13] on div "phanthanhmong.longhoan 1" at bounding box center [740, 7] width 80 height 11
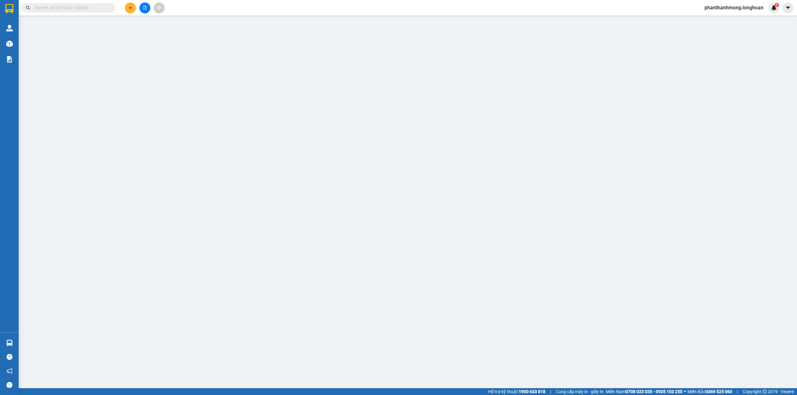
click at [76, 6] on input "text" at bounding box center [70, 7] width 73 height 7
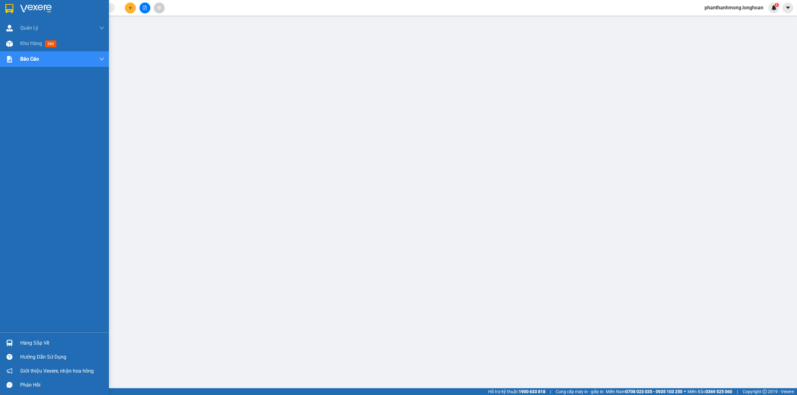
click at [17, 345] on div "Hàng sắp về" at bounding box center [54, 343] width 109 height 14
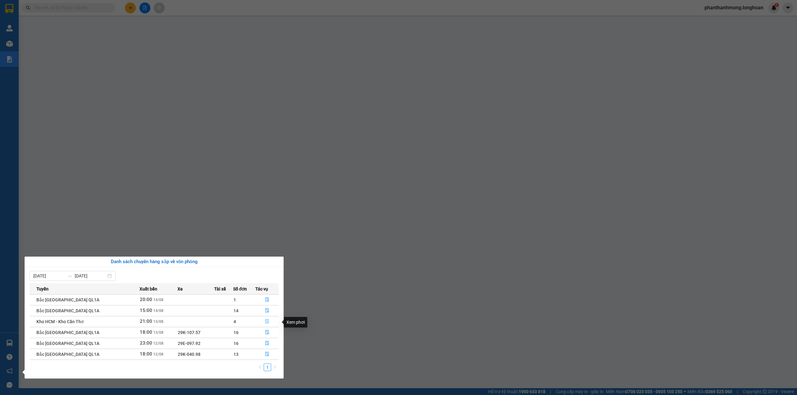
click at [265, 320] on icon "file-done" at bounding box center [267, 321] width 4 height 4
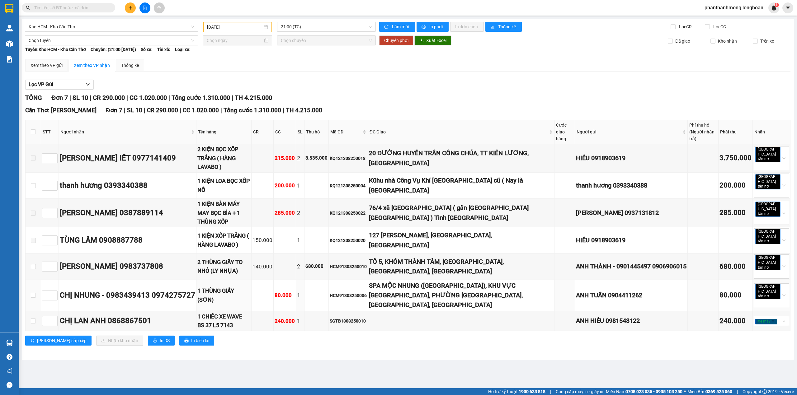
type input "[DATE]"
click at [34, 133] on input "checkbox" at bounding box center [33, 132] width 5 height 5
checkbox input "true"
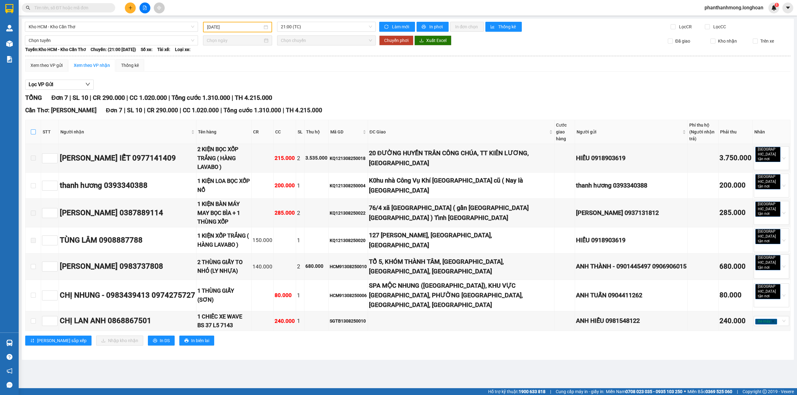
checkbox input "true"
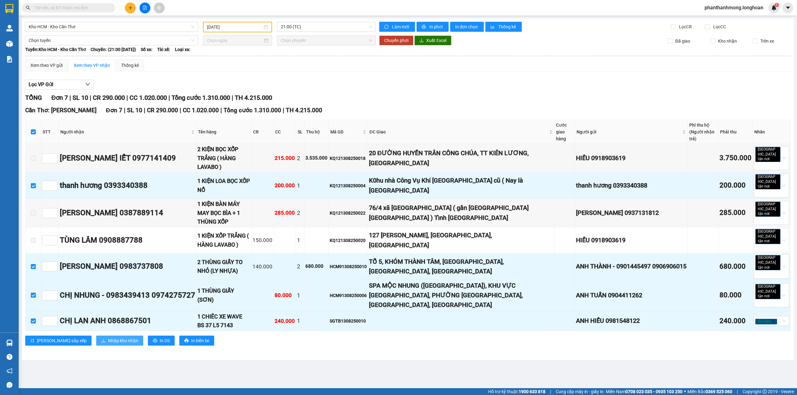
click at [108, 338] on span "Nhập kho nhận" at bounding box center [123, 341] width 30 height 7
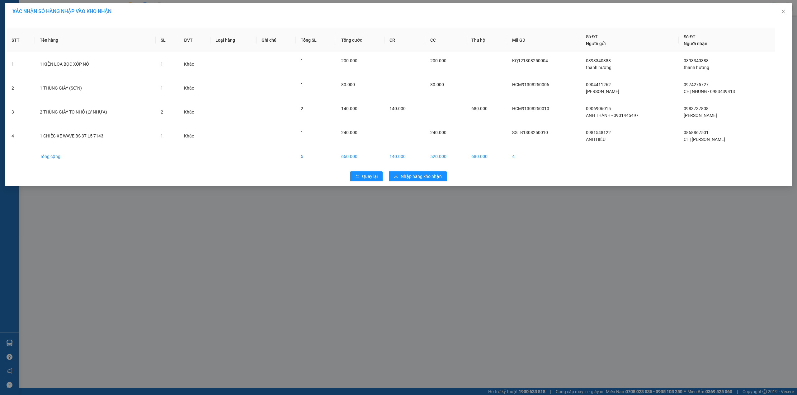
click at [410, 182] on div "Quay lại Nhập hàng kho nhận" at bounding box center [399, 176] width 784 height 16
click at [407, 180] on span "Nhập hàng kho nhận" at bounding box center [421, 176] width 41 height 7
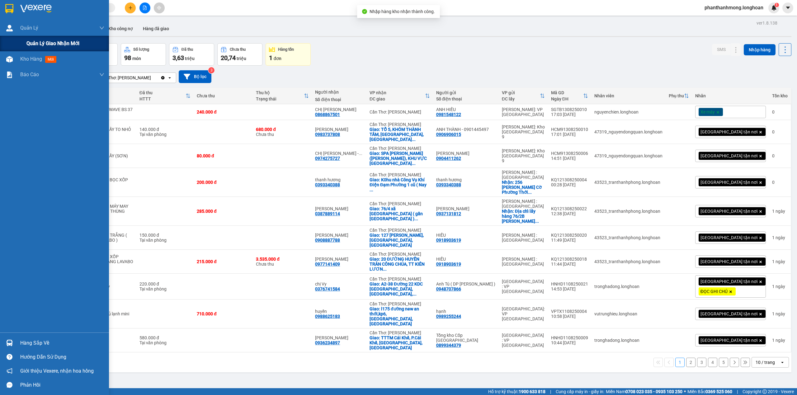
click at [29, 45] on span "Quản lý giao nhận mới" at bounding box center [52, 44] width 53 height 8
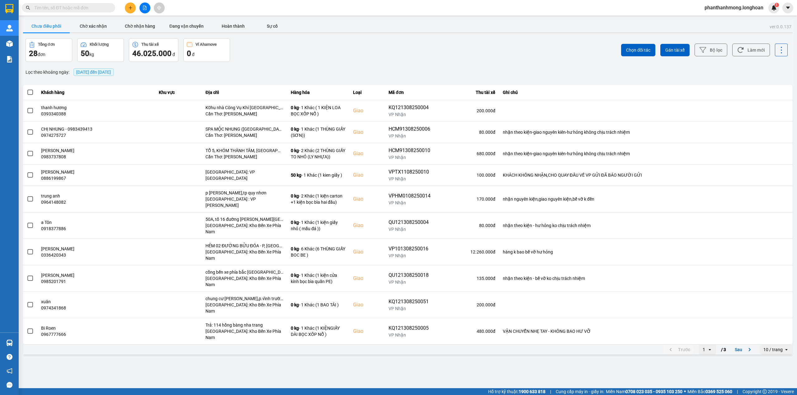
click at [773, 328] on div "ver: 0.0.137 Chưa điều phối Chờ xác nhận Chờ nhận hàng Đang vận chuyển Hoàn thà…" at bounding box center [408, 188] width 772 height 338
click at [774, 347] on div "10 / trang" at bounding box center [772, 350] width 19 height 6
click at [766, 376] on li "100 / trang" at bounding box center [776, 379] width 33 height 11
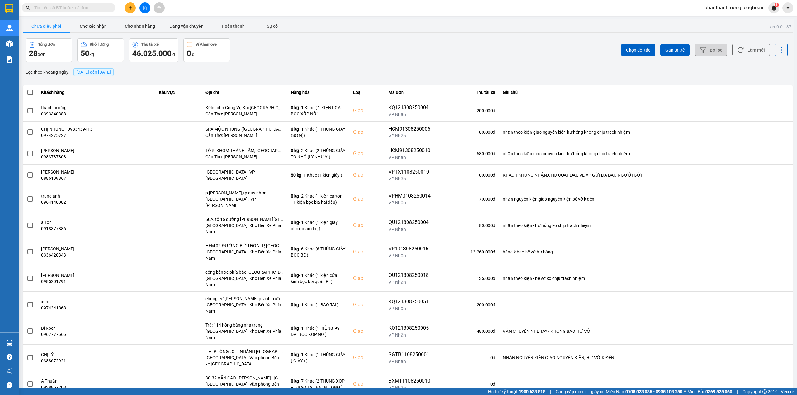
click at [695, 53] on button "Bộ lọc" at bounding box center [711, 50] width 33 height 13
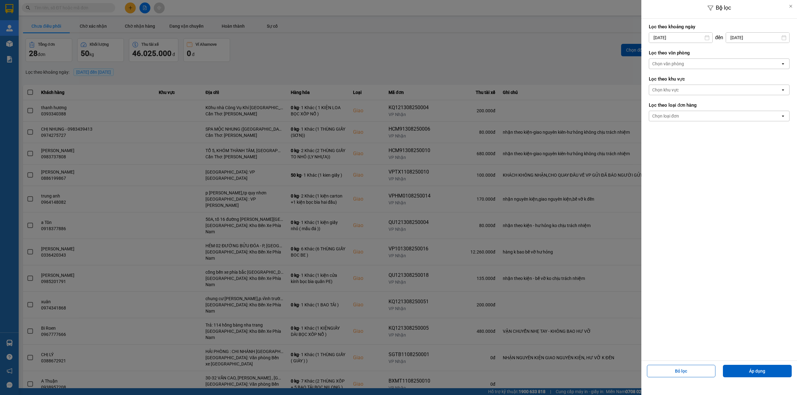
click at [681, 37] on input "[DATE]" at bounding box center [680, 38] width 63 height 10
drag, startPoint x: 701, startPoint y: 85, endPoint x: 695, endPoint y: 93, distance: 10.7
click at [701, 85] on div "1" at bounding box center [702, 82] width 9 height 7
type input "01/08/2025"
click at [696, 65] on div "Chọn văn phòng" at bounding box center [714, 64] width 131 height 10
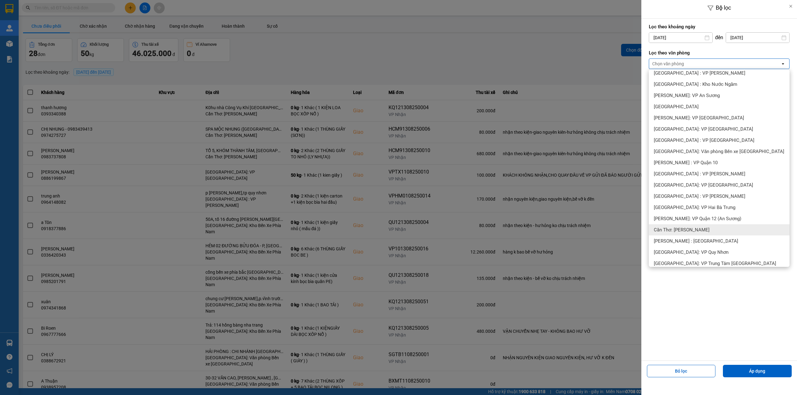
scroll to position [125, 0]
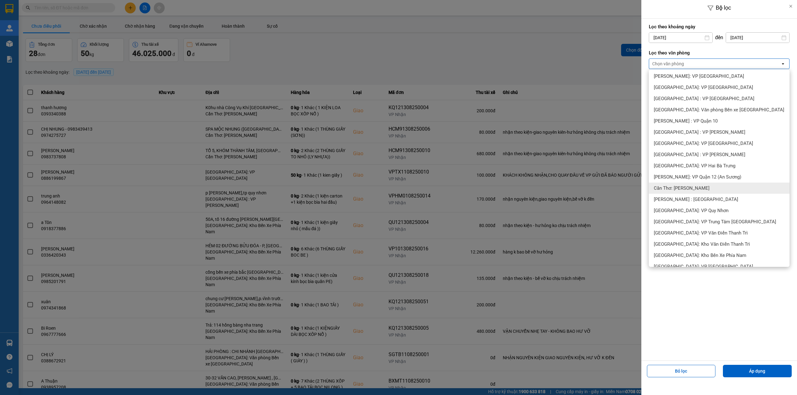
click at [697, 190] on span "Cần Thơ: [PERSON_NAME]" at bounding box center [682, 188] width 56 height 6
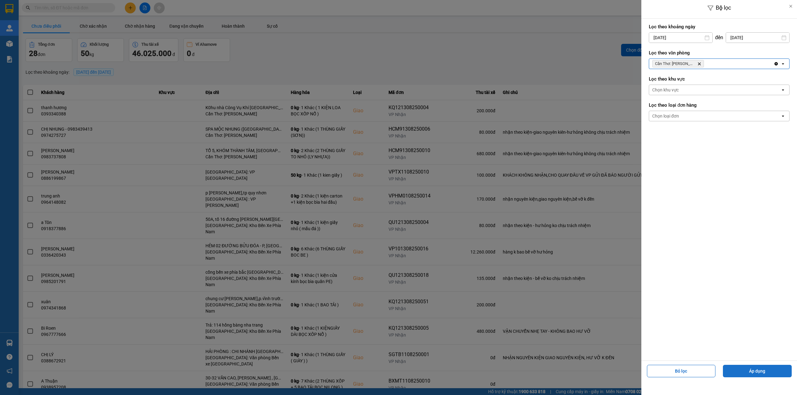
click at [745, 372] on button "Áp dụng" at bounding box center [757, 371] width 69 height 12
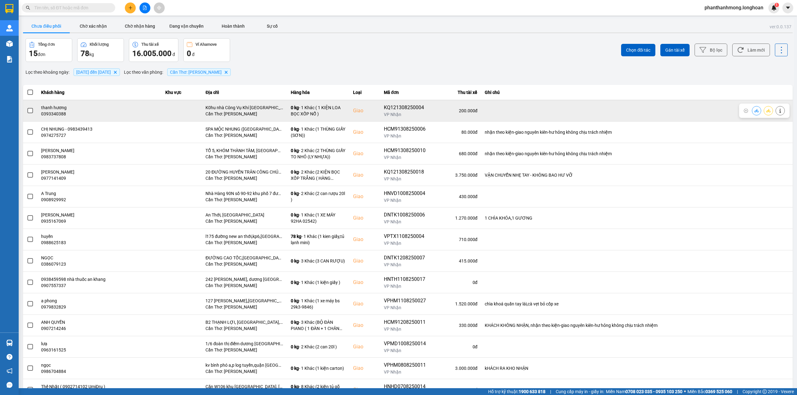
click at [33, 111] on label at bounding box center [30, 110] width 7 height 7
click at [27, 107] on input "checkbox" at bounding box center [27, 107] width 0 height 0
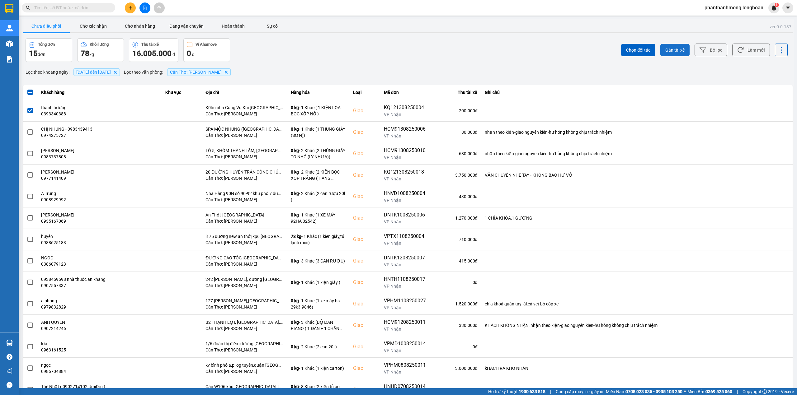
click at [665, 48] on span "Gán tài xế" at bounding box center [674, 50] width 19 height 6
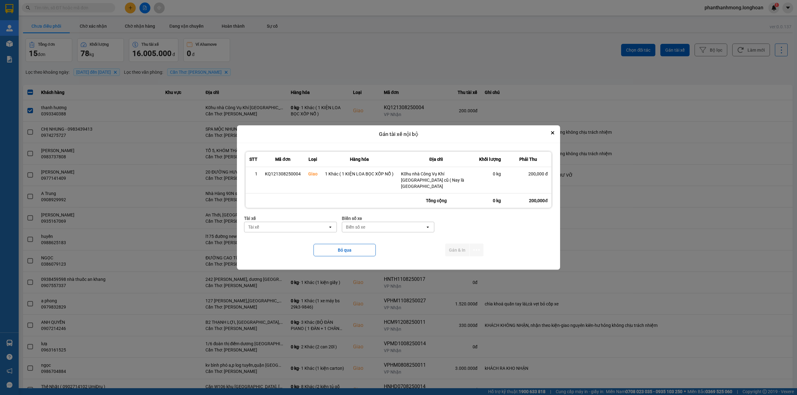
click at [322, 229] on div "Tài xế" at bounding box center [285, 227] width 83 height 10
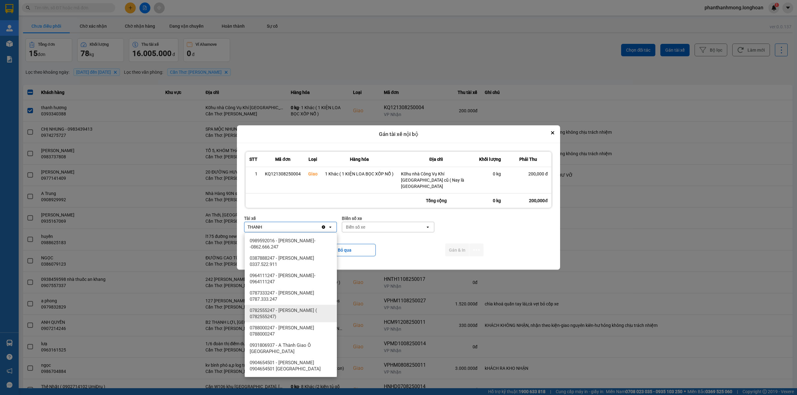
type input "THANH"
click at [300, 312] on span "0782555247 - [PERSON_NAME] ( 0782555247)" at bounding box center [292, 314] width 85 height 12
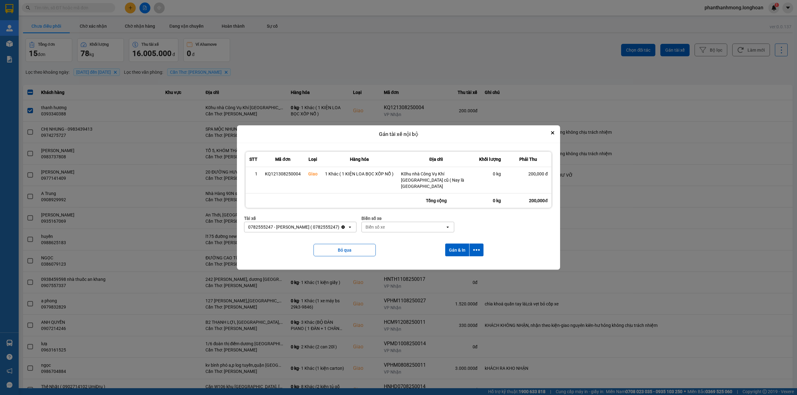
click at [385, 227] on div "Biển số xe" at bounding box center [375, 227] width 19 height 6
type input "1020"
click at [408, 240] on div "29E-120.30" at bounding box center [417, 240] width 92 height 11
click at [481, 244] on button "dialog" at bounding box center [477, 250] width 14 height 13
click at [463, 263] on li "Chỉ gán tài" at bounding box center [459, 267] width 47 height 11
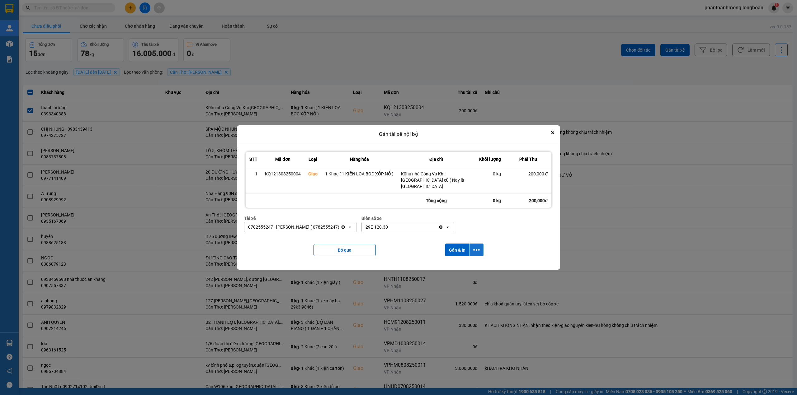
click at [471, 248] on button "dialog" at bounding box center [477, 250] width 14 height 13
click at [456, 269] on span "Chỉ gán tài" at bounding box center [451, 267] width 21 height 6
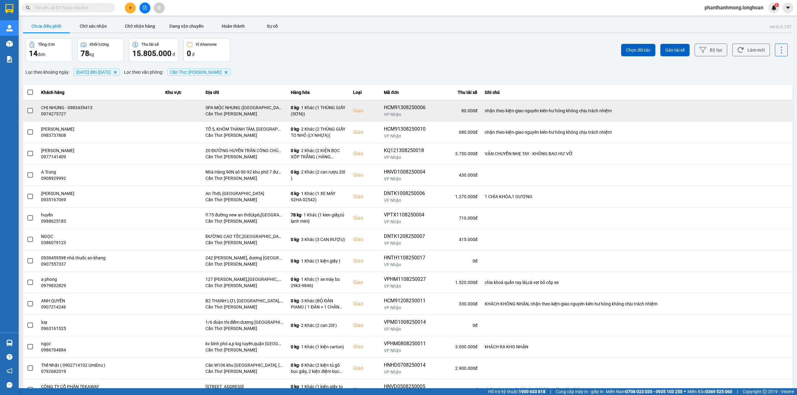
click at [26, 110] on td at bounding box center [30, 110] width 14 height 21
click at [30, 112] on span at bounding box center [30, 111] width 6 height 6
click at [27, 107] on input "checkbox" at bounding box center [27, 107] width 0 height 0
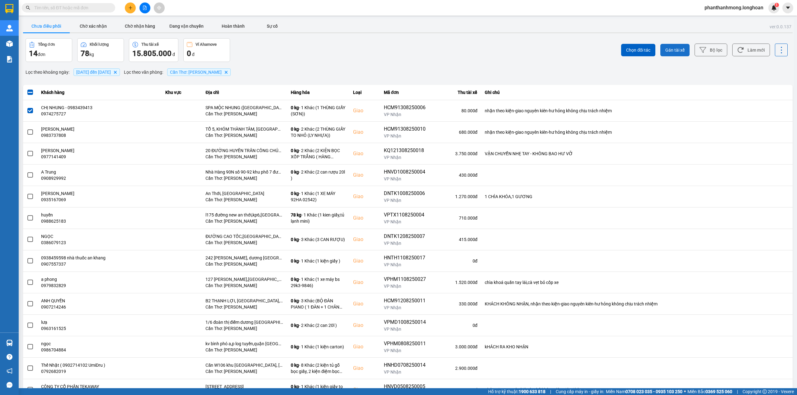
click at [673, 50] on span "Gán tài xế" at bounding box center [674, 50] width 19 height 6
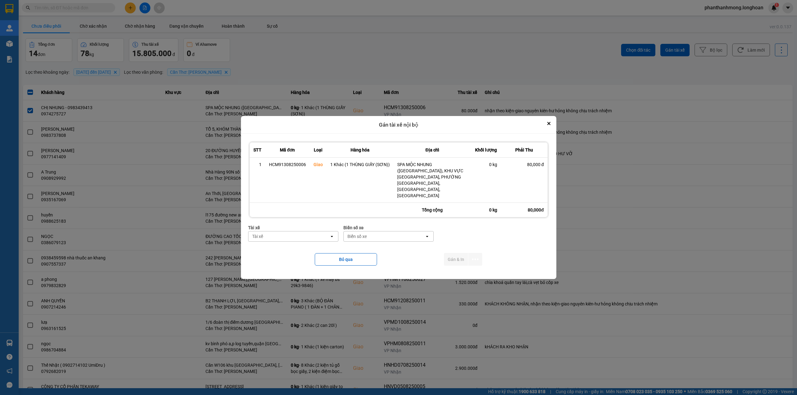
click at [316, 232] on div "Tài xế" at bounding box center [288, 237] width 81 height 10
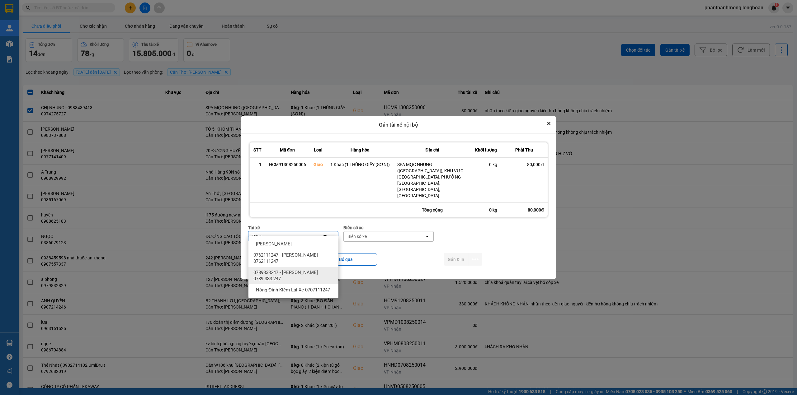
type input "TINH"
click at [316, 272] on span "0789333247 - [PERSON_NAME] 0789.333.247" at bounding box center [294, 276] width 83 height 12
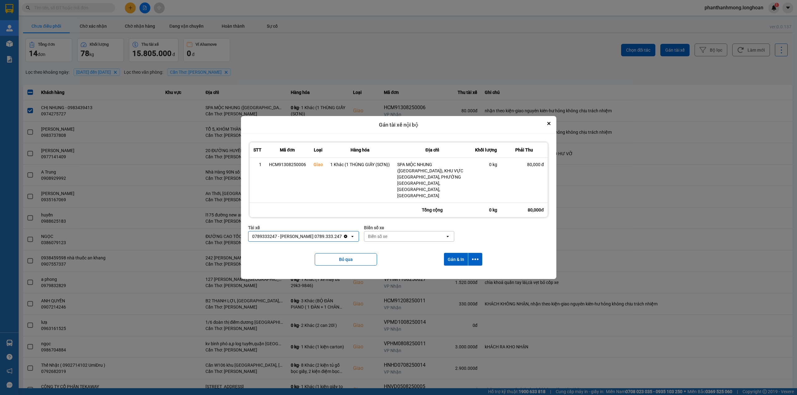
click at [384, 234] on div "Biển số xe" at bounding box center [377, 237] width 19 height 6
type input "78"
click at [404, 257] on div "29E-377.78" at bounding box center [412, 255] width 90 height 11
click at [474, 256] on icon "dialog" at bounding box center [475, 259] width 7 height 7
click at [449, 269] on span "Chỉ gán tài" at bounding box center [450, 270] width 21 height 6
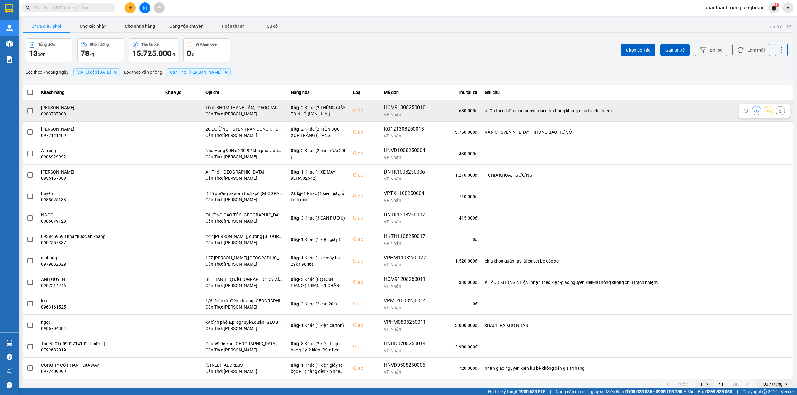
click at [33, 110] on span at bounding box center [30, 111] width 6 height 6
click at [27, 107] on input "checkbox" at bounding box center [27, 107] width 0 height 0
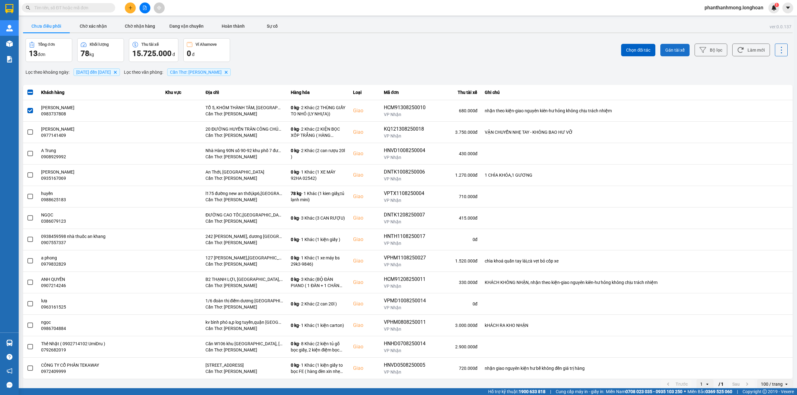
click at [675, 50] on span "Gán tài xế" at bounding box center [674, 50] width 19 height 6
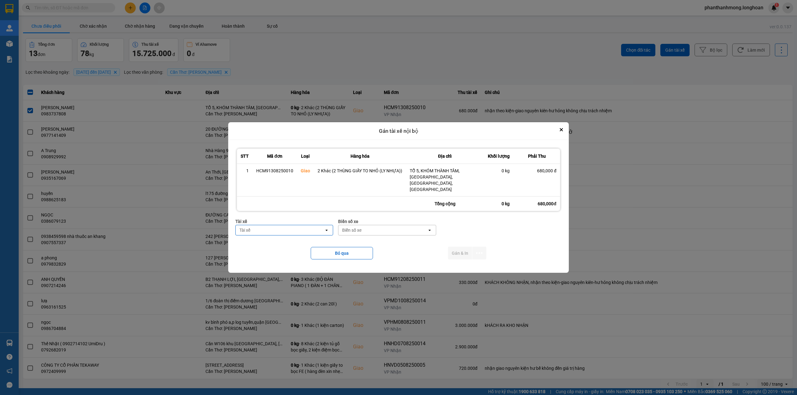
click at [301, 226] on div "Tài xế" at bounding box center [280, 230] width 88 height 10
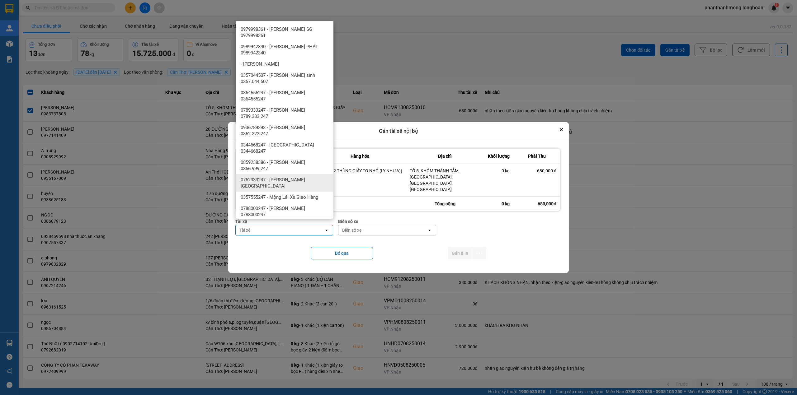
click at [302, 177] on span "0762333247 - [PERSON_NAME][GEOGRAPHIC_DATA]" at bounding box center [286, 183] width 90 height 12
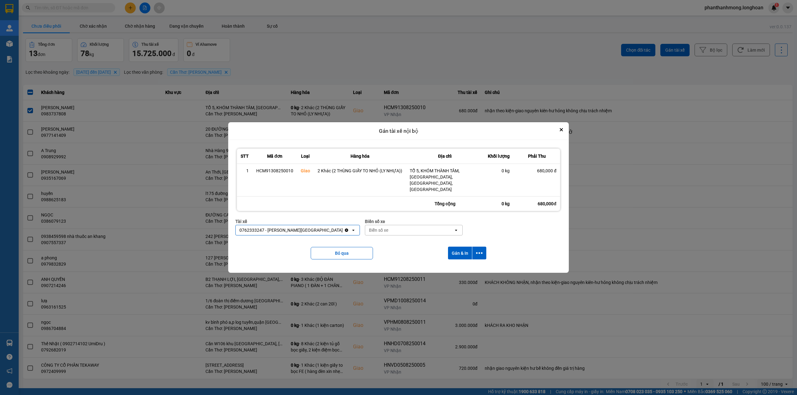
click at [370, 227] on div "Biển số xe" at bounding box center [378, 230] width 19 height 6
type input "95"
click at [385, 260] on div "29E-080.95" at bounding box center [401, 260] width 98 height 11
click at [478, 250] on icon "dialog" at bounding box center [479, 253] width 7 height 7
click at [453, 263] on span "Chỉ gán tài" at bounding box center [454, 264] width 21 height 6
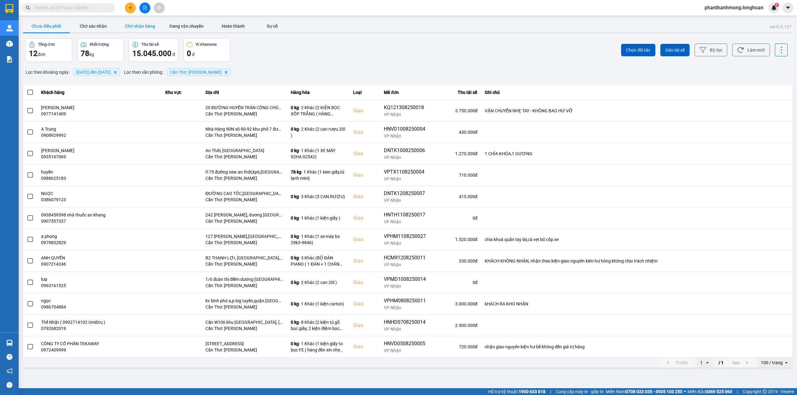
click at [150, 28] on button "Chờ nhận hàng" at bounding box center [139, 26] width 47 height 12
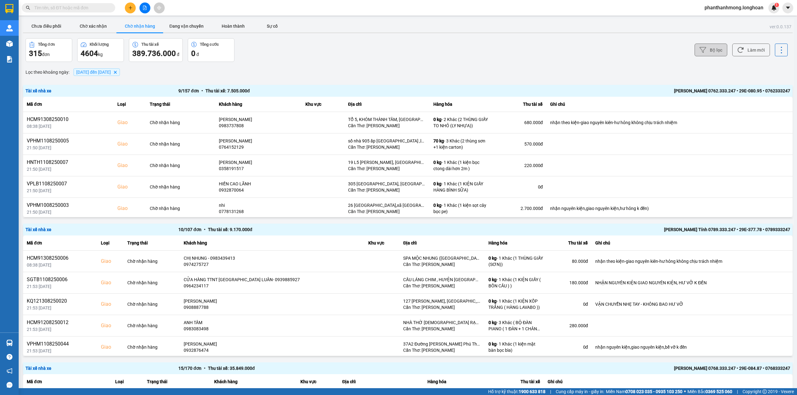
click at [718, 52] on button "Bộ lọc" at bounding box center [711, 50] width 33 height 13
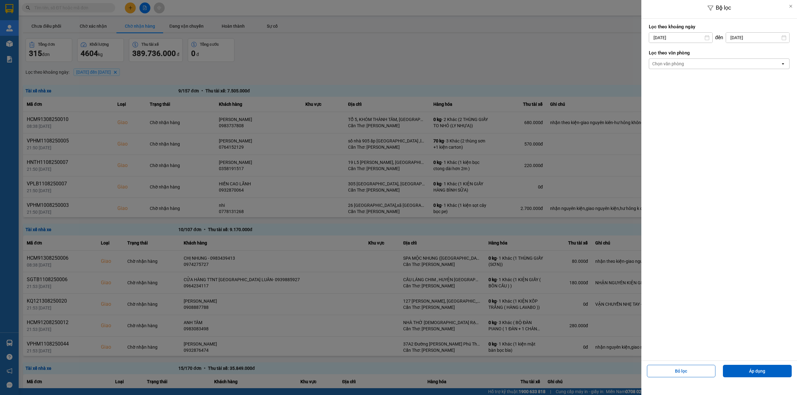
click at [692, 70] on div "Lọc theo văn phòng Chọn văn phòng open" at bounding box center [719, 59] width 141 height 23
click at [695, 64] on div "Chọn văn phòng" at bounding box center [714, 64] width 131 height 10
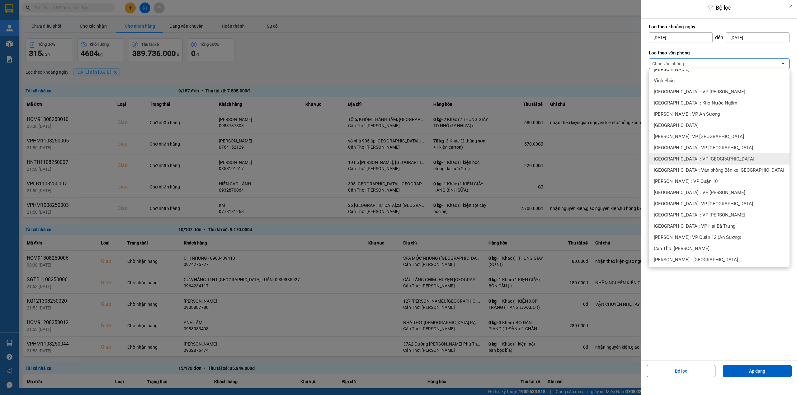
scroll to position [83, 0]
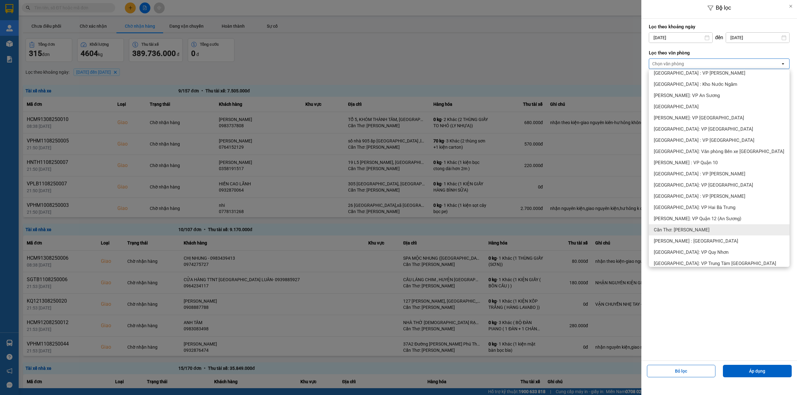
click at [701, 230] on span "Cần Thơ: [PERSON_NAME]" at bounding box center [682, 230] width 56 height 6
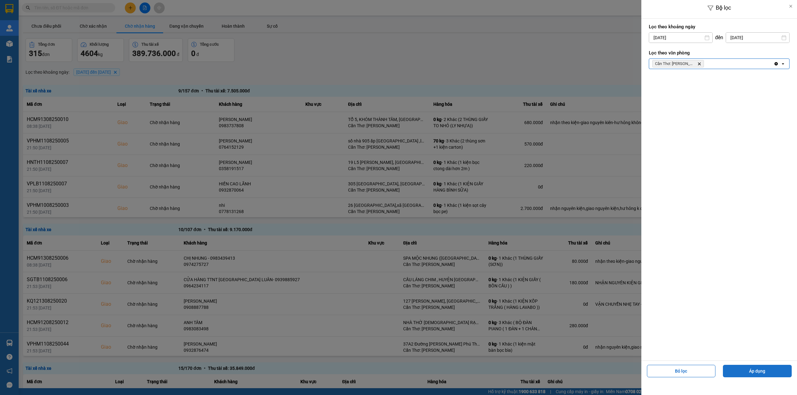
click at [733, 369] on button "Áp dụng" at bounding box center [757, 371] width 69 height 12
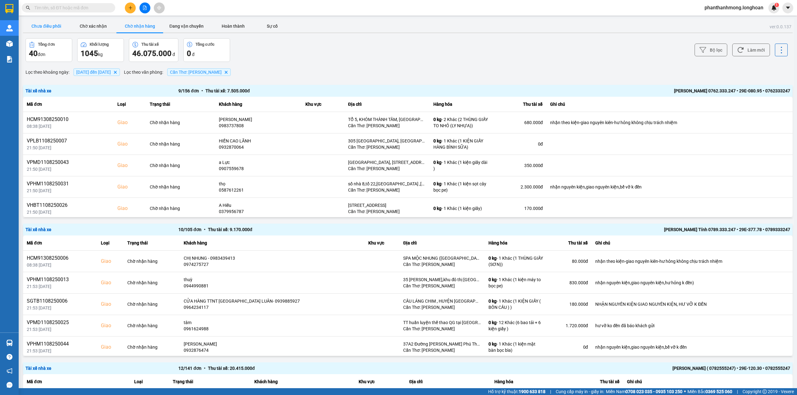
click at [52, 28] on button "Chưa điều phối" at bounding box center [46, 26] width 47 height 12
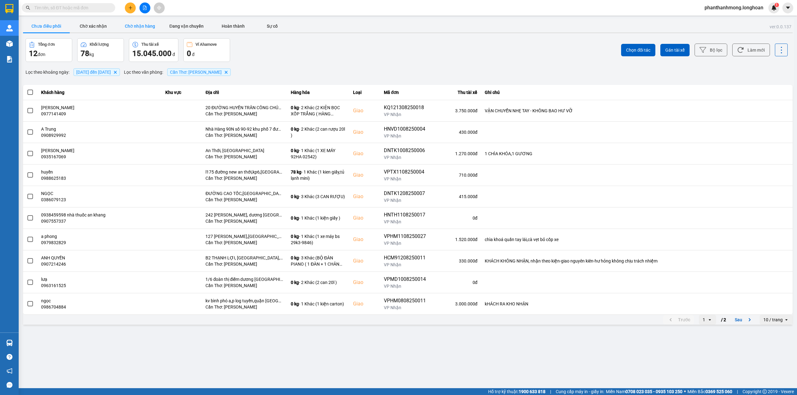
click at [135, 27] on button "Chờ nhận hàng" at bounding box center [139, 26] width 47 height 12
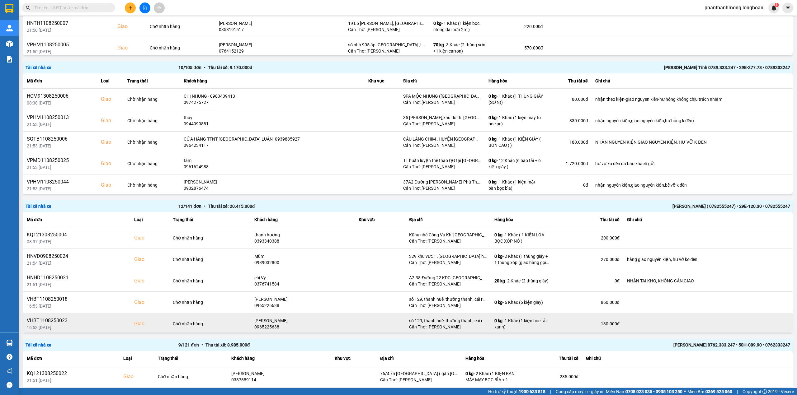
scroll to position [249, 0]
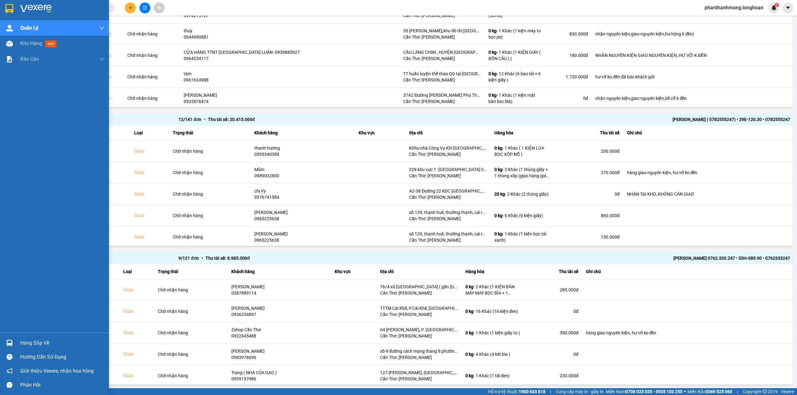
click at [16, 7] on div at bounding box center [54, 10] width 109 height 20
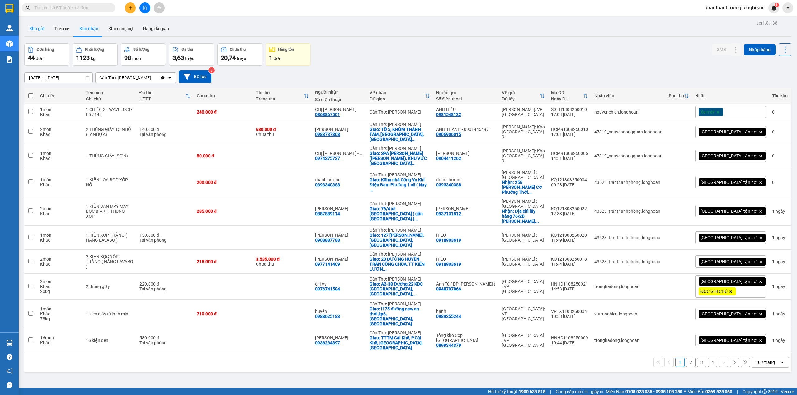
click at [40, 24] on button "Kho gửi" at bounding box center [36, 28] width 25 height 15
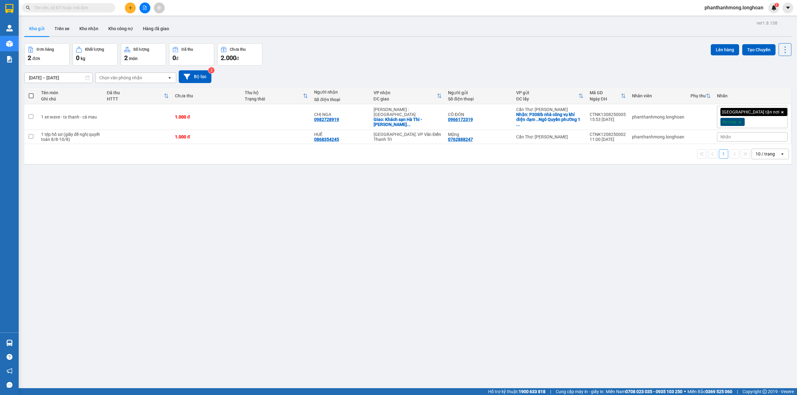
click at [93, 9] on input "text" at bounding box center [70, 7] width 73 height 7
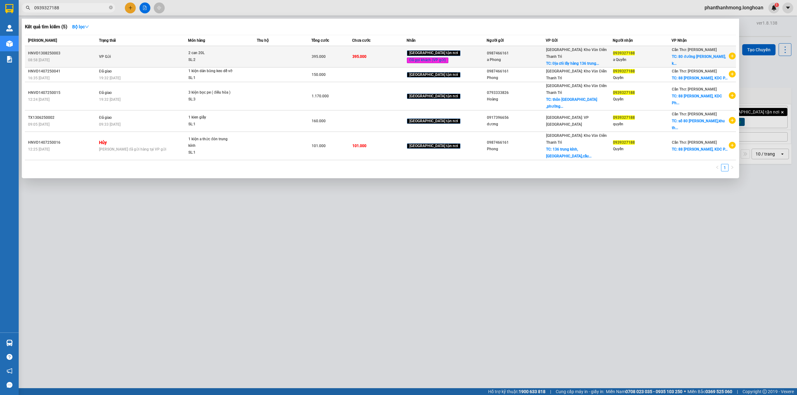
type input "0939327188"
click at [538, 55] on div "0987466161" at bounding box center [516, 53] width 58 height 7
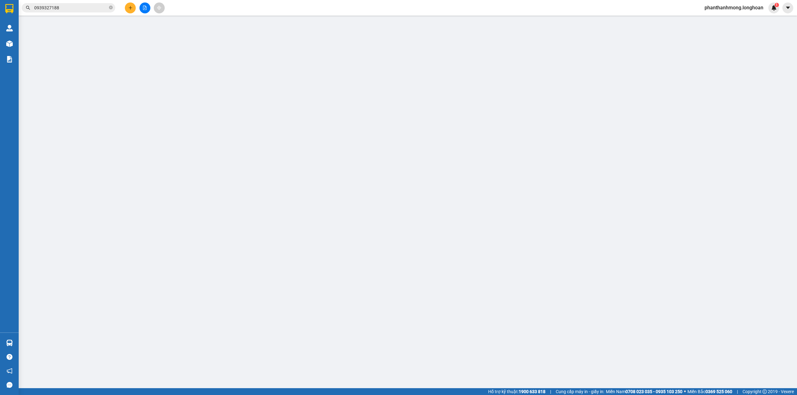
type input "0987466161"
type input "a Phong"
checkbox input "true"
type input "Địa chỉ lấy hàng 136 trung kính yên hoà HN"
type input "0939327188"
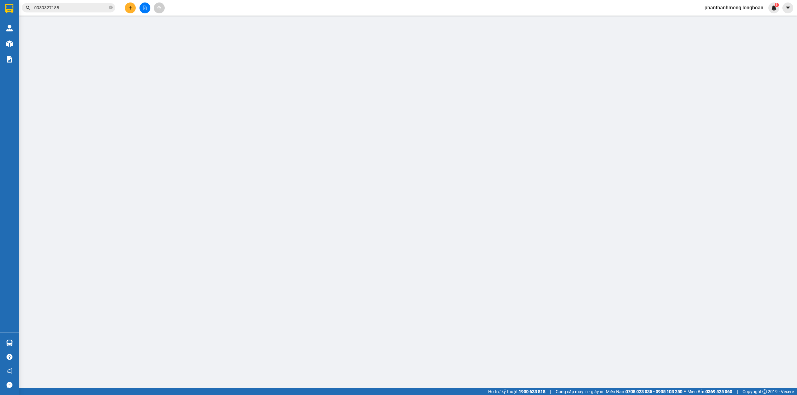
type input "a Quyền"
checkbox input "true"
type input "80 đường Trần văn Long, khu thới nhựt 2. Phường Tân An, TP Cần Thơ."
type input "395.000"
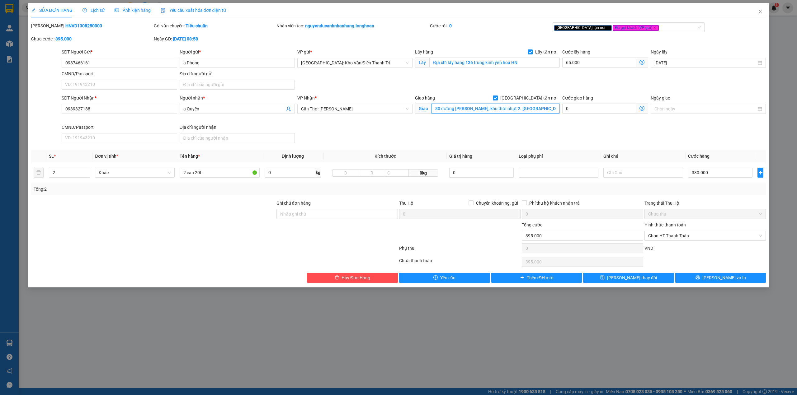
click at [523, 110] on input "80 đường Trần văn Long, khu thới nhựt 2. Phường Tân An, TP Cần Thơ." at bounding box center [496, 109] width 128 height 10
click at [516, 109] on input "80 đường Trần văn Long, khu thới nhựt 2. Phường Tân An, TP Cần Thơ." at bounding box center [496, 109] width 128 height 10
click at [760, 10] on icon "close" at bounding box center [760, 11] width 5 height 5
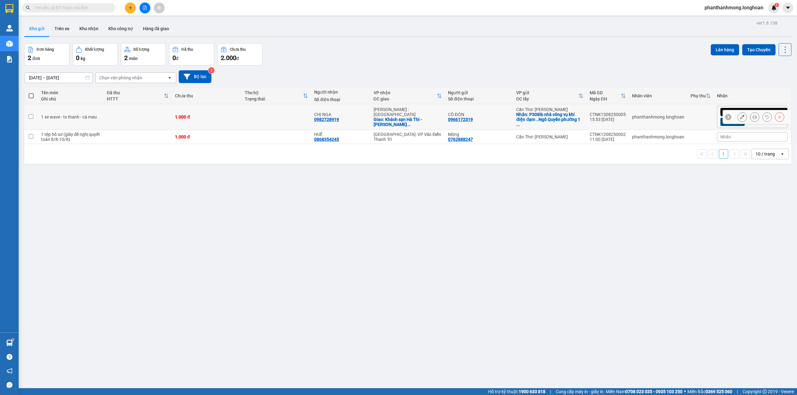
click at [739, 118] on button at bounding box center [742, 117] width 9 height 11
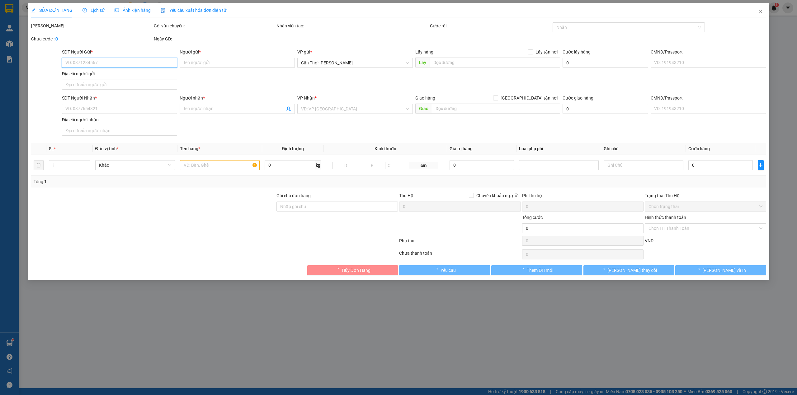
type input "0966172319"
type input "CÔ ĐÓN"
checkbox input "true"
type input "P308ib nhà công vụ khí điện đạm ..Ngô Quyền phường 1 [GEOGRAPHIC_DATA]"
type input "0982728919"
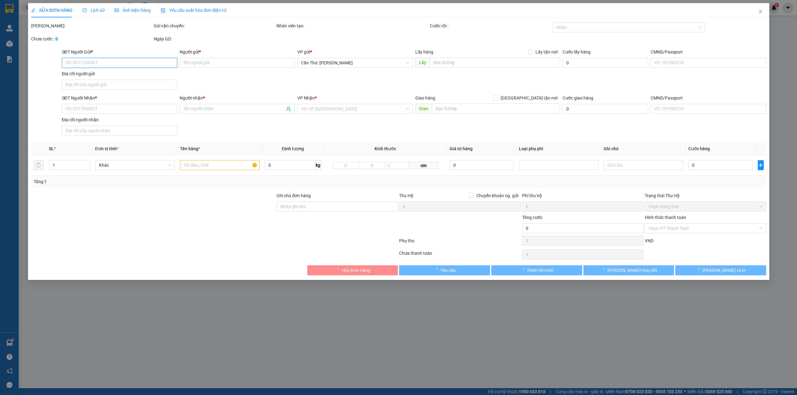
type input "CHỊ NGA"
checkbox input "true"
type input "Khách sạn Hà Thi - [PERSON_NAME] [GEOGRAPHIC_DATA] ( cũ )"
type input "1.000"
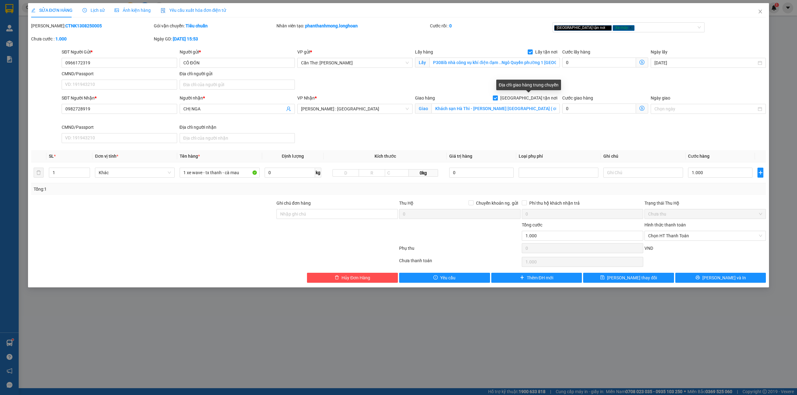
click at [497, 98] on input "[GEOGRAPHIC_DATA] tận nơi" at bounding box center [495, 98] width 4 height 4
checkbox input "false"
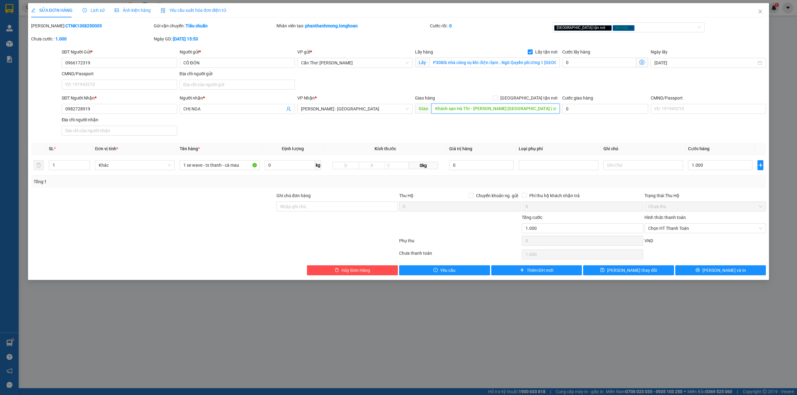
click at [501, 110] on input "Khách sạn Hà Thi - [PERSON_NAME] [GEOGRAPHIC_DATA] ( cũ )" at bounding box center [496, 109] width 128 height 10
type input "x"
click at [362, 112] on span "[PERSON_NAME] : [GEOGRAPHIC_DATA]" at bounding box center [355, 108] width 108 height 9
type input "XUÂN LỘC -QUỐC LỘ 1A"
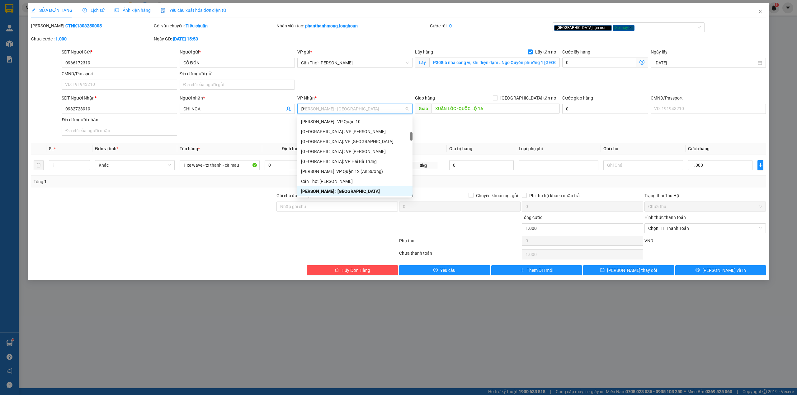
scroll to position [77, 0]
type input "D"
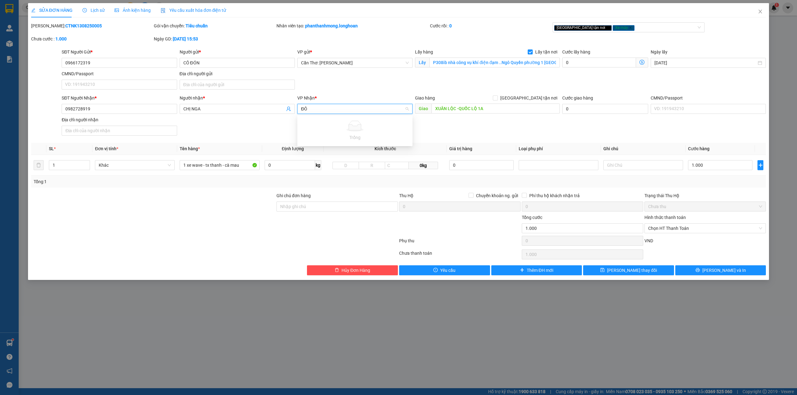
type input "Đ"
type input "[PERSON_NAME]"
click at [364, 122] on div "Đồng Nai" at bounding box center [355, 121] width 108 height 7
click at [243, 170] on input "1 xe wave - tx thanh - cà mau" at bounding box center [220, 165] width 80 height 10
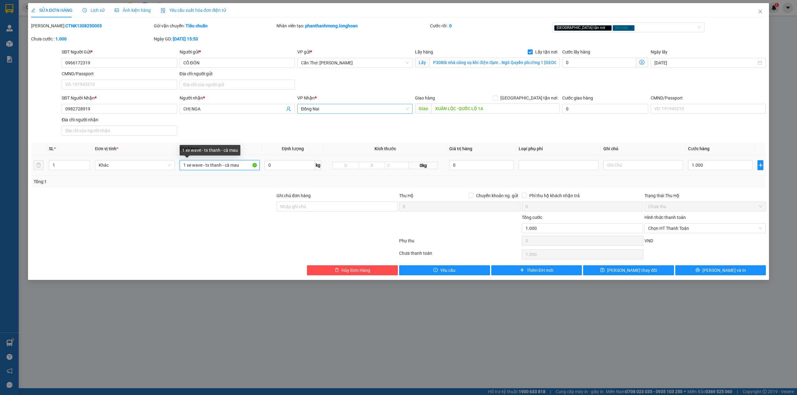
click at [243, 170] on input "1 xe wave - tx thanh - cà mau" at bounding box center [220, 165] width 80 height 10
type input "1 xe wave 60-C2 512.16"
click at [699, 165] on input "1.000" at bounding box center [720, 165] width 64 height 10
type input "4"
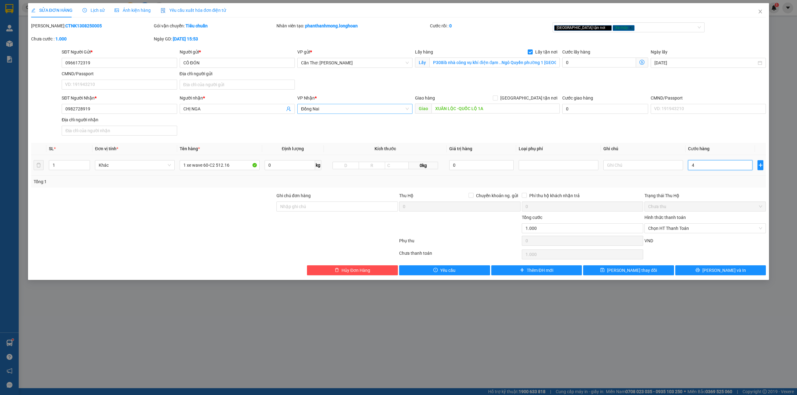
type input "4"
type input "44"
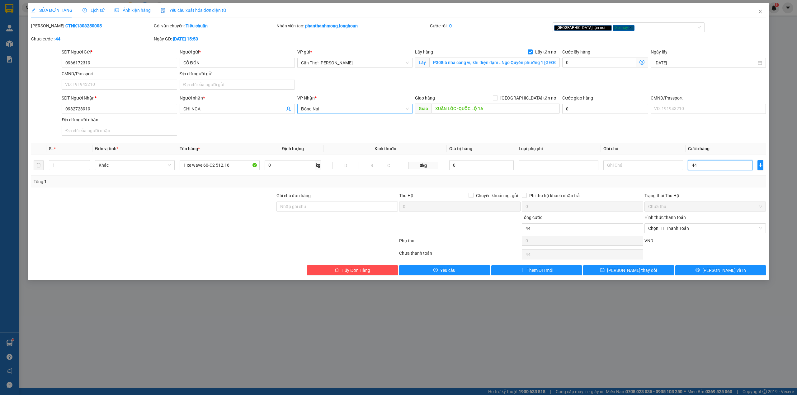
type input "440"
type input "4.400"
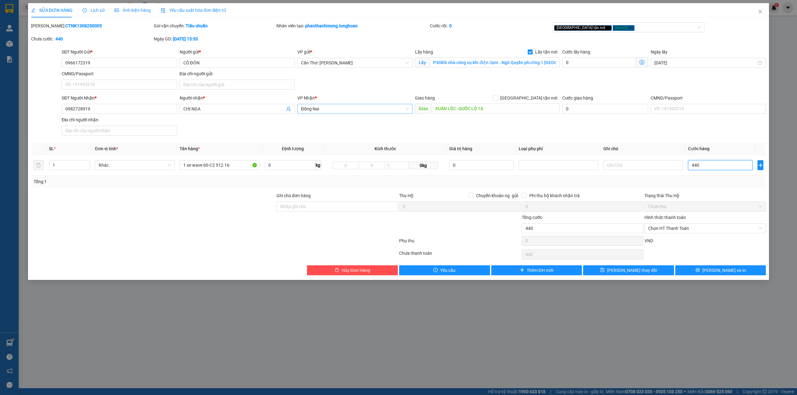
type input "4.400"
type input "44.000"
type input "440.000"
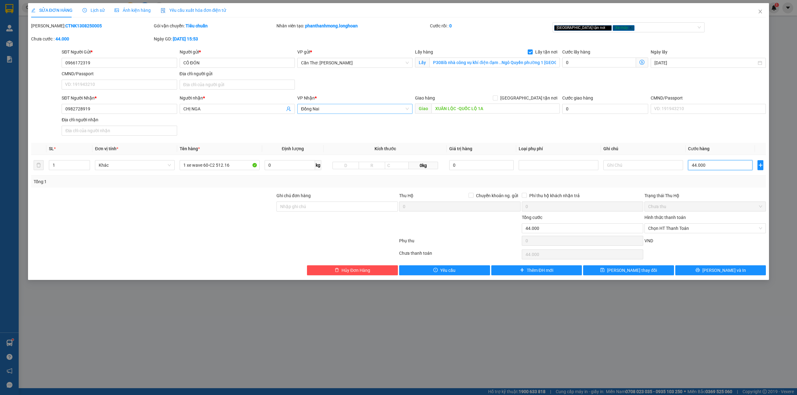
type input "440.000"
click at [699, 272] on button "[PERSON_NAME] và In" at bounding box center [720, 271] width 91 height 10
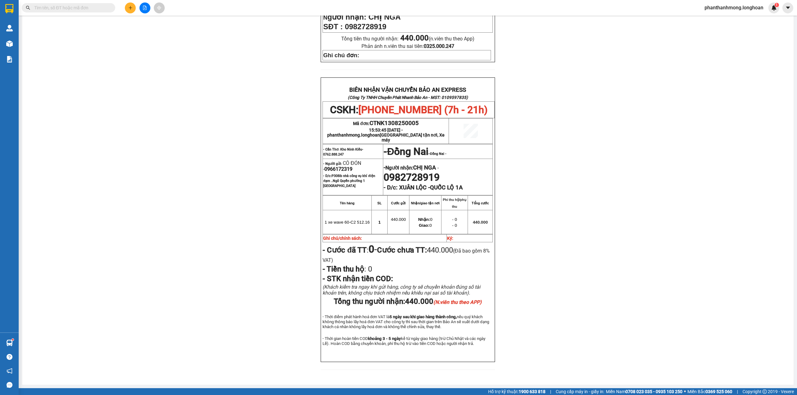
scroll to position [221, 0]
click at [333, 166] on span "0966172319" at bounding box center [338, 169] width 28 height 6
copy span "0966172319"
click at [421, 172] on span "0982728919" at bounding box center [412, 178] width 56 height 12
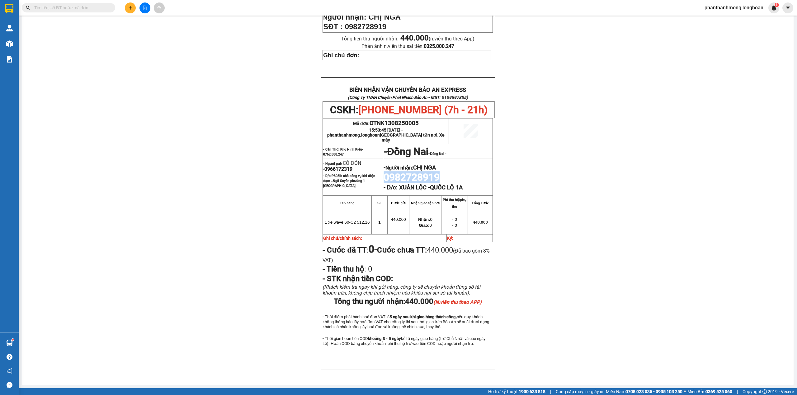
click at [421, 172] on span "0982728919" at bounding box center [412, 178] width 56 height 12
copy span "0982728919"
click at [82, 4] on span at bounding box center [68, 7] width 93 height 9
click at [83, 7] on input "text" at bounding box center [70, 7] width 73 height 7
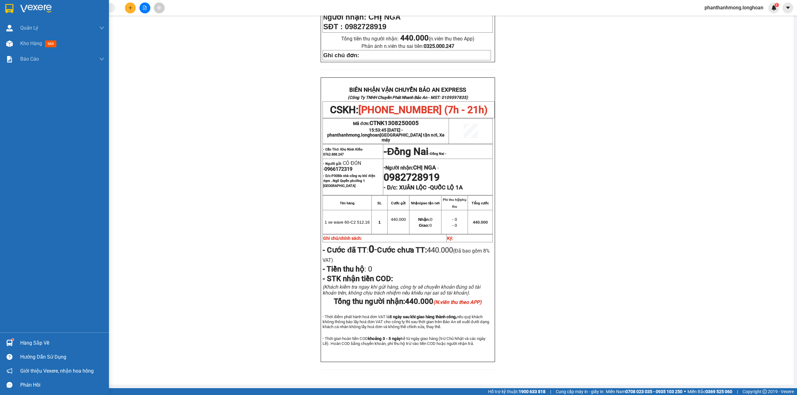
click at [15, 9] on div at bounding box center [54, 10] width 109 height 20
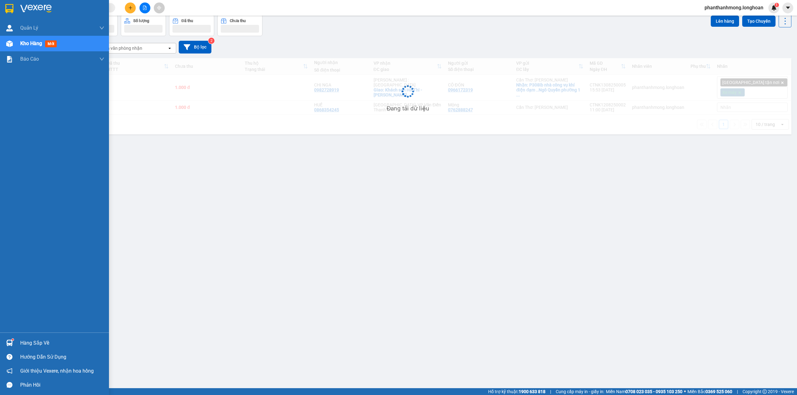
scroll to position [29, 0]
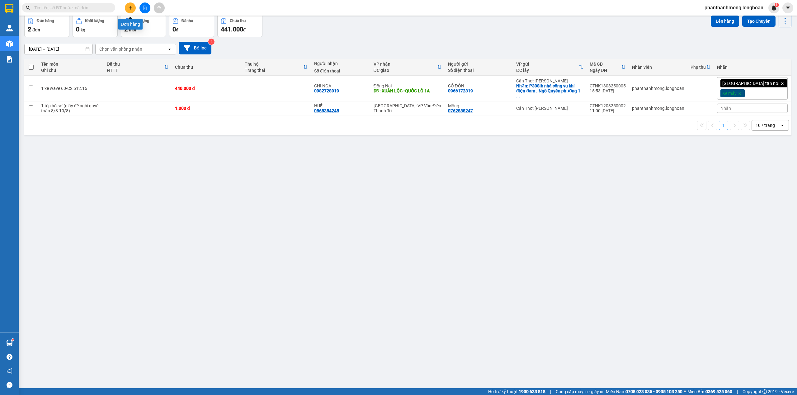
click at [130, 8] on icon "plus" at bounding box center [130, 7] width 3 height 0
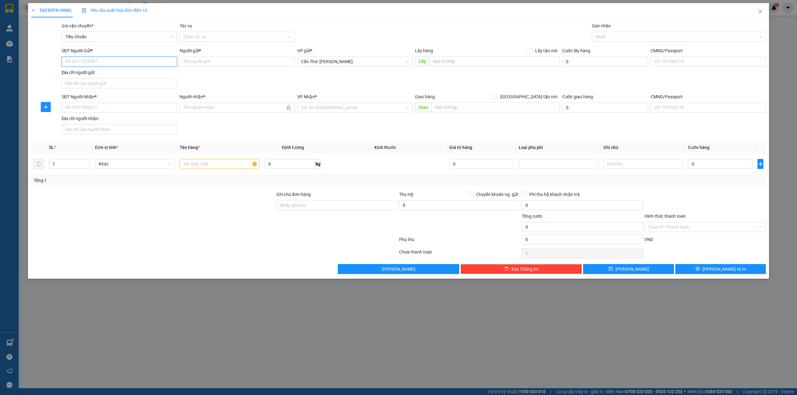
click at [126, 60] on input "SĐT Người Gửi *" at bounding box center [119, 62] width 115 height 10
click at [126, 59] on input "0847705453" at bounding box center [119, 62] width 115 height 10
type input "0847705453"
click at [201, 60] on input "Người gửi *" at bounding box center [237, 62] width 115 height 10
type input "a"
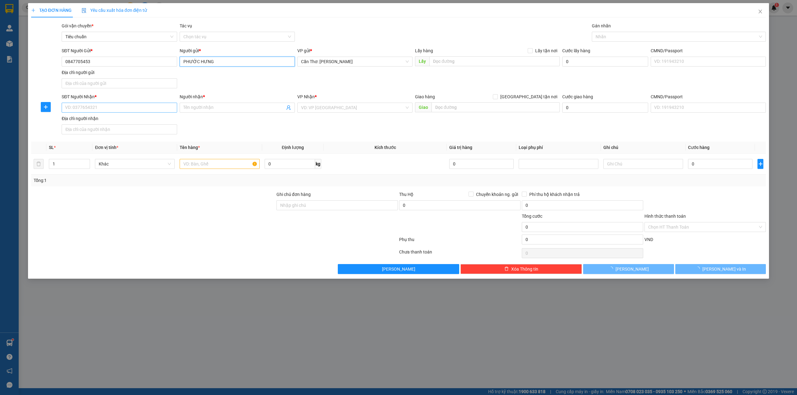
type input "PHƯỚC HƯNG"
click at [130, 106] on input "SĐT Người Nhận *" at bounding box center [119, 108] width 115 height 10
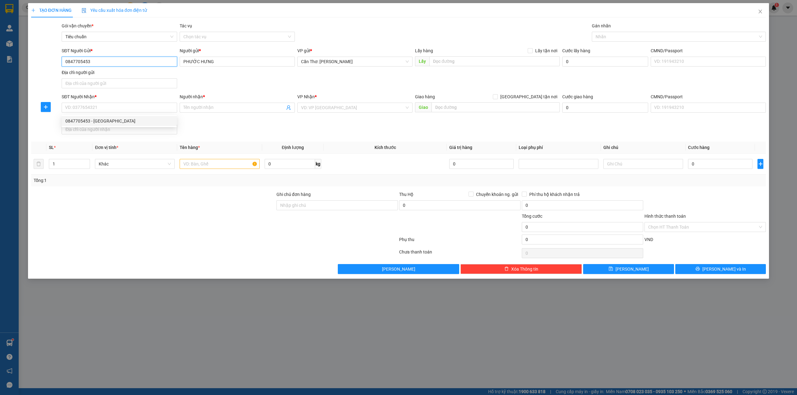
click at [106, 62] on input "0847705453" at bounding box center [119, 62] width 115 height 10
click at [161, 108] on input "SĐT Người Nhận *" at bounding box center [119, 108] width 115 height 10
paste input "0977198098"
type input "0977198098"
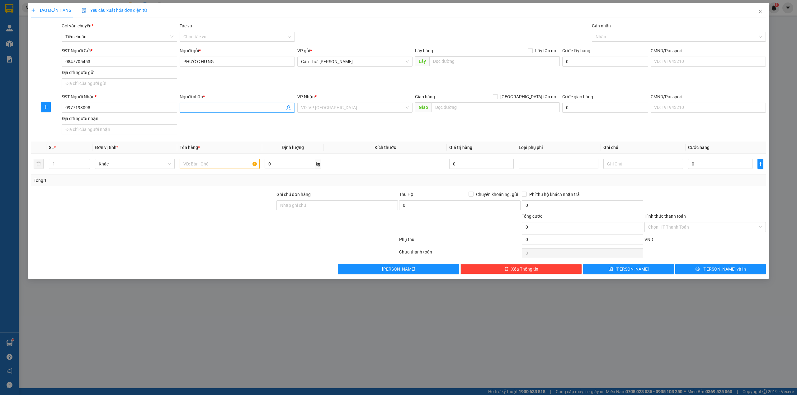
click at [216, 109] on input "Người nhận *" at bounding box center [234, 107] width 102 height 7
type input "CHỊ THU"
click at [310, 107] on input "search" at bounding box center [352, 107] width 103 height 9
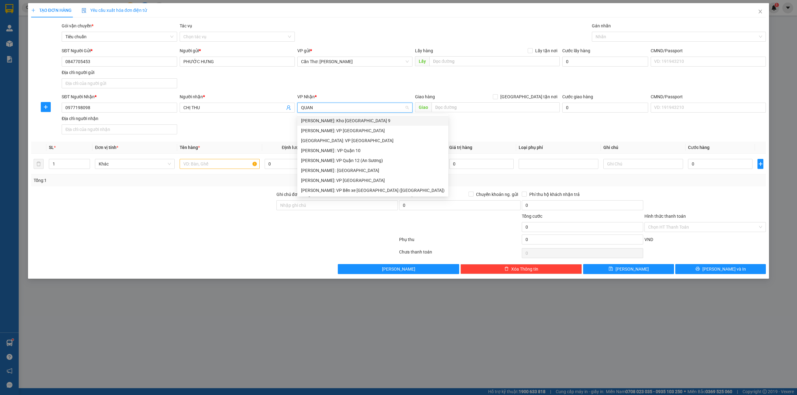
type input "QUAN 1"
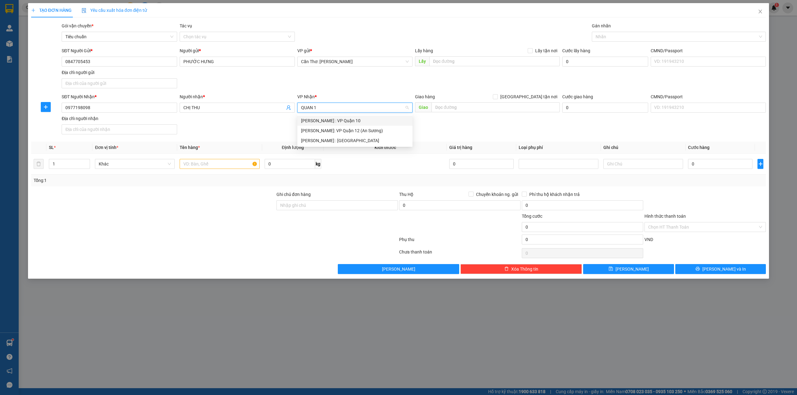
click at [326, 119] on div "[PERSON_NAME] : VP Quận 10" at bounding box center [355, 120] width 108 height 7
click at [530, 48] on input "Lấy tận nơi" at bounding box center [530, 50] width 4 height 4
checkbox input "true"
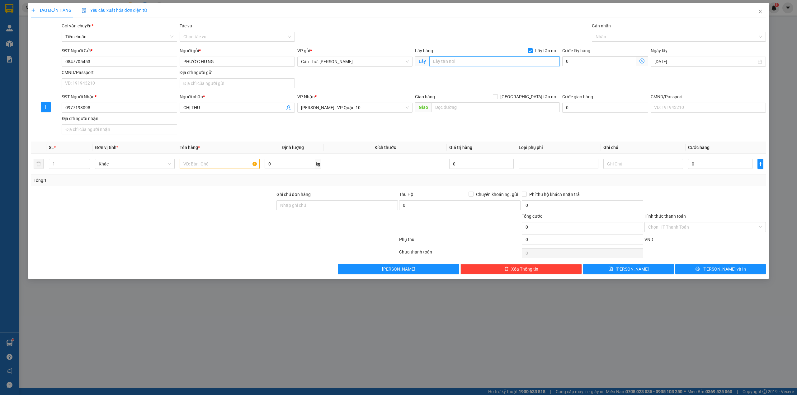
click at [516, 63] on input "text" at bounding box center [494, 61] width 130 height 10
type input "37 [PERSON_NAME], PHƯỜNG MỸ LONG, [GEOGRAPHIC_DATA], [GEOGRAPHIC_DATA]"
click at [702, 165] on input "0" at bounding box center [720, 164] width 64 height 10
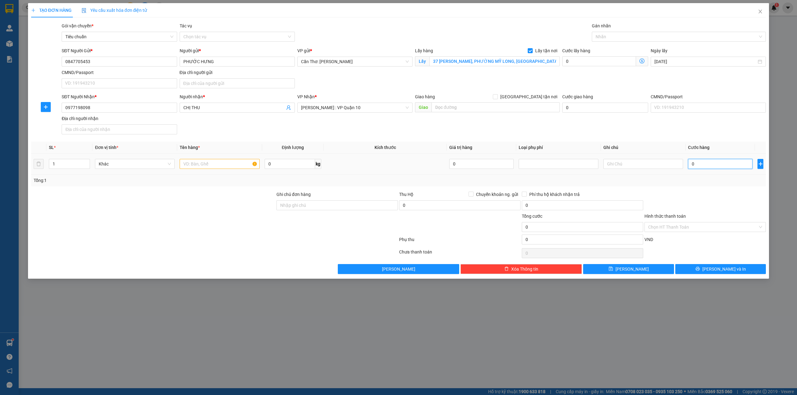
type input "1"
type input "1.000"
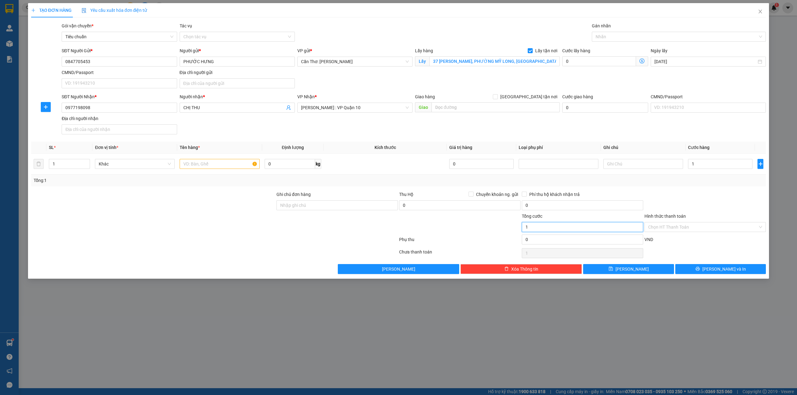
type input "1.000"
click at [577, 229] on input "1.000" at bounding box center [582, 227] width 121 height 10
click at [207, 164] on input "text" at bounding box center [220, 164] width 80 height 10
type input "1 KIỆN HÀNG LONG XUYÊN GỞI Q10"
click at [700, 268] on icon "printer" at bounding box center [698, 269] width 4 height 4
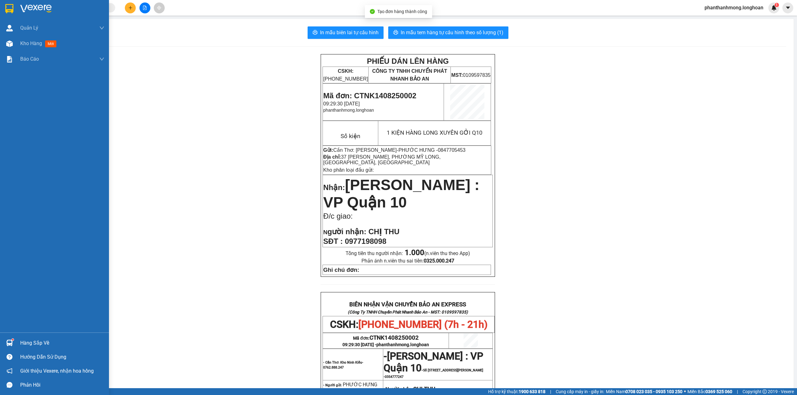
click at [15, 10] on div at bounding box center [54, 10] width 109 height 20
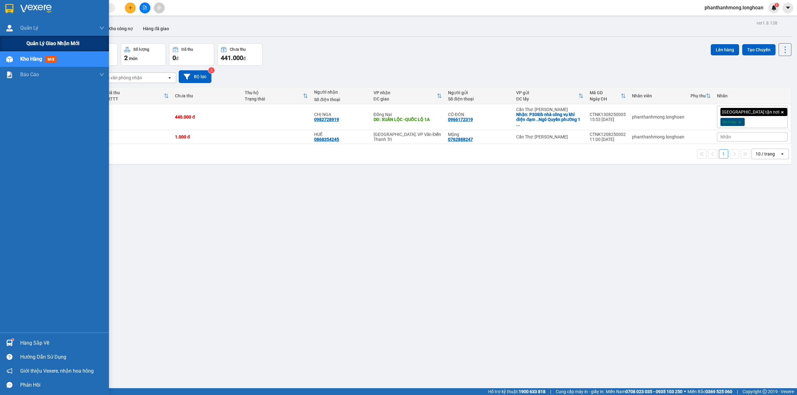
drag, startPoint x: 40, startPoint y: 42, endPoint x: 59, endPoint y: 45, distance: 18.3
click at [41, 42] on span "Quản lý giao nhận mới" at bounding box center [52, 44] width 53 height 8
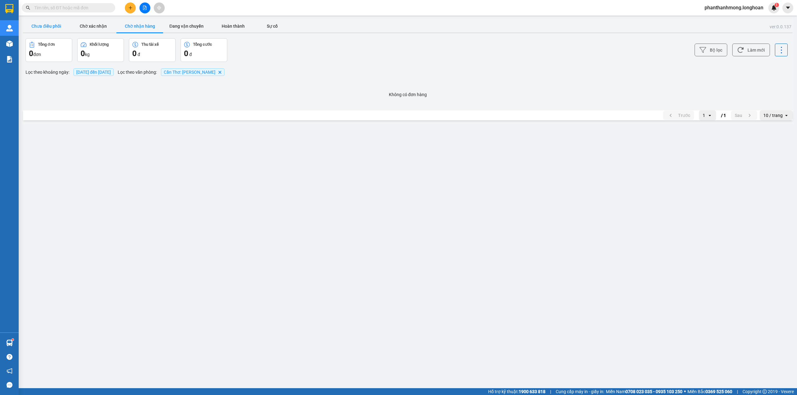
click at [53, 28] on button "Chưa điều phối" at bounding box center [46, 26] width 47 height 12
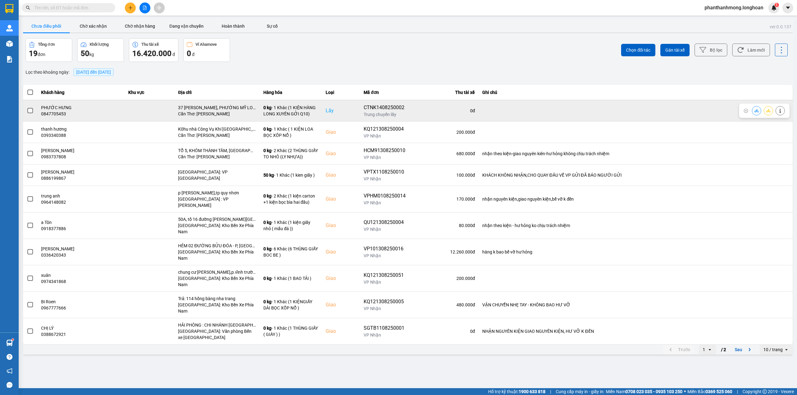
click at [29, 108] on span at bounding box center [30, 111] width 6 height 6
click at [27, 107] on input "checkbox" at bounding box center [27, 107] width 0 height 0
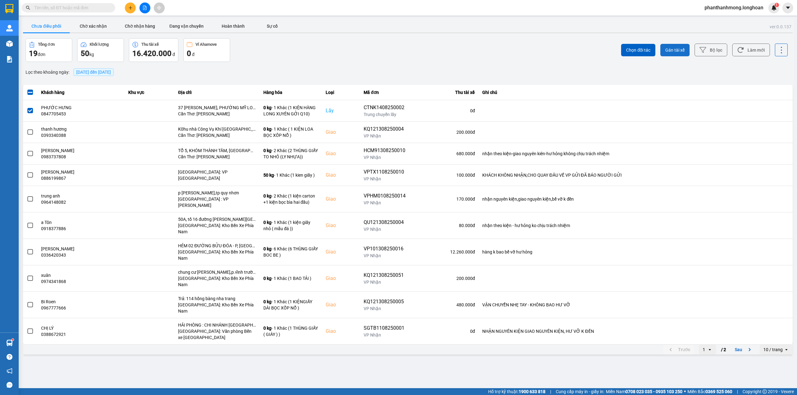
click at [675, 49] on span "Gán tài xế" at bounding box center [674, 50] width 19 height 6
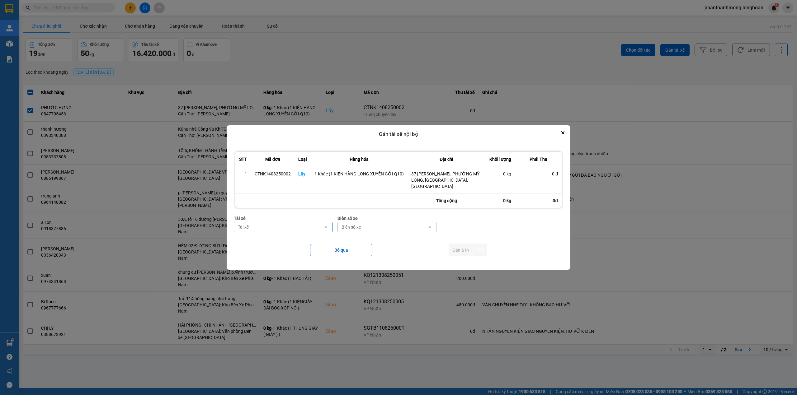
click at [314, 229] on div "Tài xế open" at bounding box center [283, 227] width 99 height 11
type input "D"
type input "Đ"
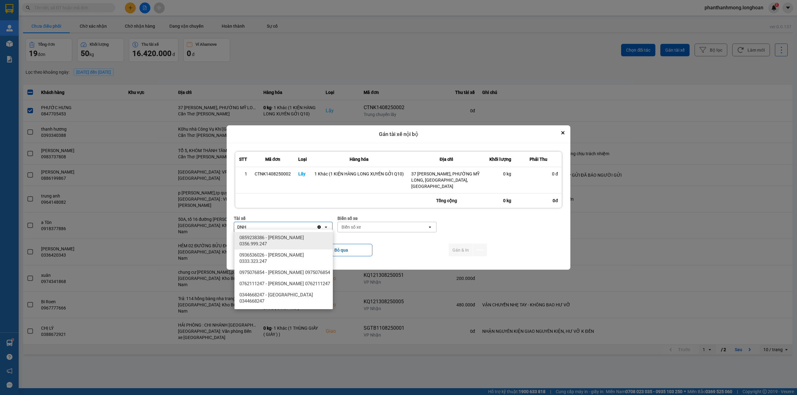
type input "DNH"
click at [268, 225] on div "DNH" at bounding box center [275, 227] width 83 height 10
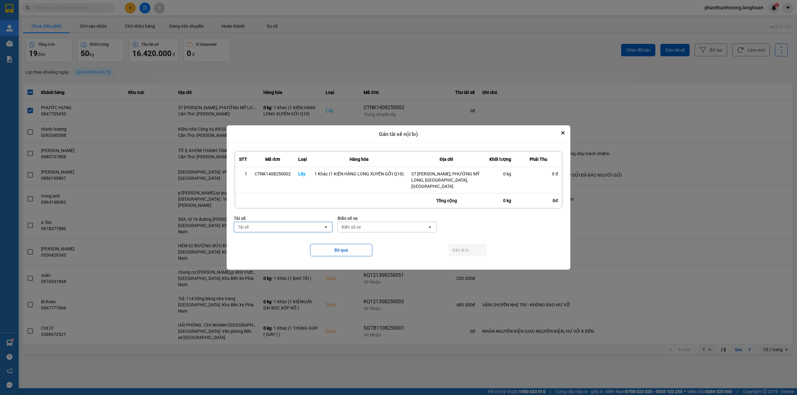
click at [268, 225] on div "Tài xế" at bounding box center [278, 227] width 89 height 10
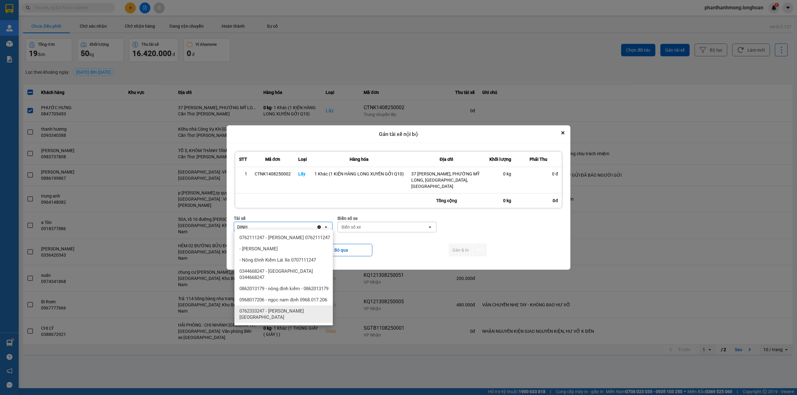
type input "DINH"
click at [294, 317] on span "0762333247 - [PERSON_NAME][GEOGRAPHIC_DATA]" at bounding box center [284, 314] width 91 height 12
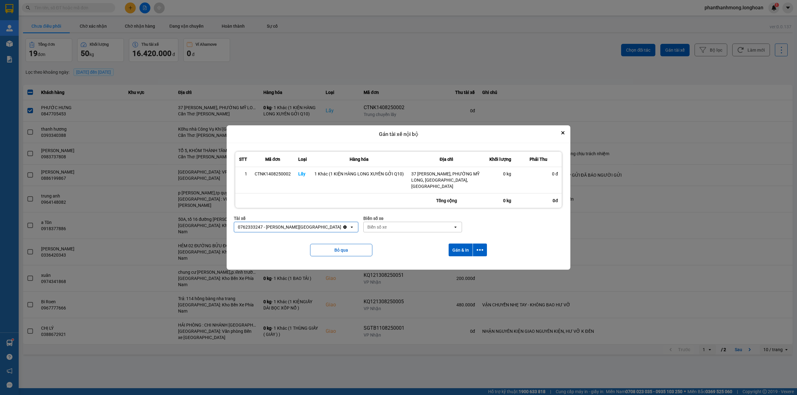
click at [374, 230] on div "Biển số xe Biển số xe open" at bounding box center [412, 226] width 99 height 22
click at [375, 228] on div "Biển số xe" at bounding box center [408, 227] width 89 height 10
type input "95"
click at [375, 262] on span "29E-080.95" at bounding box center [367, 260] width 23 height 6
click at [480, 247] on icon "dialog" at bounding box center [480, 250] width 7 height 7
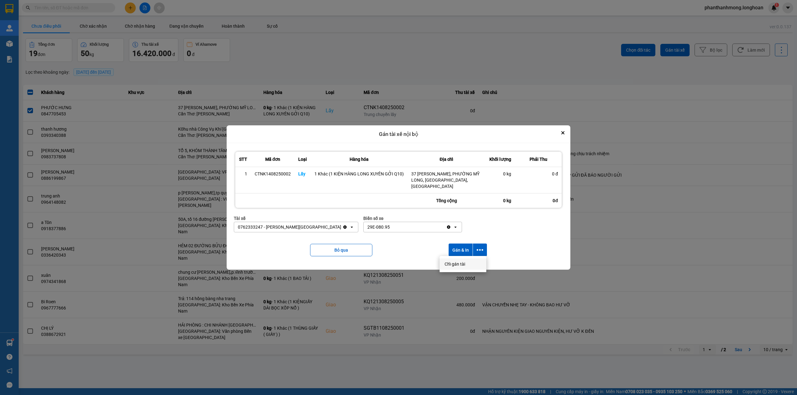
click at [460, 263] on span "Chỉ gán tài" at bounding box center [455, 264] width 21 height 6
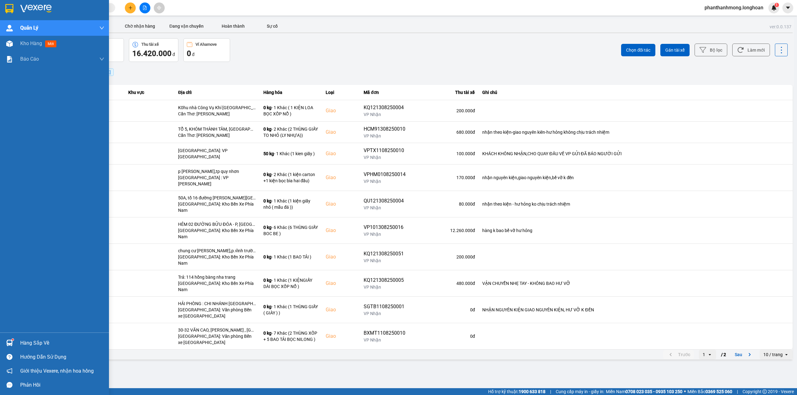
click at [15, 9] on div at bounding box center [54, 10] width 109 height 20
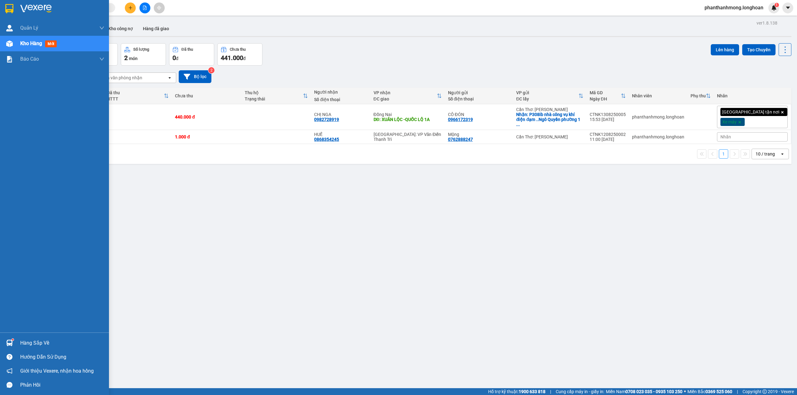
click at [4, 4] on div at bounding box center [9, 8] width 11 height 11
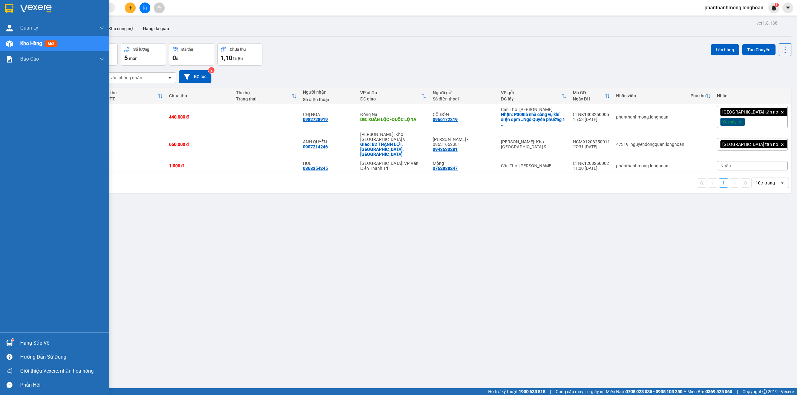
click at [13, 7] on img at bounding box center [9, 8] width 8 height 9
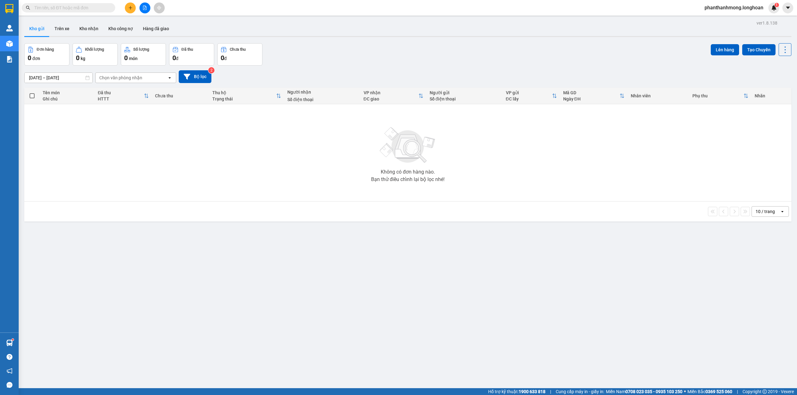
click at [8, 0] on div at bounding box center [9, 10] width 19 height 20
